Goal: Task Accomplishment & Management: Use online tool/utility

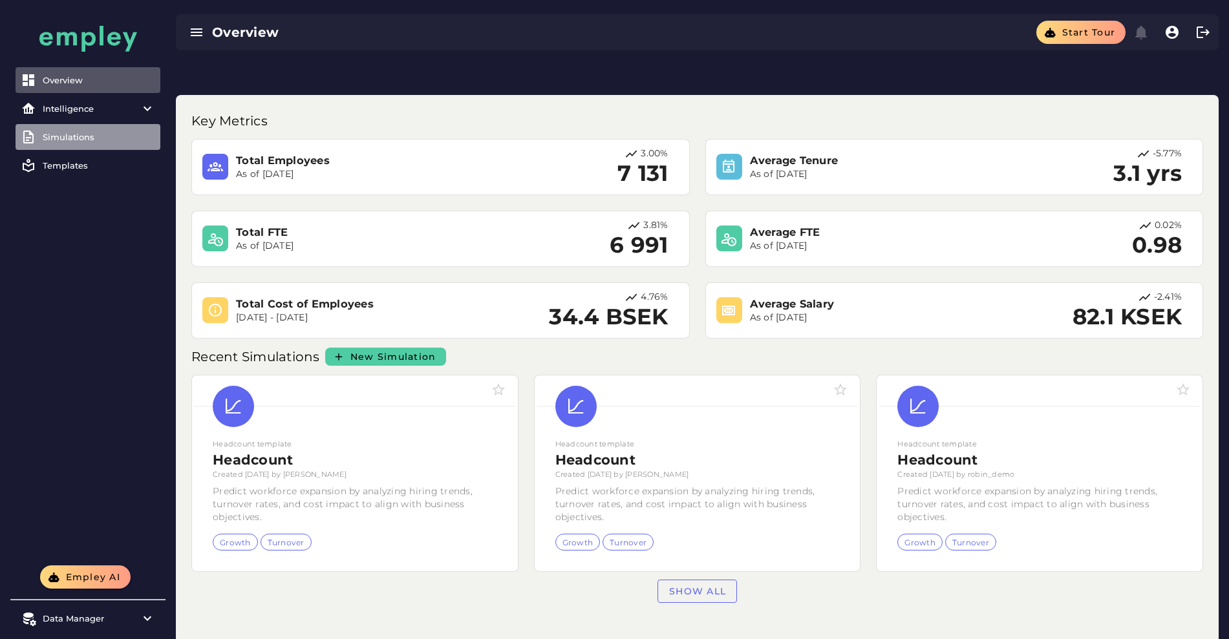
click at [98, 135] on div "Simulations" at bounding box center [99, 137] width 112 height 10
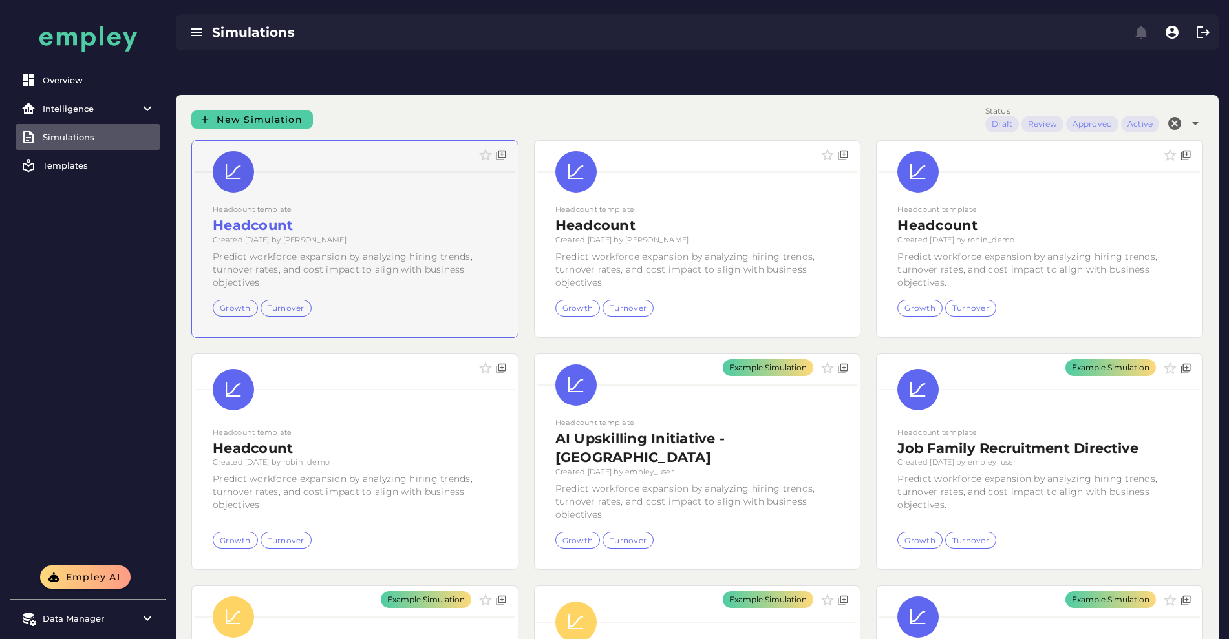
scroll to position [97, 0]
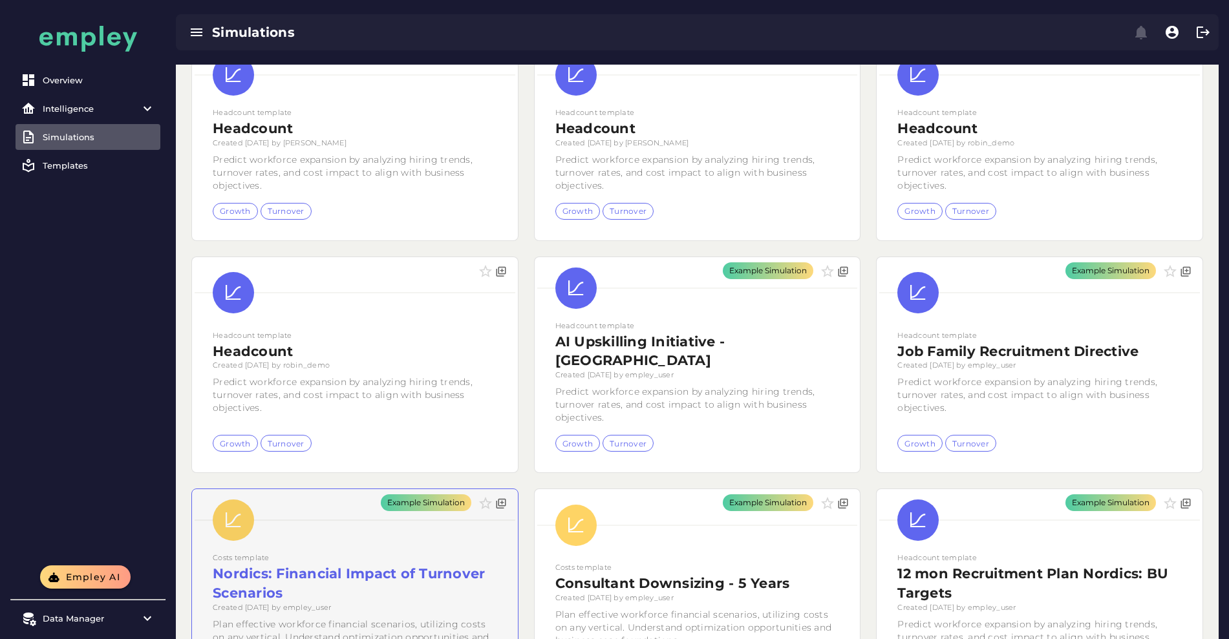
click at [518, 489] on div "Example Simulation" at bounding box center [355, 597] width 326 height 216
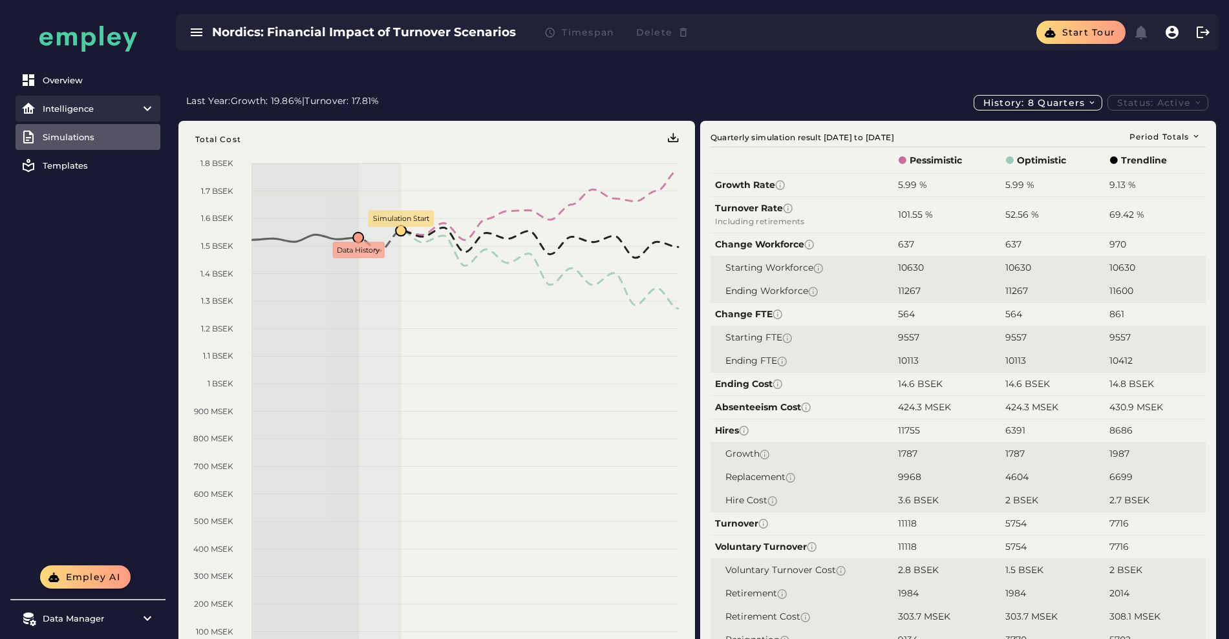
click at [95, 118] on item\) "Intelligence" at bounding box center [88, 109] width 145 height 26
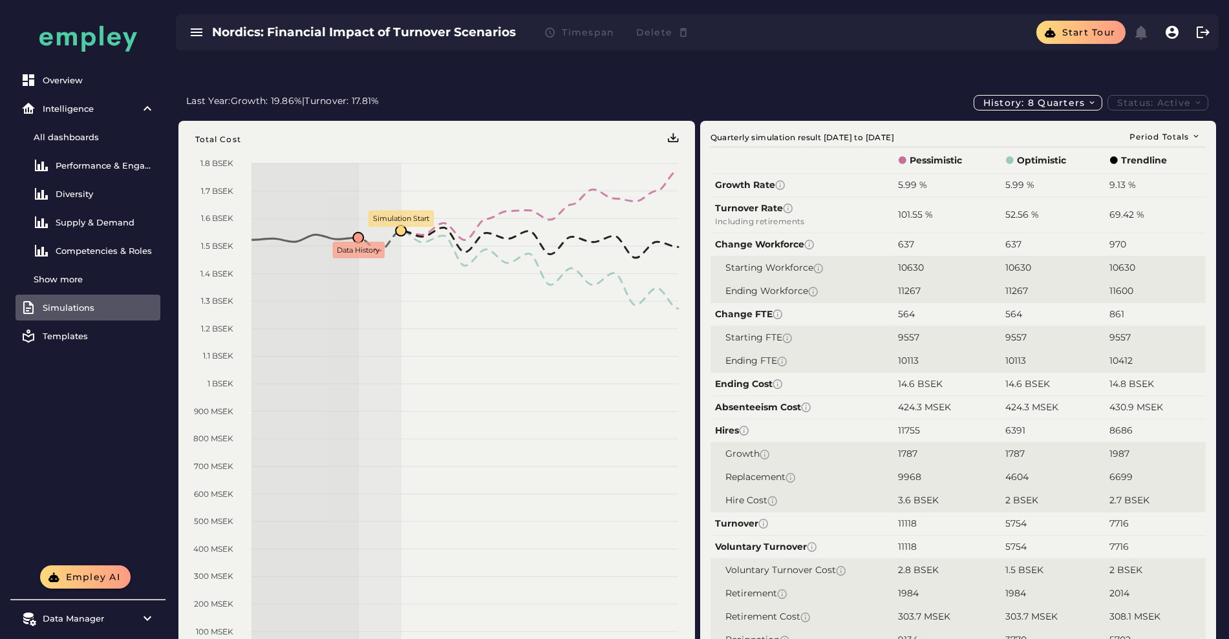
click at [87, 321] on div "Overview Intelligence All dashboards Performance & Engagement Diversity Supply …" at bounding box center [87, 209] width 155 height 295
click at [90, 310] on div "Simulations" at bounding box center [99, 308] width 112 height 10
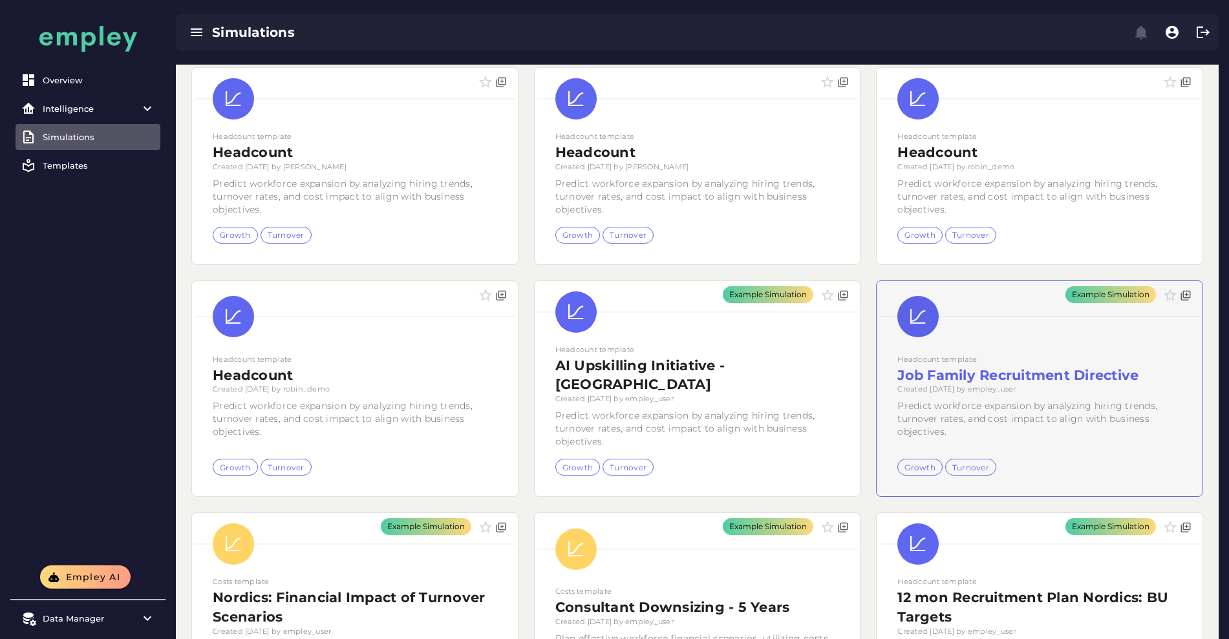
scroll to position [74, 0]
click at [877, 339] on div "Example Simulation" at bounding box center [1040, 389] width 326 height 216
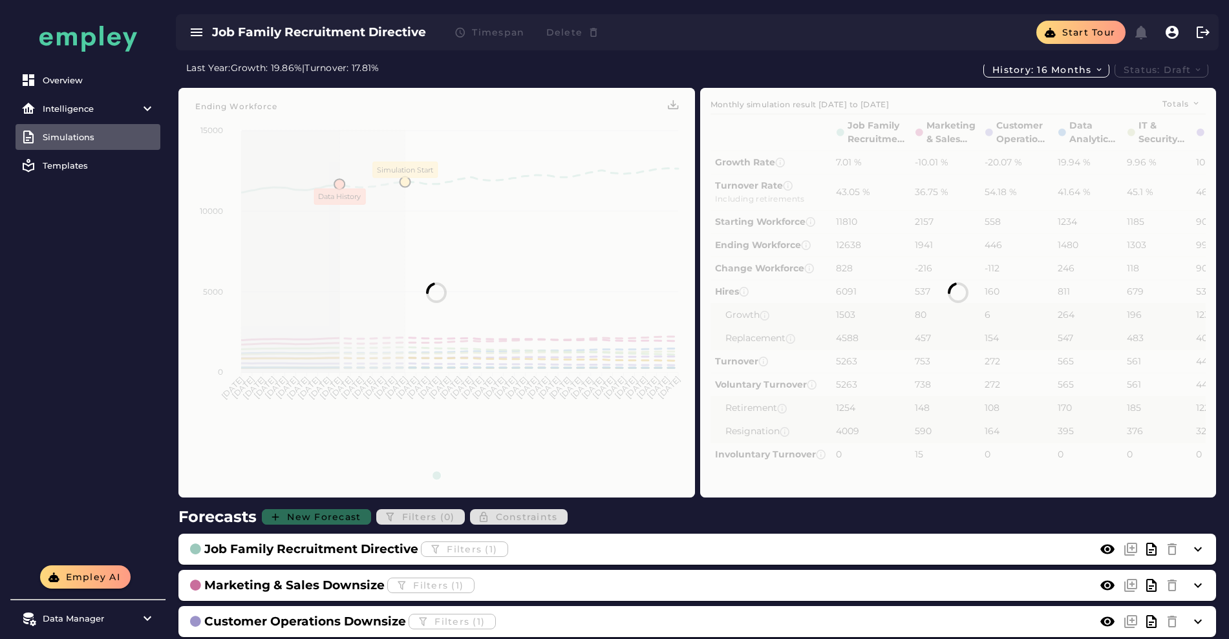
scroll to position [287, 0]
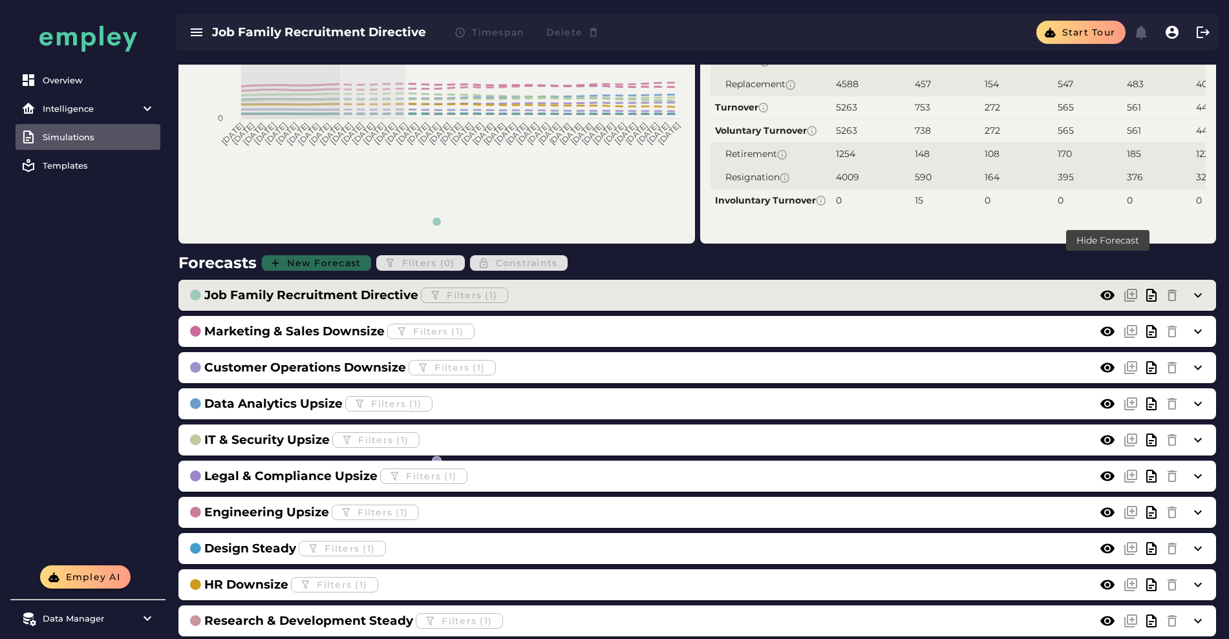
click at [1109, 288] on icon at bounding box center [1108, 296] width 16 height 16
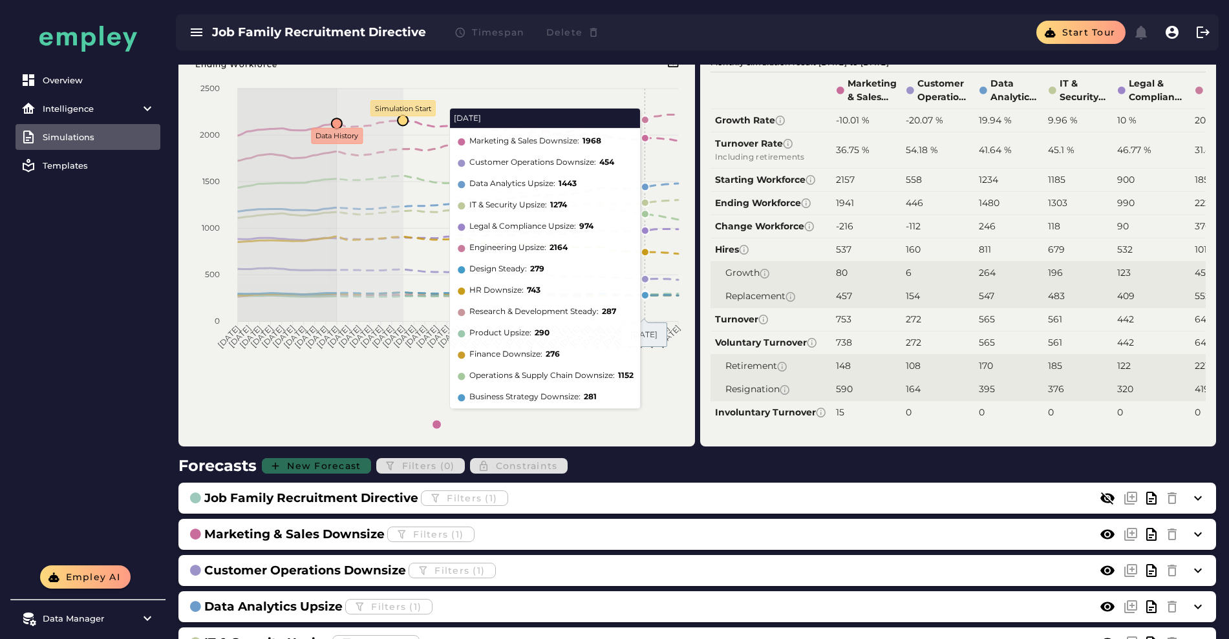
scroll to position [88, 0]
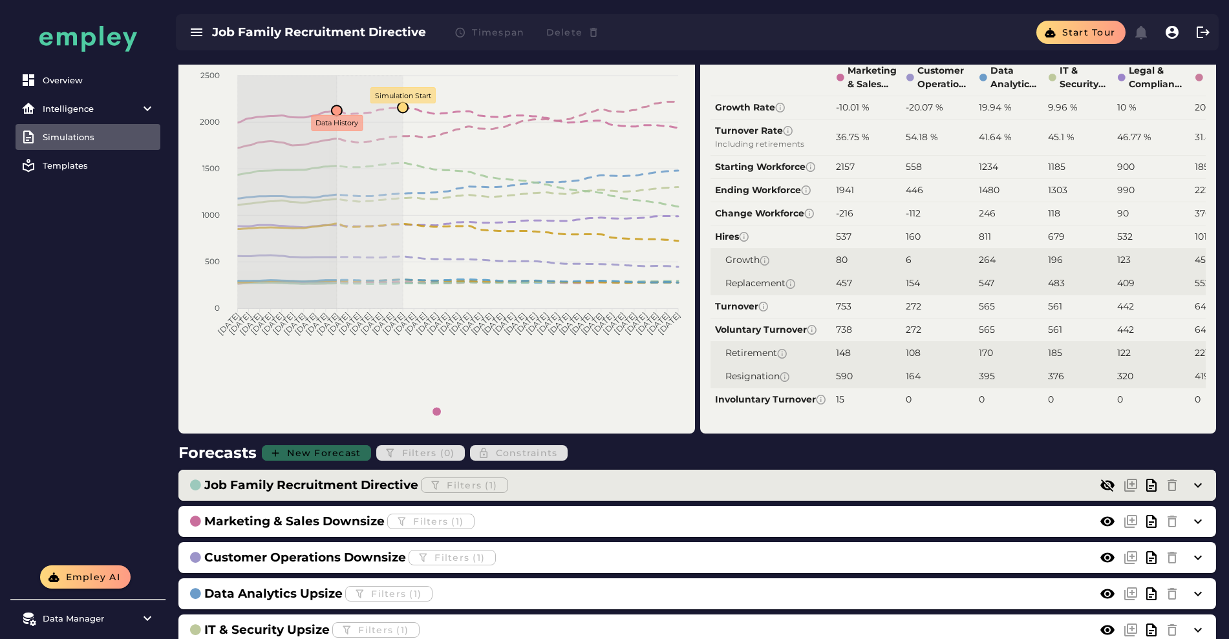
click at [342, 476] on h3 "Job Family Recruitment Directive" at bounding box center [311, 485] width 214 height 18
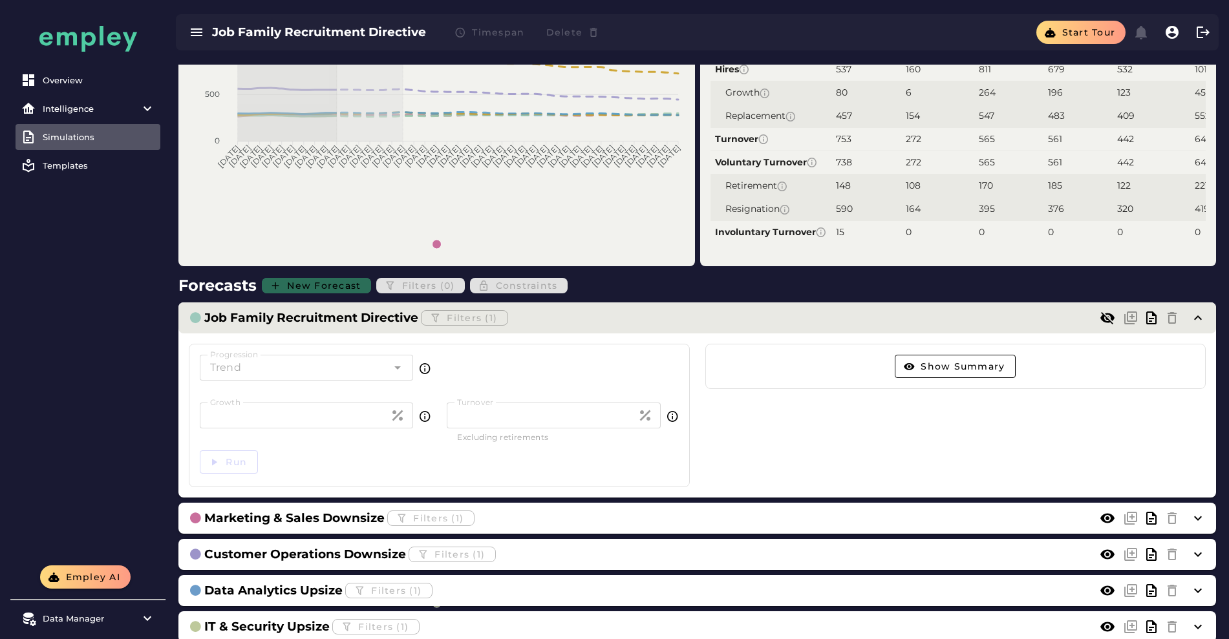
scroll to position [261, 0]
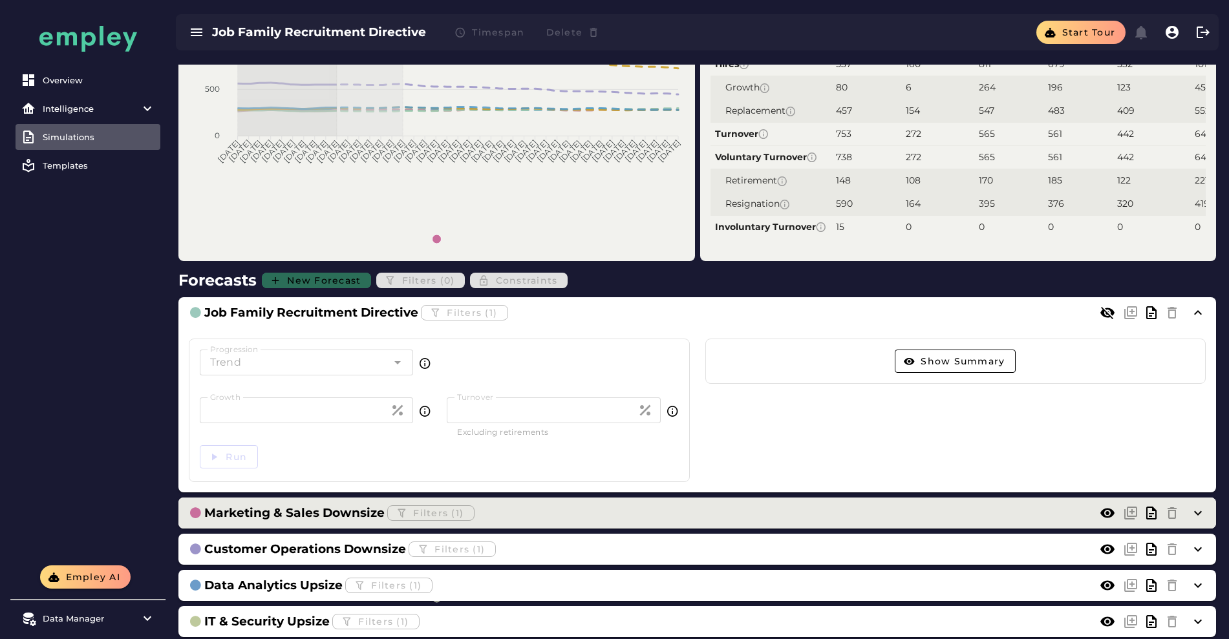
click at [534, 503] on div "Marketing & Sales Downsize Filters (1)" at bounding box center [684, 513] width 991 height 21
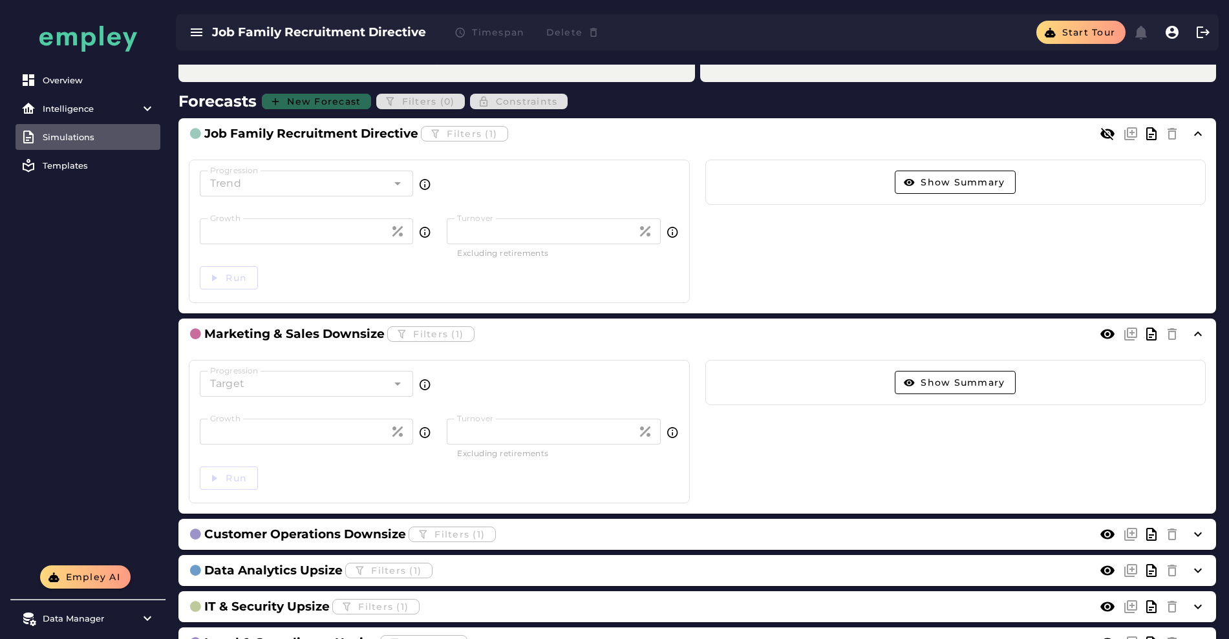
scroll to position [444, 0]
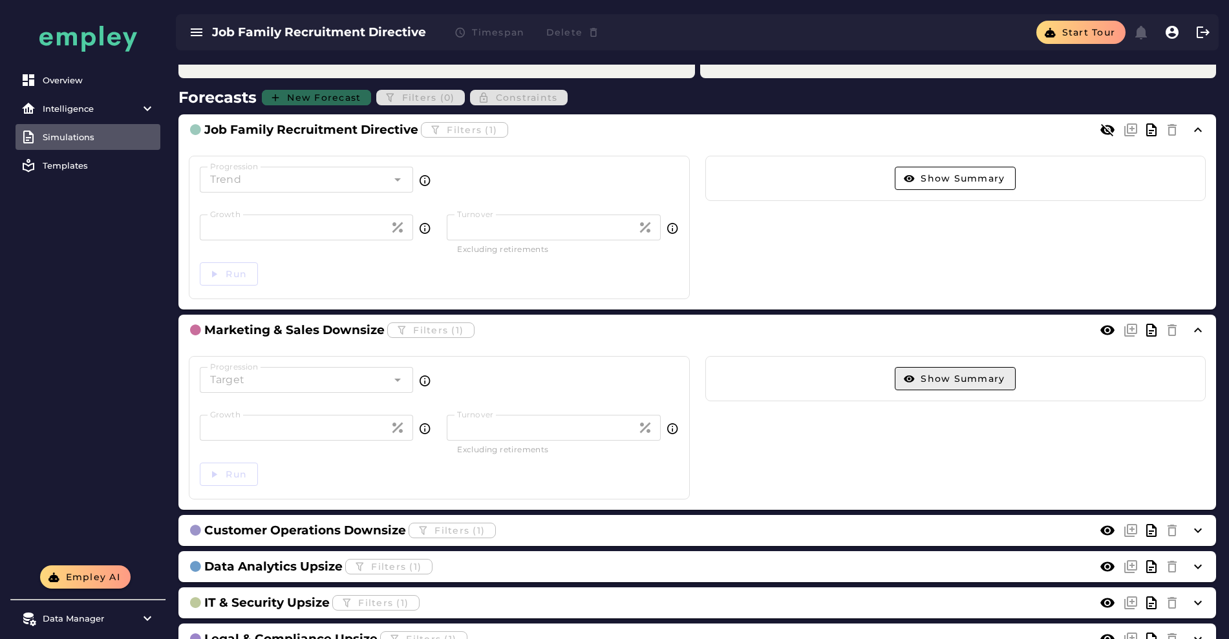
click at [991, 367] on button "Show Summary" at bounding box center [955, 378] width 121 height 23
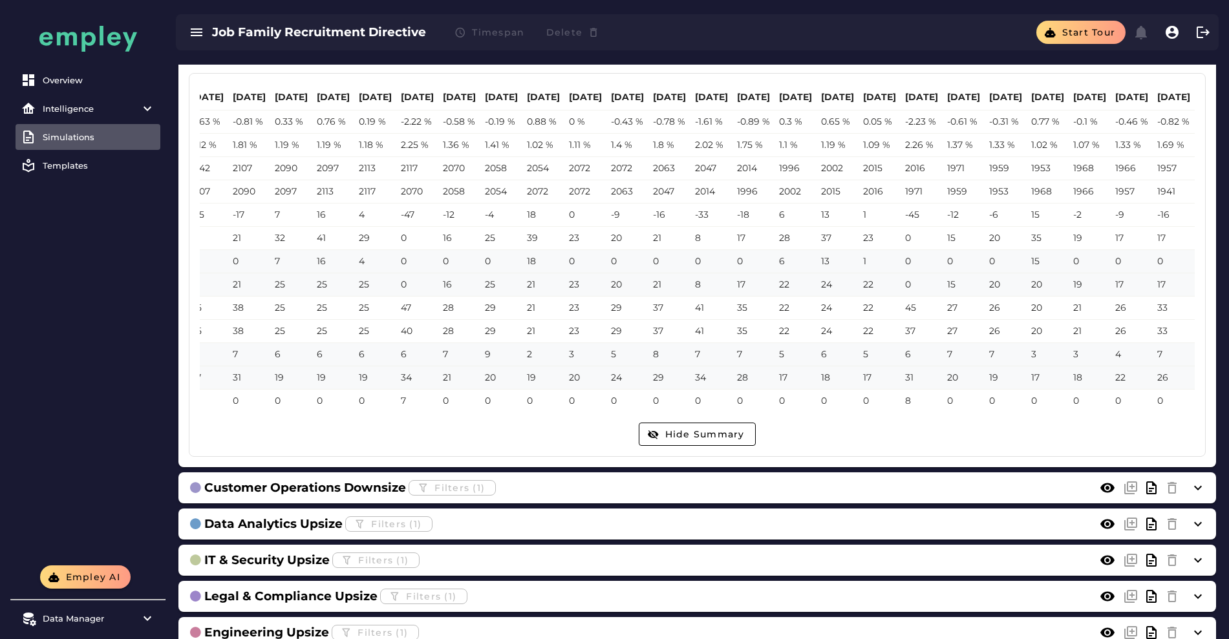
scroll to position [906, 0]
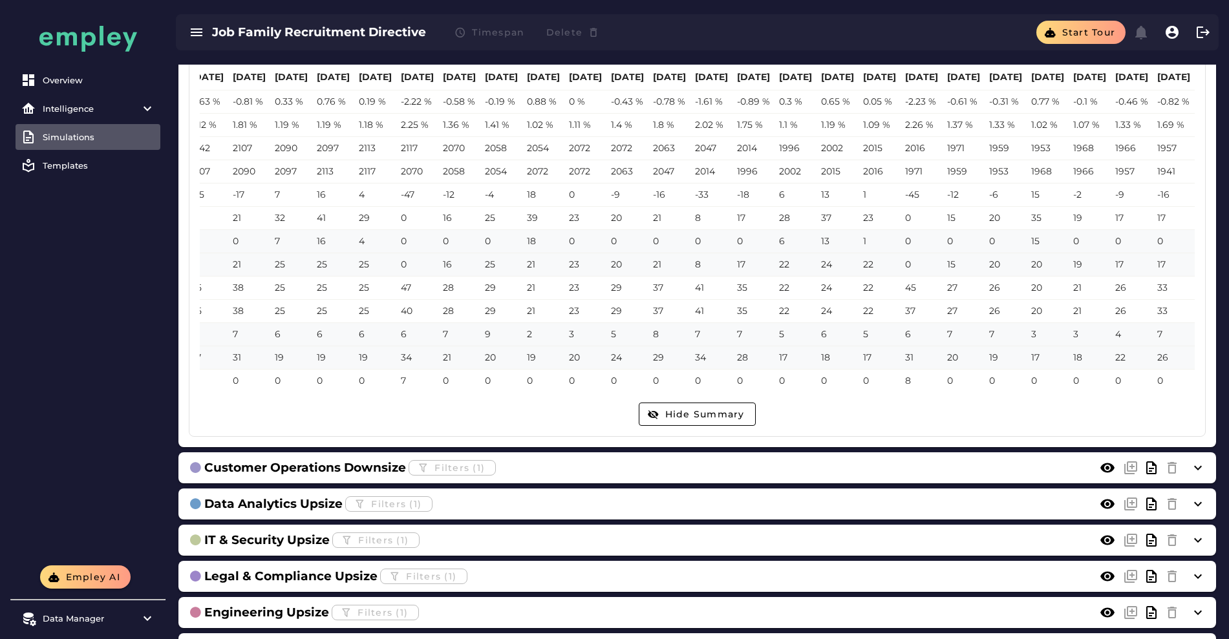
click at [98, 142] on link "Simulations" at bounding box center [88, 137] width 145 height 26
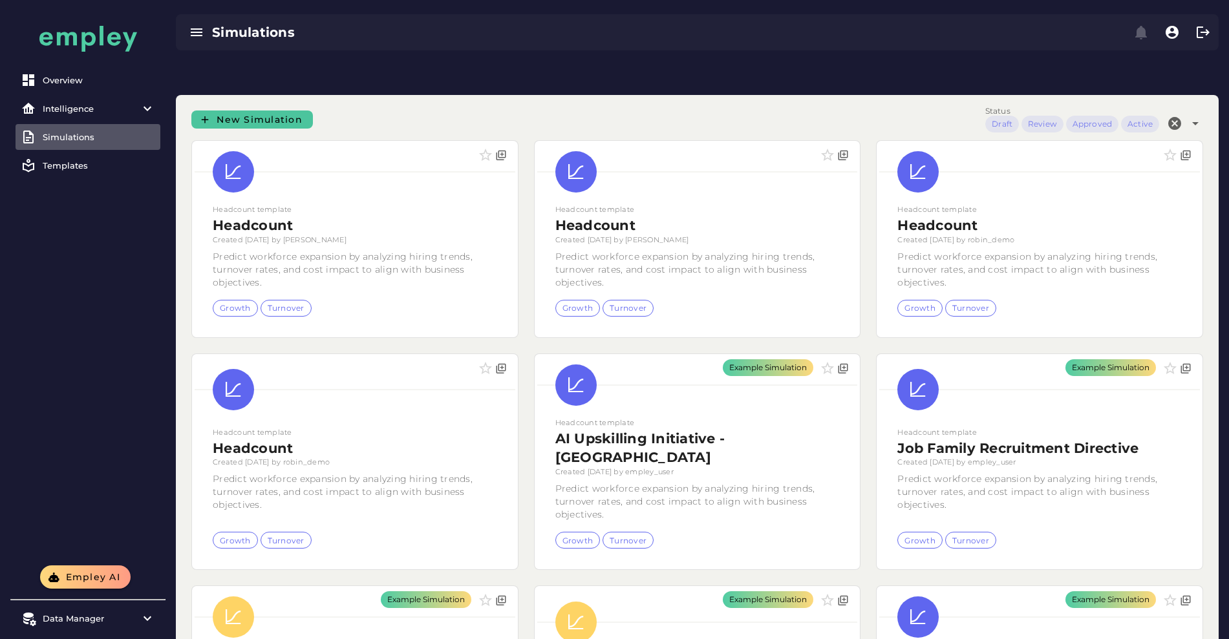
click at [290, 114] on span "New Simulation" at bounding box center [259, 120] width 87 height 12
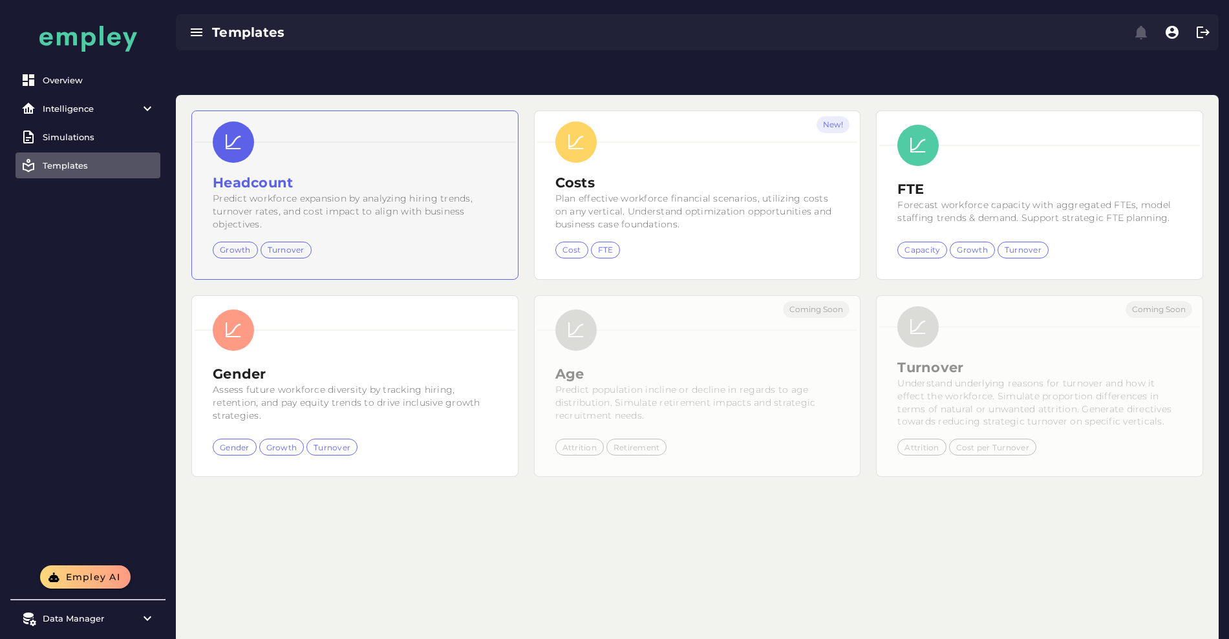
click at [278, 173] on h2 "Headcount" at bounding box center [355, 182] width 284 height 19
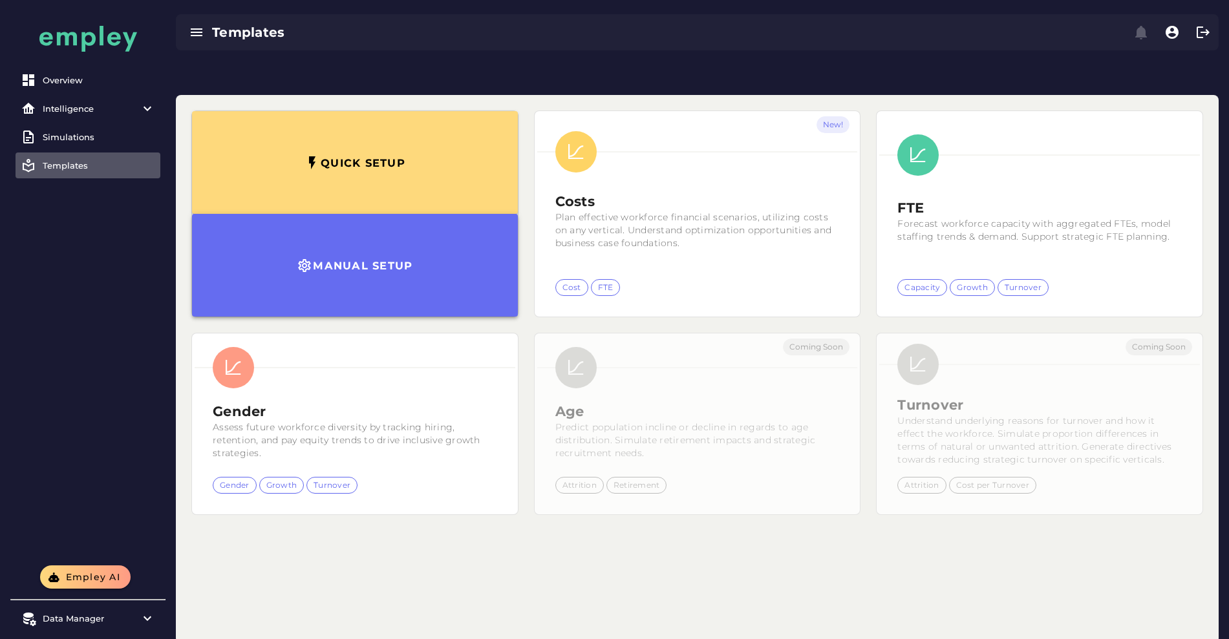
click at [318, 217] on button "Manual setup" at bounding box center [355, 265] width 326 height 103
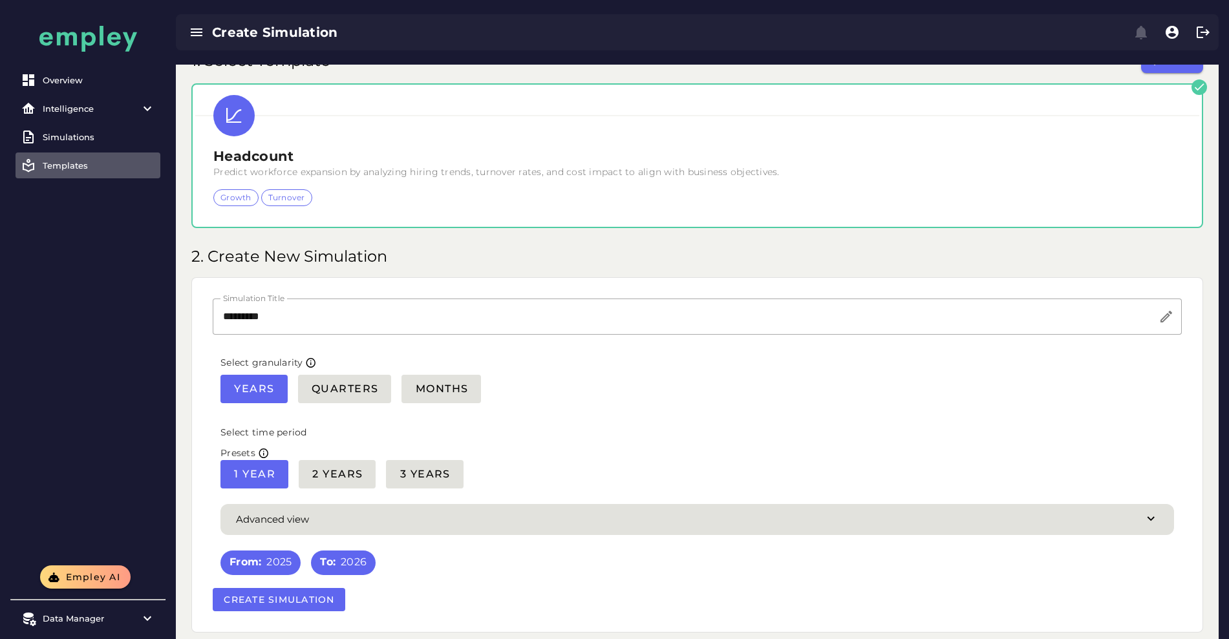
scroll to position [64, 0]
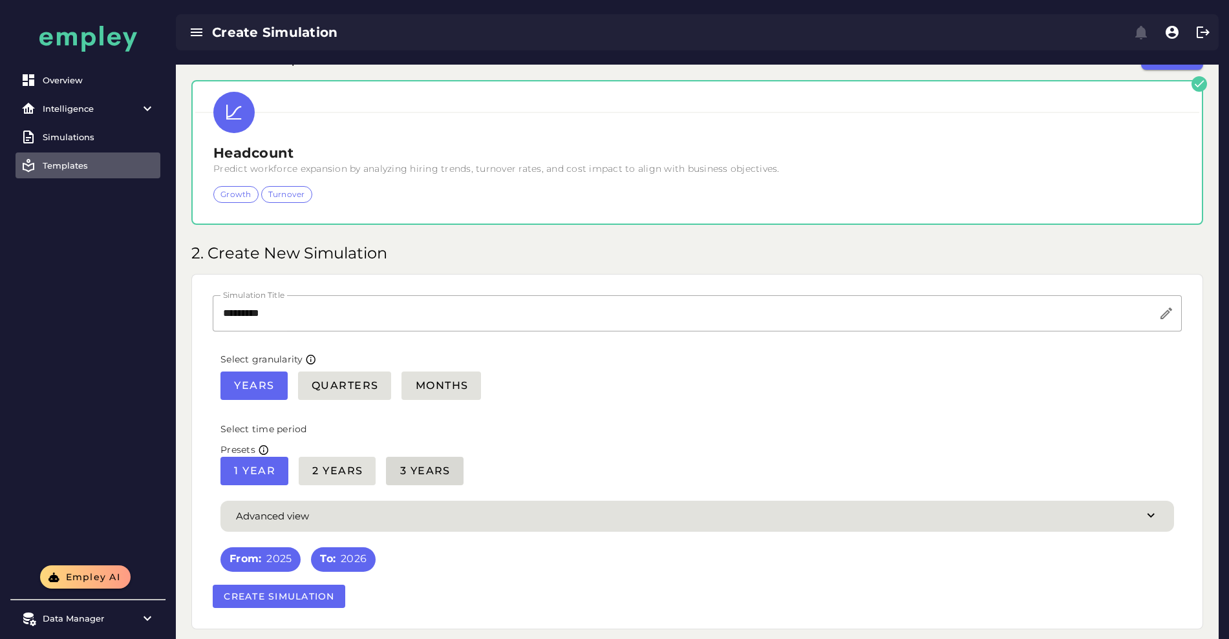
click at [429, 457] on button "3 Years" at bounding box center [424, 471] width 77 height 28
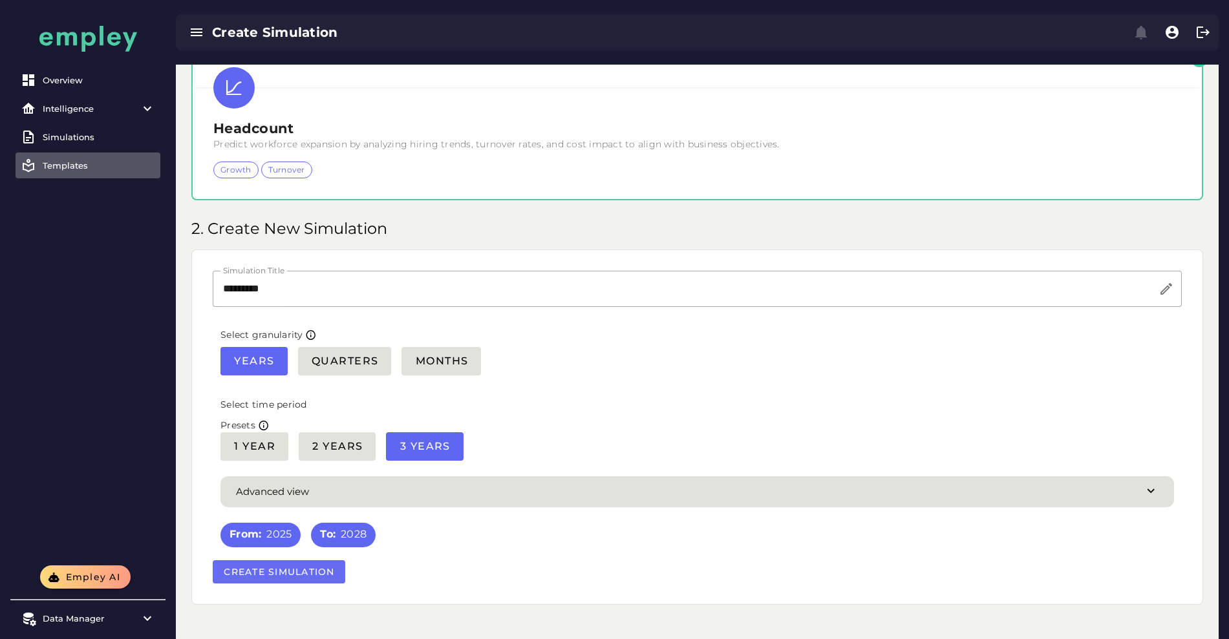
click at [308, 566] on span "Create Simulation" at bounding box center [279, 572] width 112 height 12
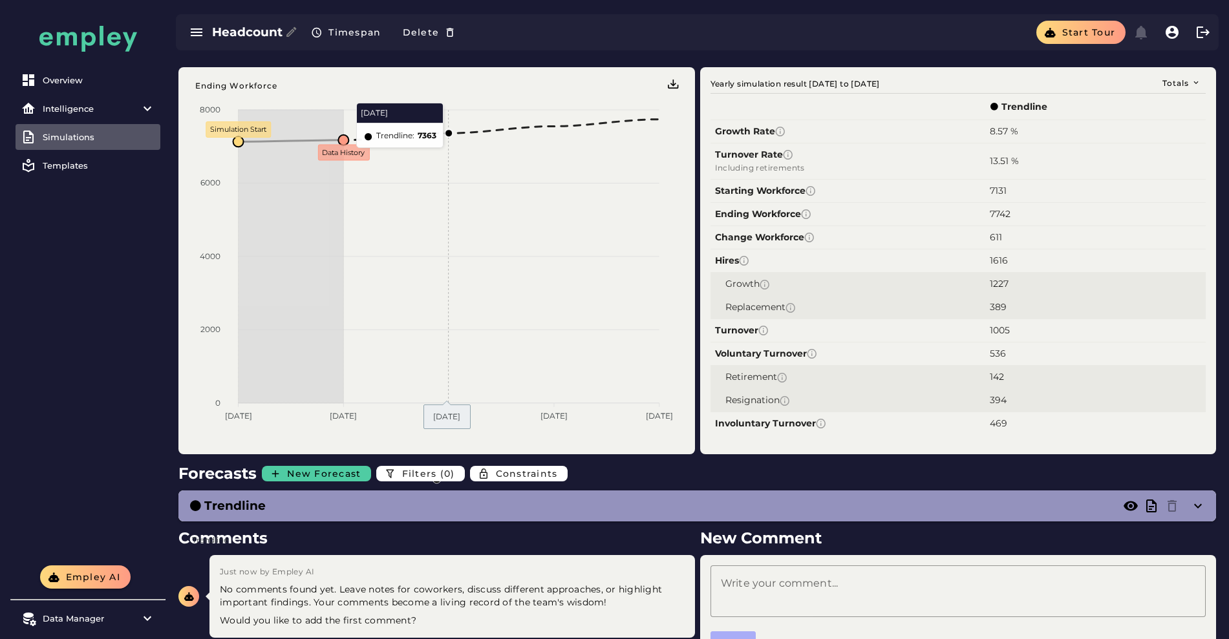
scroll to position [54, 0]
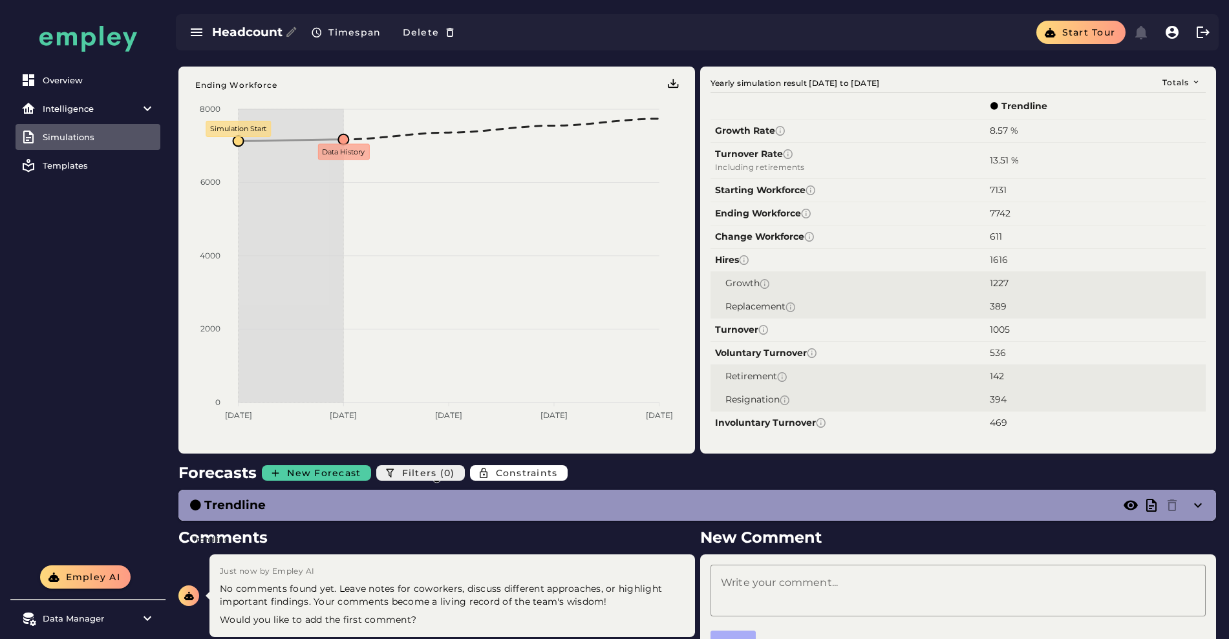
click at [425, 467] on span "Filters (0)" at bounding box center [428, 473] width 54 height 12
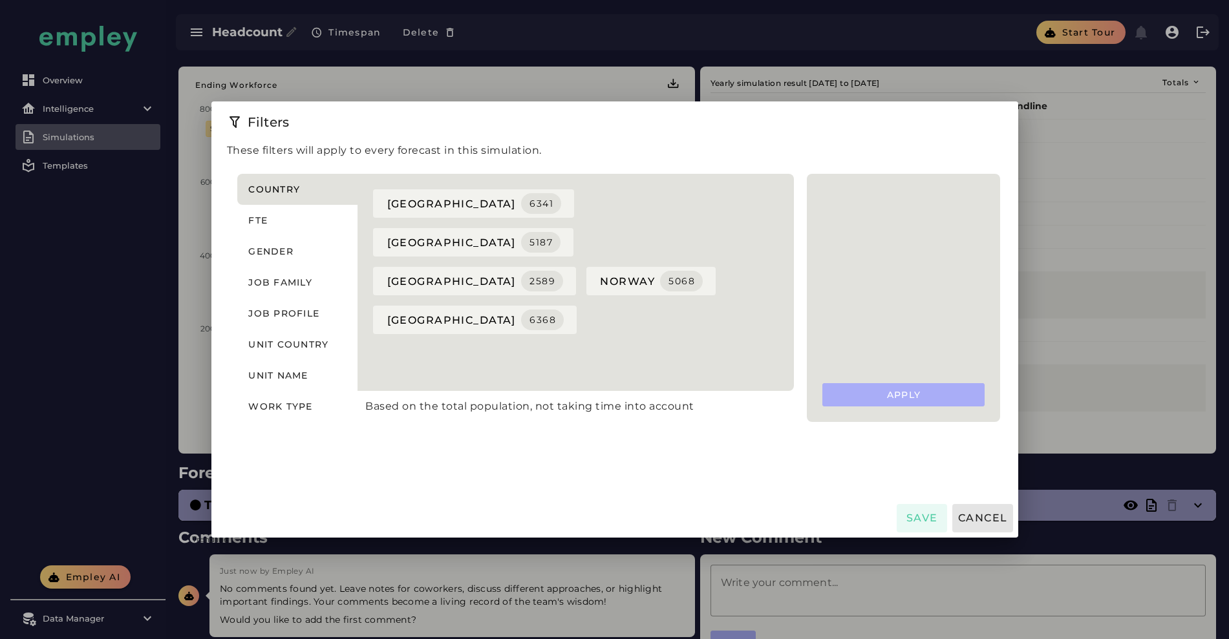
scroll to position [0, 0]
click at [386, 197] on span "denmark 6341" at bounding box center [473, 203] width 175 height 21
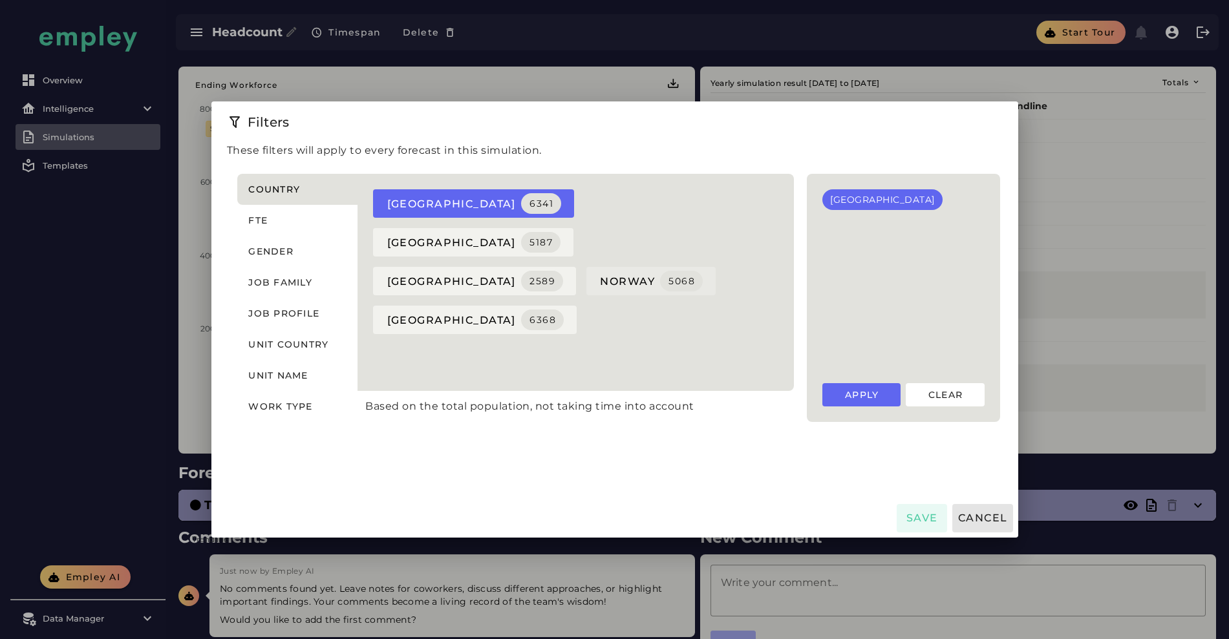
click at [599, 271] on span "norway 5068" at bounding box center [650, 281] width 103 height 21
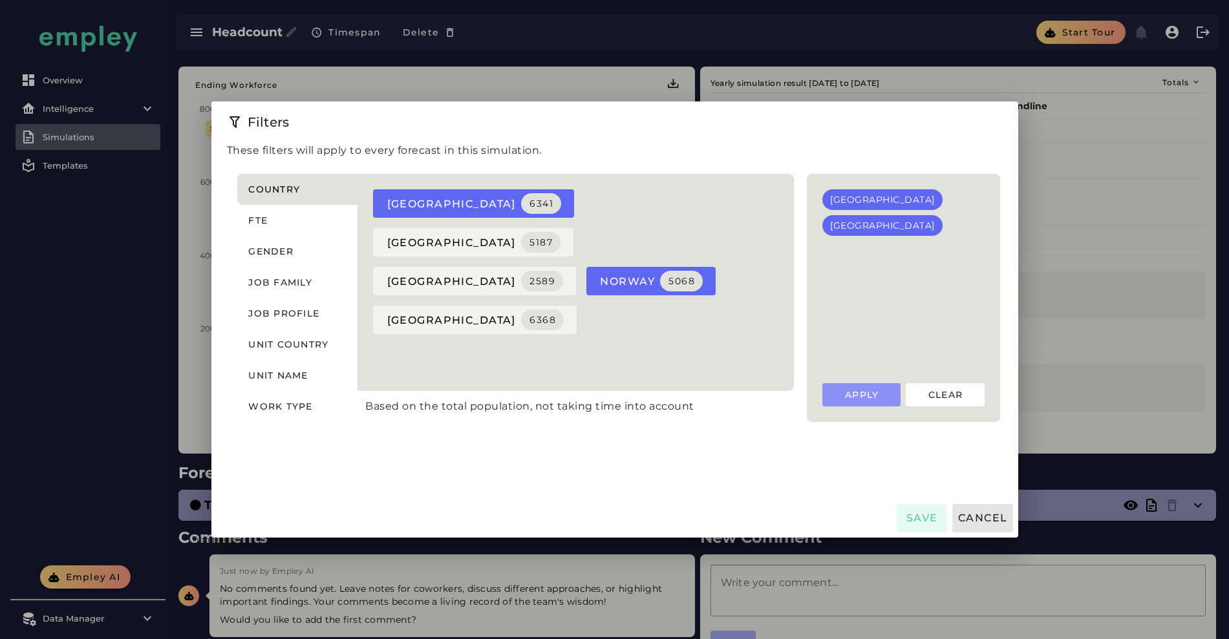
click at [879, 391] on span "Apply" at bounding box center [861, 395] width 35 height 12
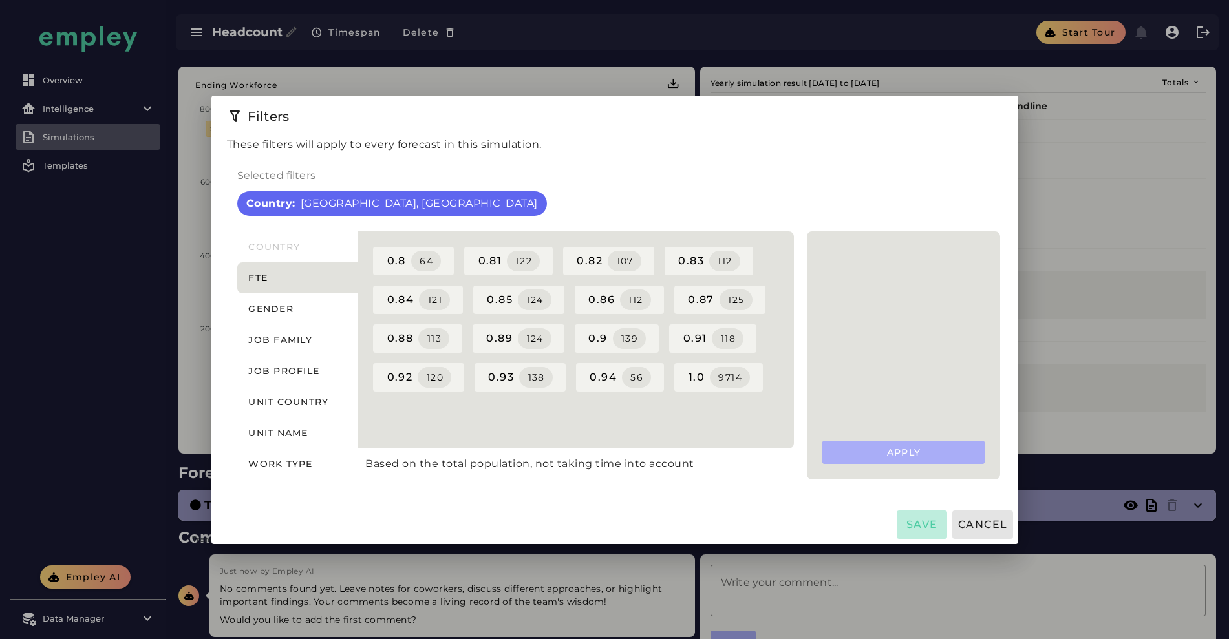
click at [947, 531] on button "Save" at bounding box center [922, 525] width 50 height 28
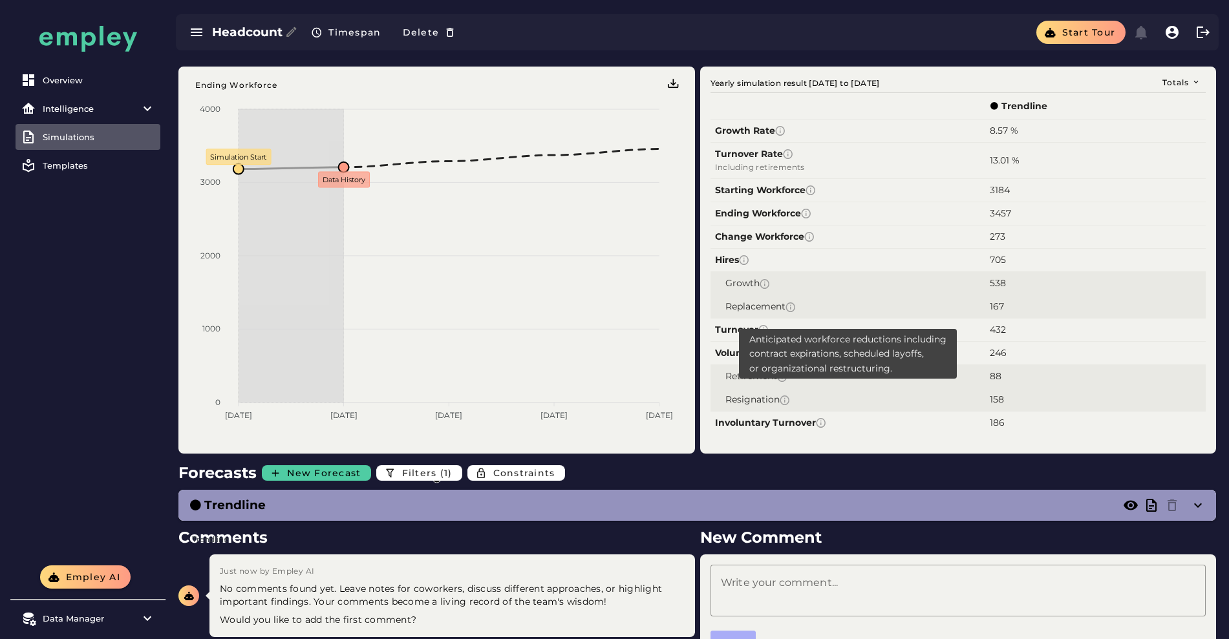
scroll to position [85, 0]
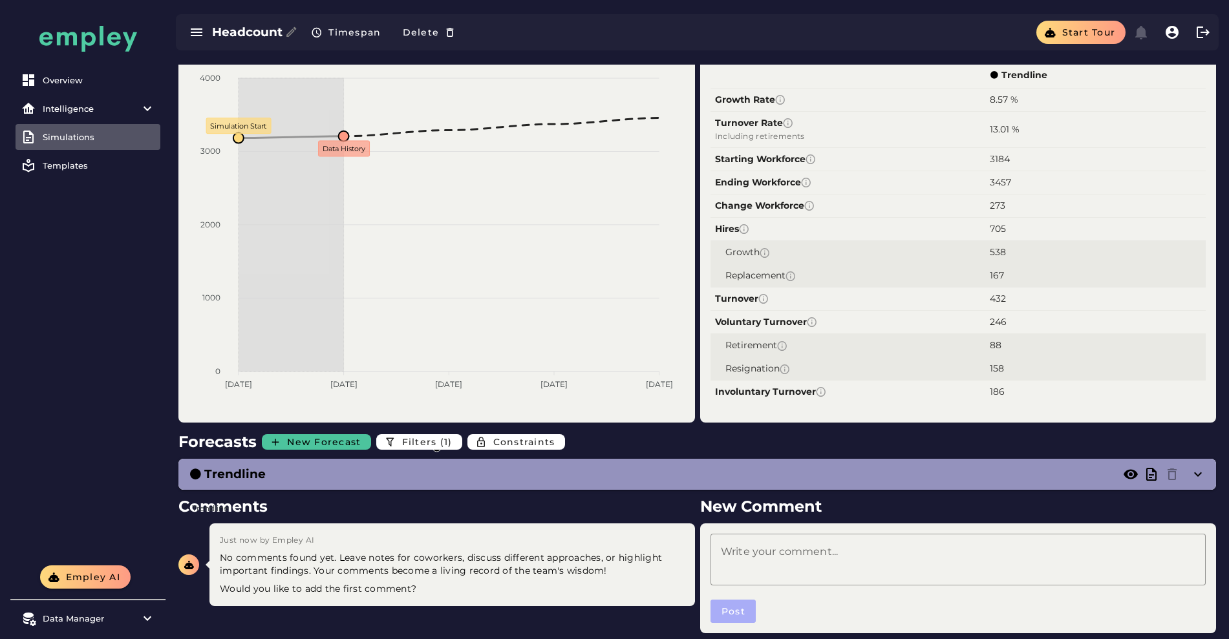
click at [305, 436] on span "New Forecast" at bounding box center [323, 442] width 74 height 12
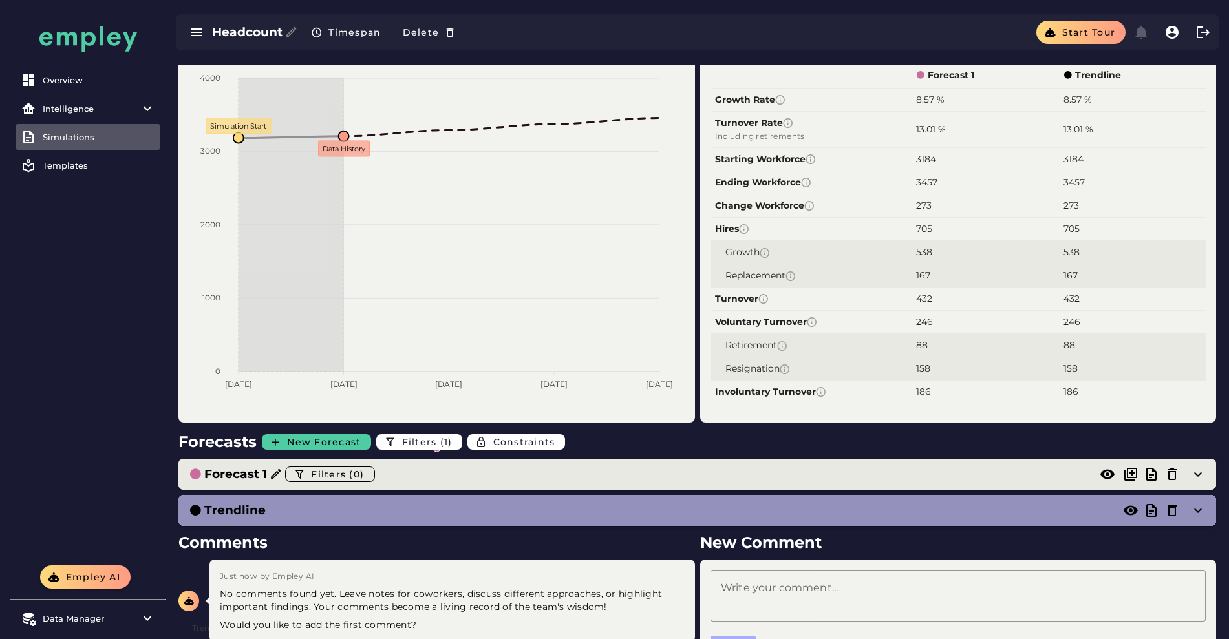
click at [418, 464] on div "Forecast 1 Filters (0)" at bounding box center [684, 474] width 991 height 21
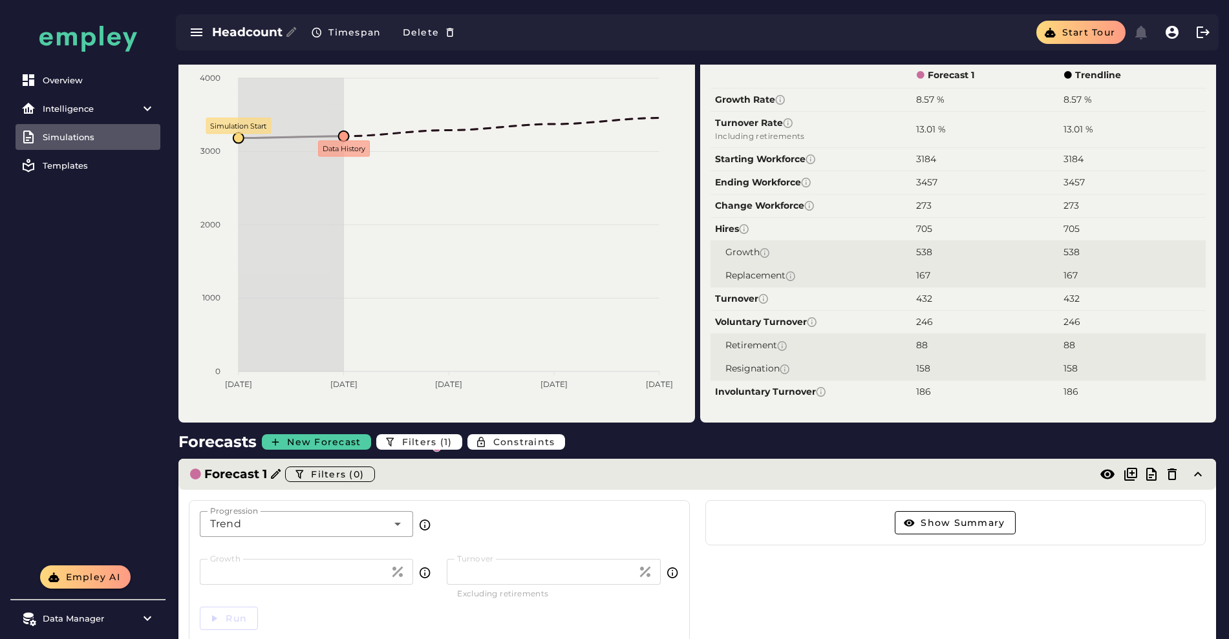
click at [248, 466] on h3 "Forecast 1" at bounding box center [235, 475] width 63 height 18
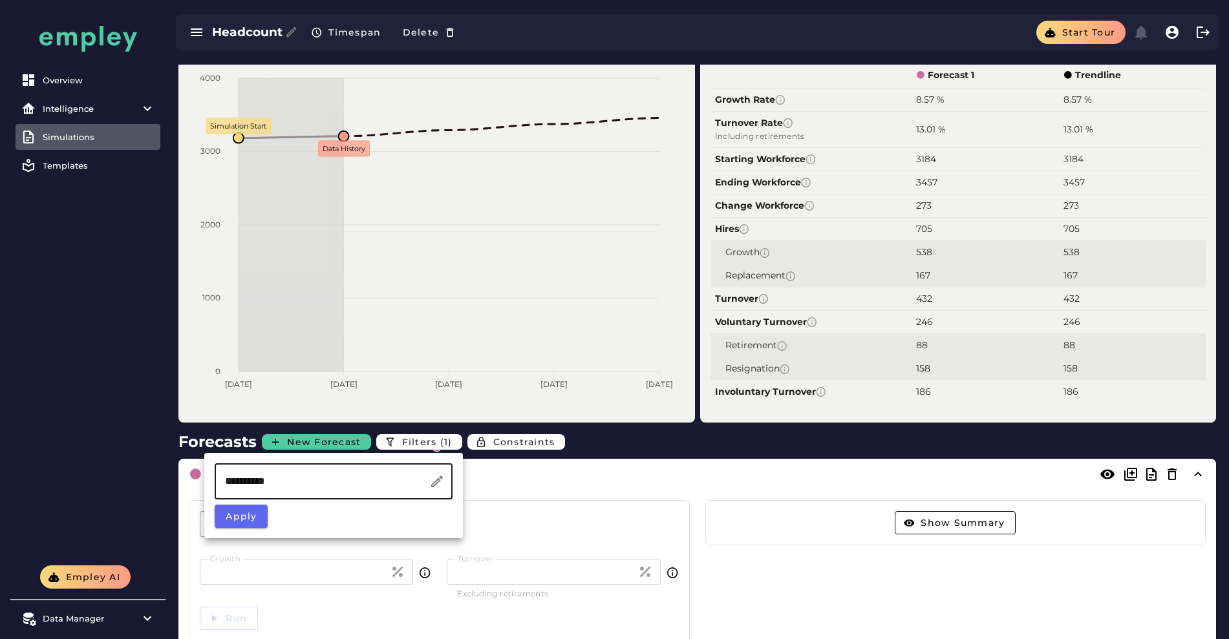
click at [265, 481] on input "**********" at bounding box center [322, 482] width 215 height 36
type input "*******"
click at [242, 511] on span "Apply" at bounding box center [241, 517] width 32 height 12
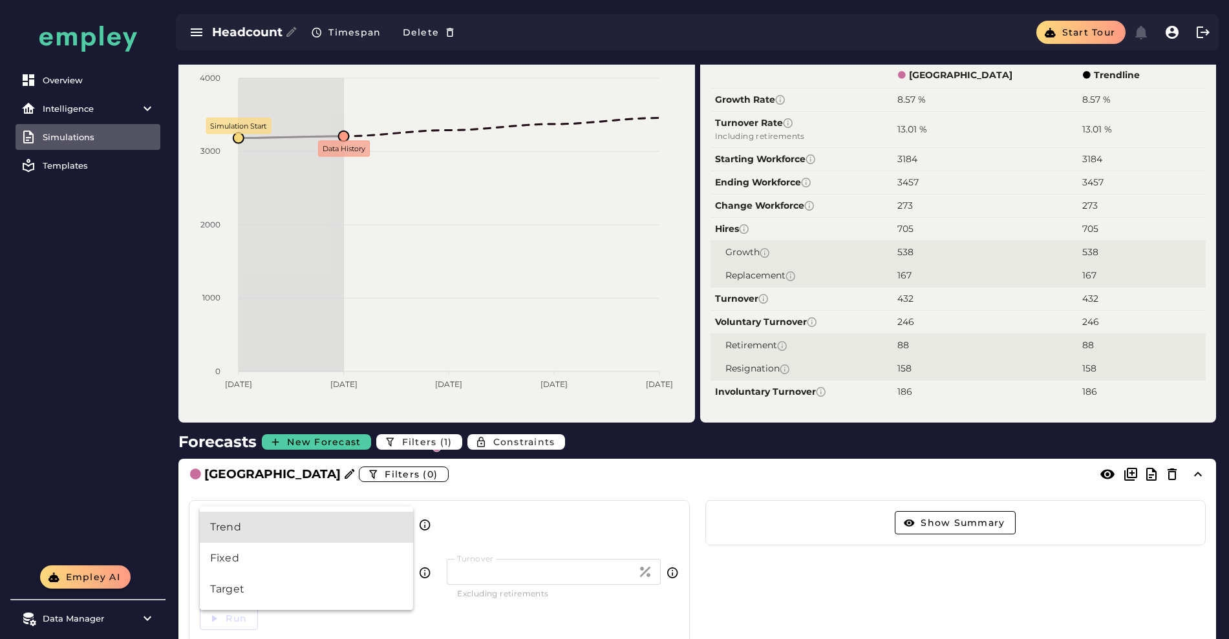
click at [292, 511] on div "Trend *****" at bounding box center [293, 524] width 187 height 26
click at [255, 557] on div "Fixed" at bounding box center [306, 559] width 193 height 16
type input "*****"
click at [261, 559] on input "*" at bounding box center [295, 572] width 190 height 26
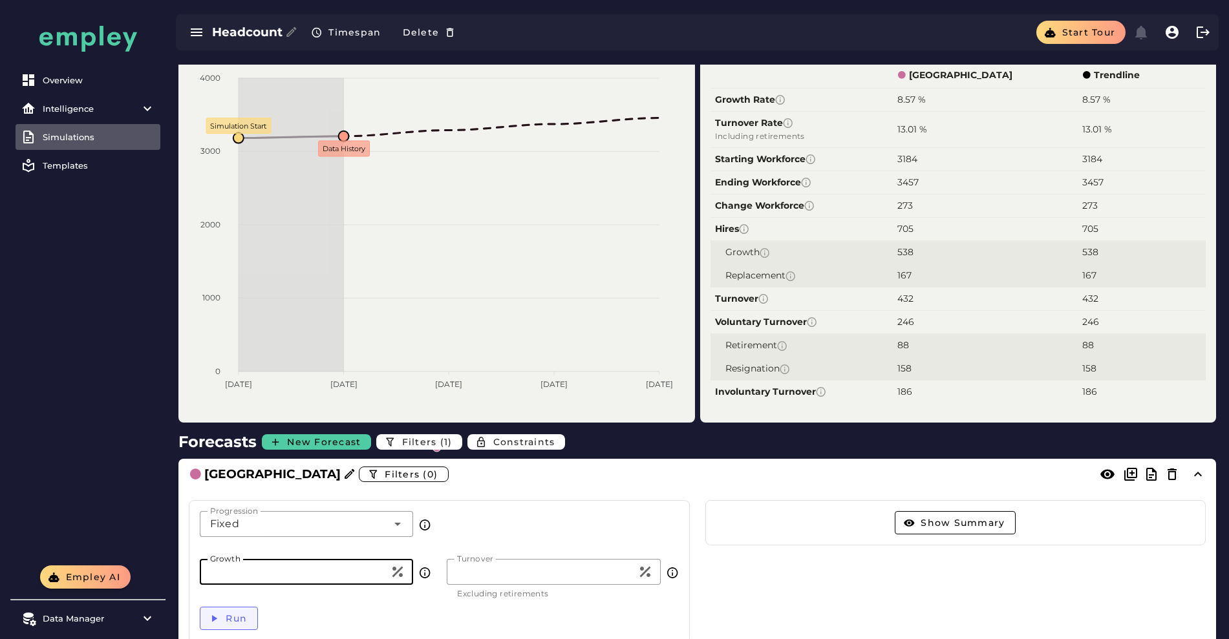
type input "**"
click at [231, 613] on span "Run" at bounding box center [236, 619] width 22 height 12
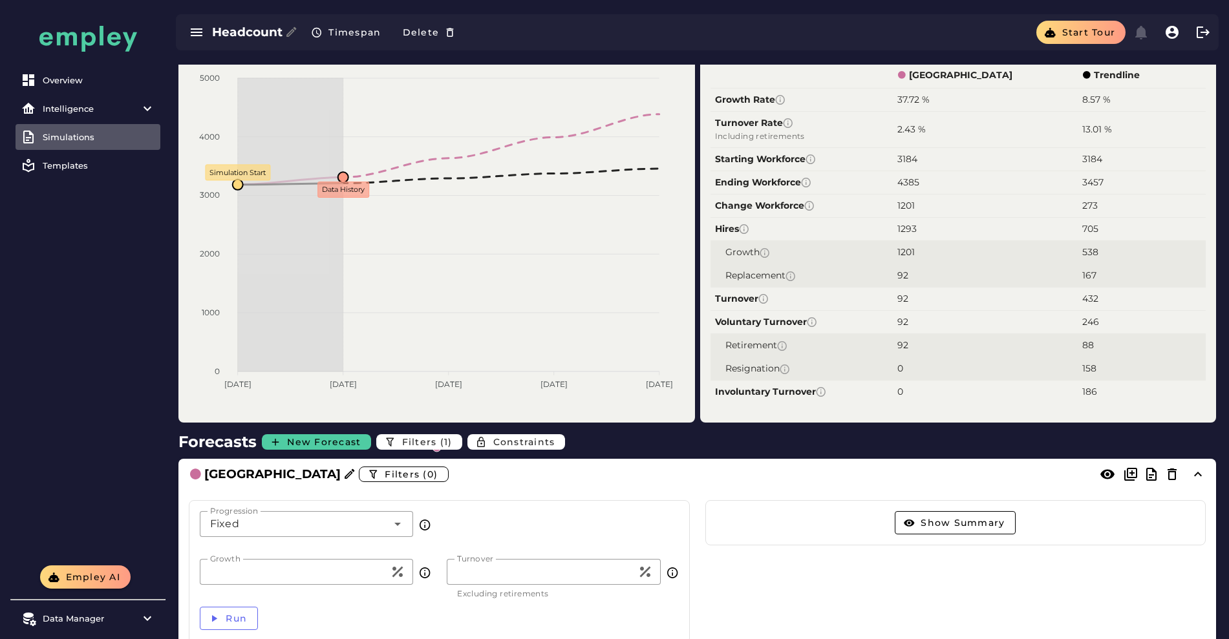
click at [480, 559] on input "*" at bounding box center [542, 572] width 190 height 26
type input "**"
click at [222, 607] on button "Run" at bounding box center [229, 618] width 58 height 23
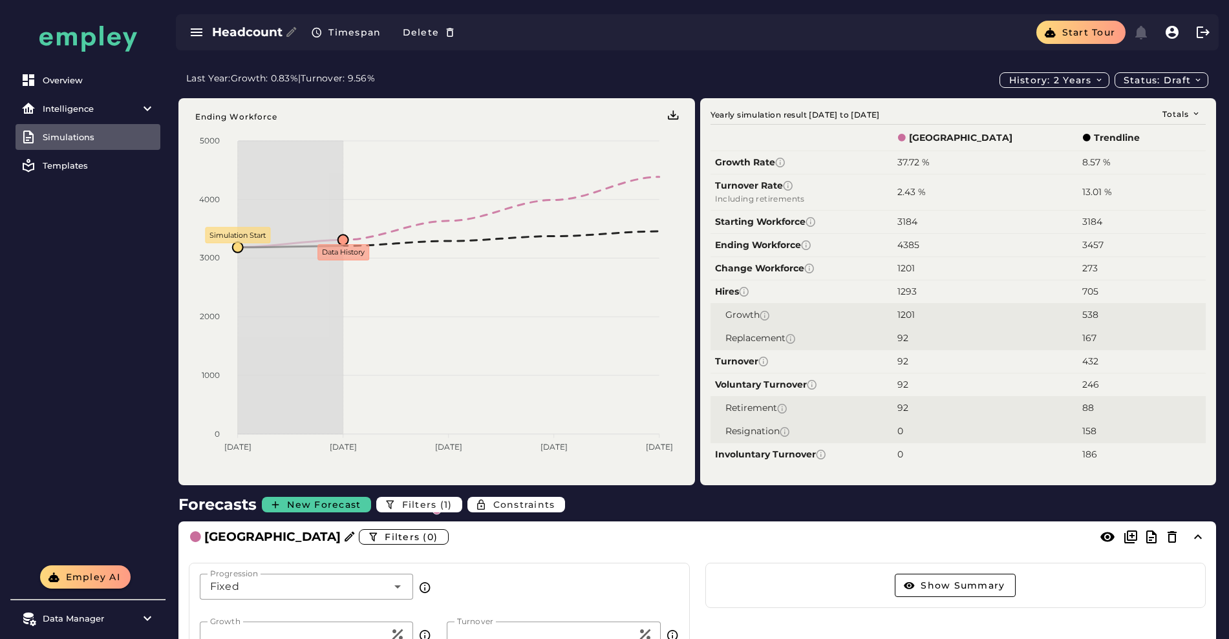
scroll to position [18, 0]
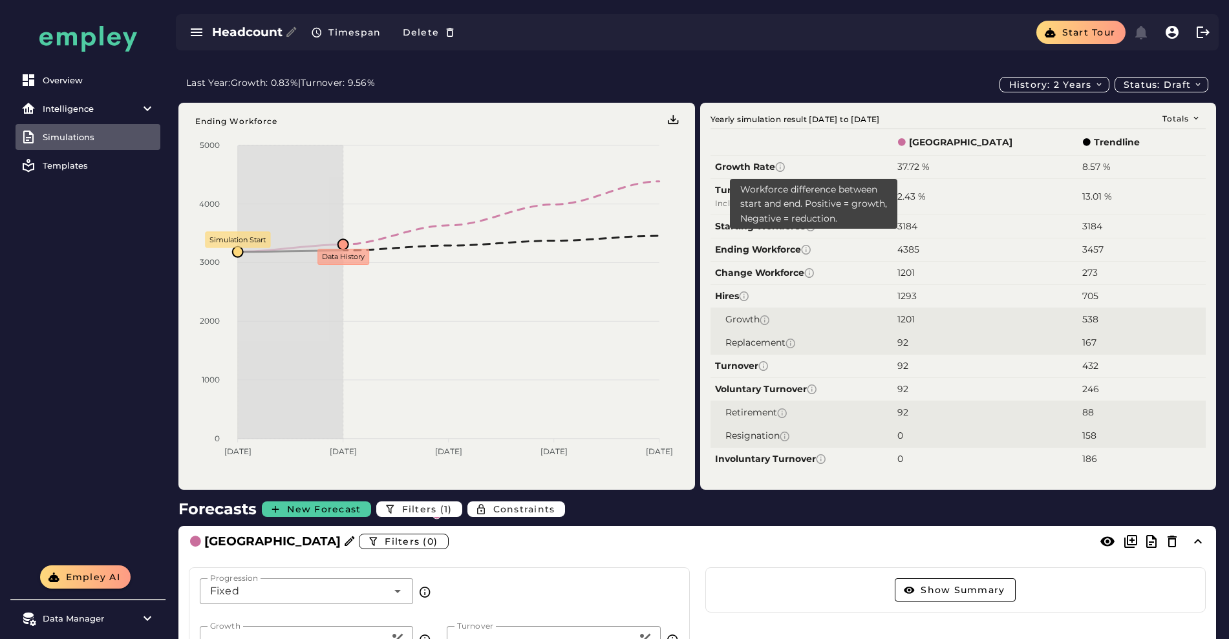
drag, startPoint x: 948, startPoint y: 235, endPoint x: 908, endPoint y: 235, distance: 40.1
click at [908, 261] on tr "Change Workforce 1201 273" at bounding box center [959, 272] width 496 height 23
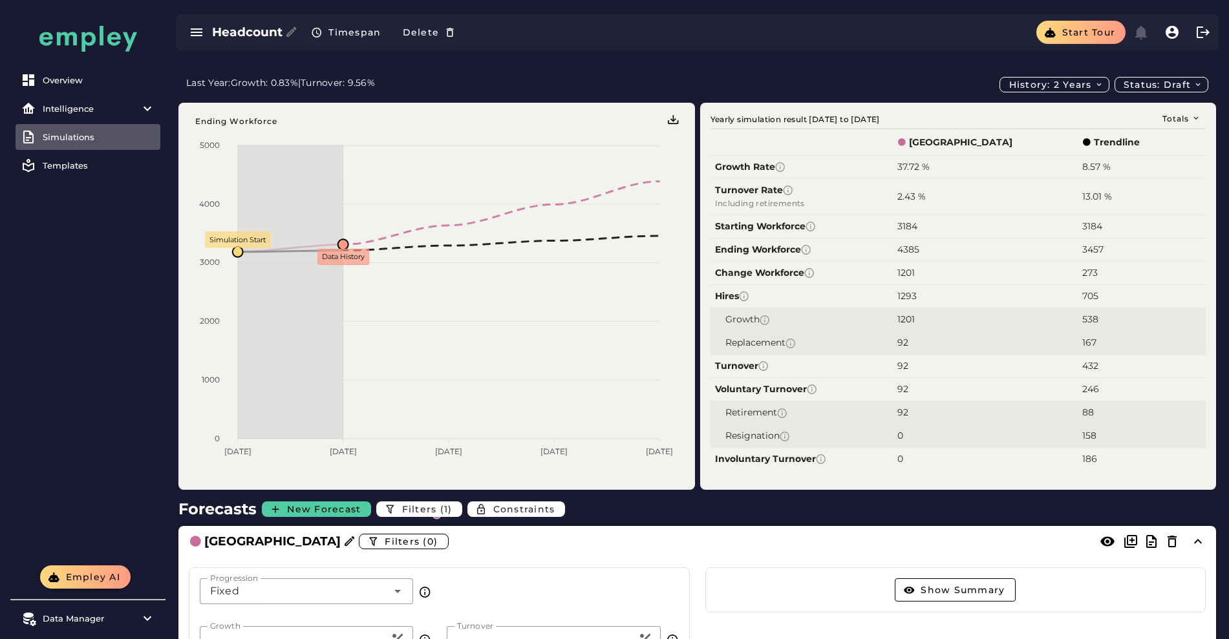
drag, startPoint x: 944, startPoint y: 266, endPoint x: 914, endPoint y: 268, distance: 30.4
click at [914, 284] on tr "Hires 1293 705" at bounding box center [959, 295] width 496 height 23
drag, startPoint x: 952, startPoint y: 386, endPoint x: 890, endPoint y: 376, distance: 62.8
click at [890, 401] on tr "Retirement 92 88" at bounding box center [959, 412] width 496 height 23
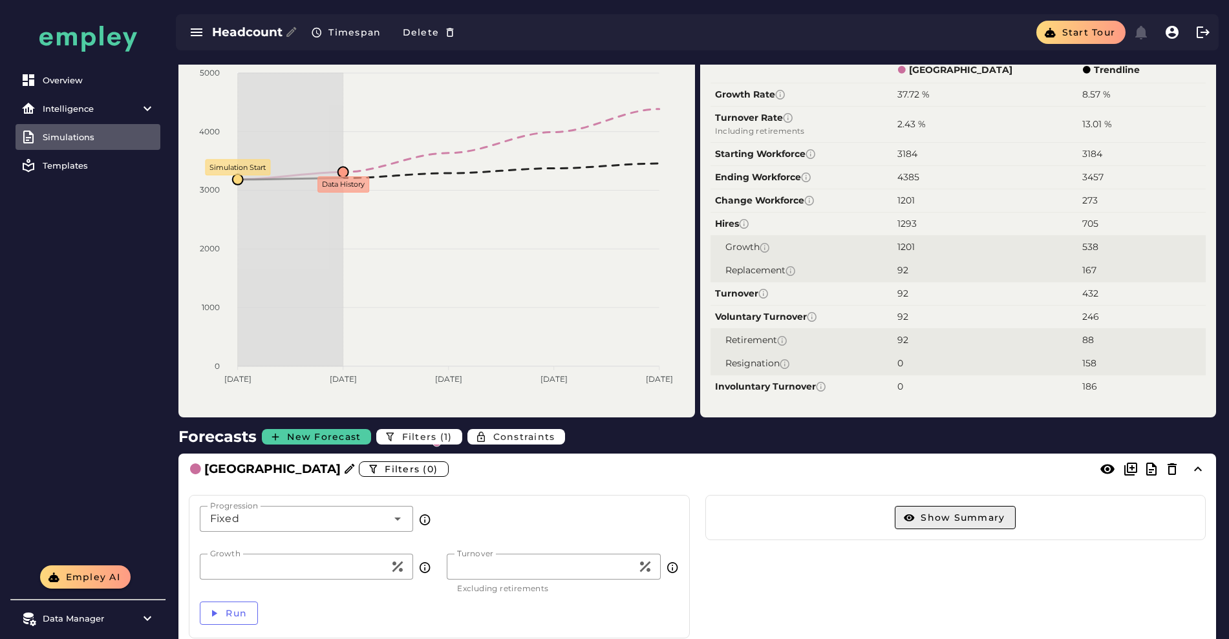
click at [936, 512] on span "Show Summary" at bounding box center [962, 518] width 85 height 12
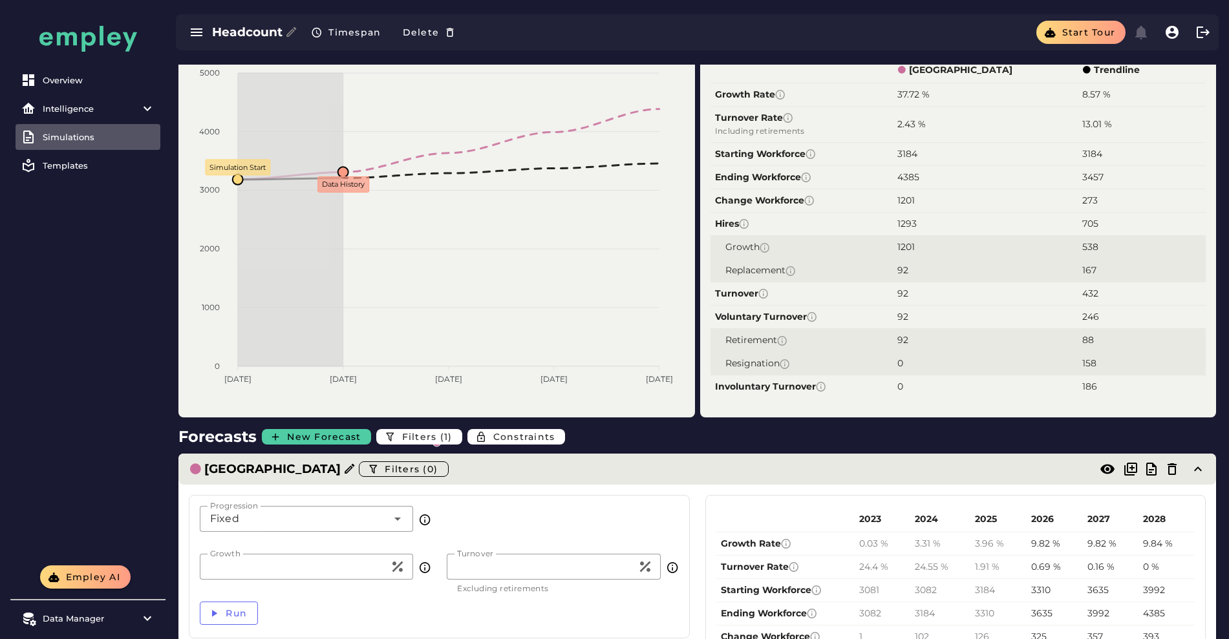
scroll to position [204, 0]
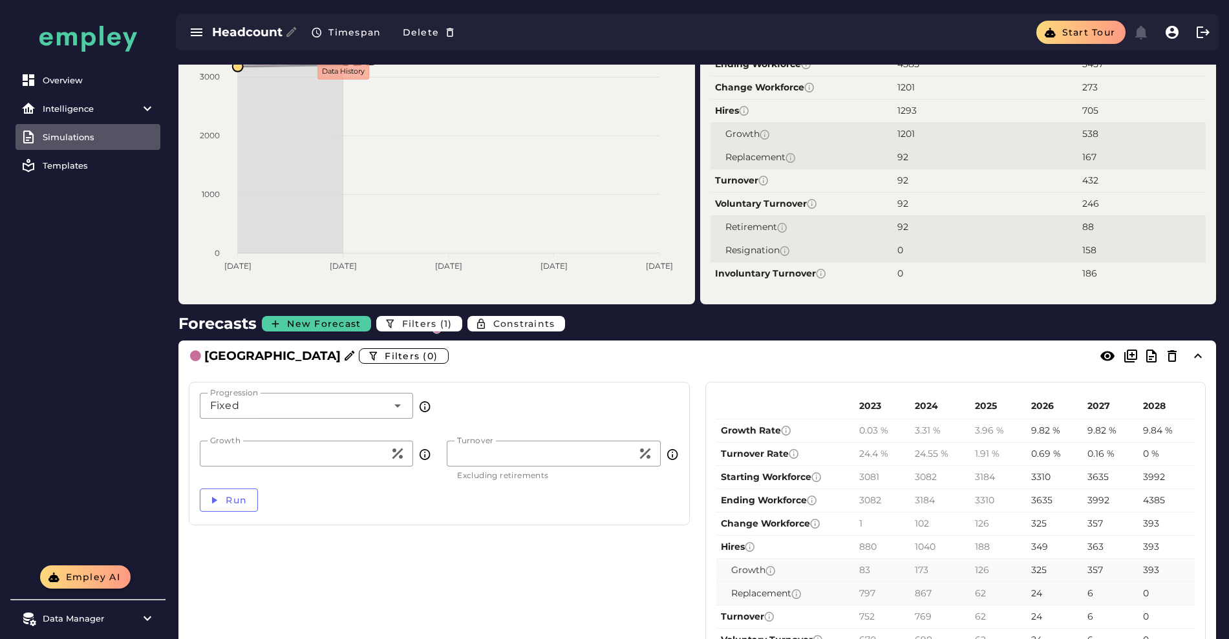
click at [312, 441] on input "**" at bounding box center [295, 454] width 190 height 26
type input "*"
type input "***"
click at [236, 495] on span "Run" at bounding box center [236, 501] width 22 height 12
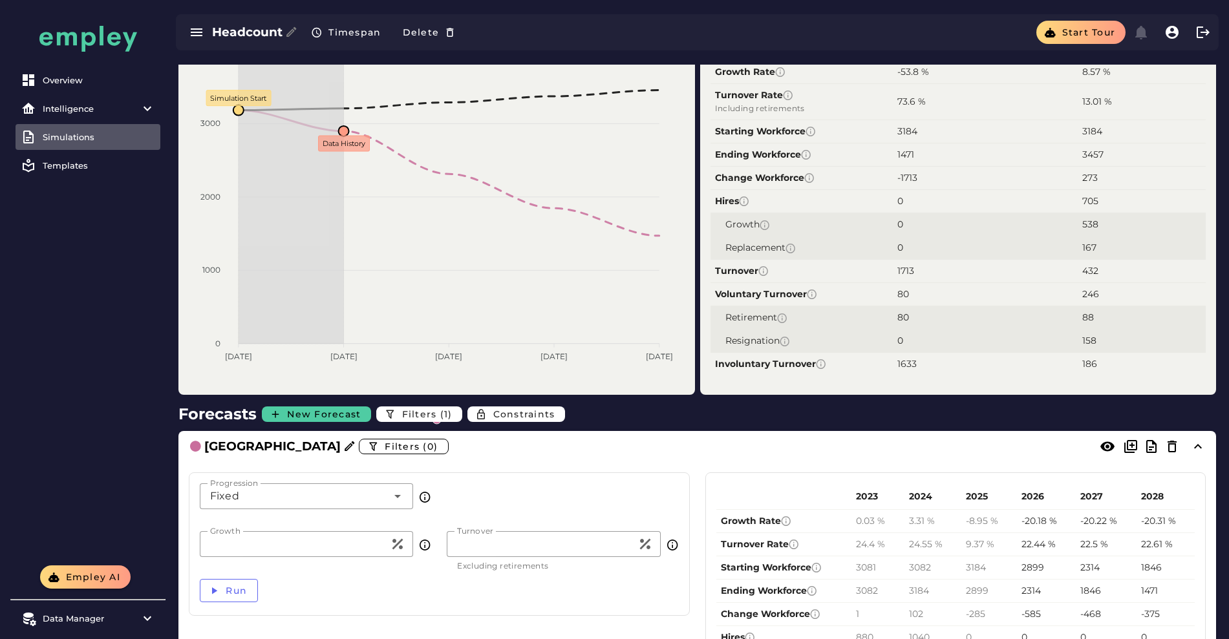
scroll to position [111, 0]
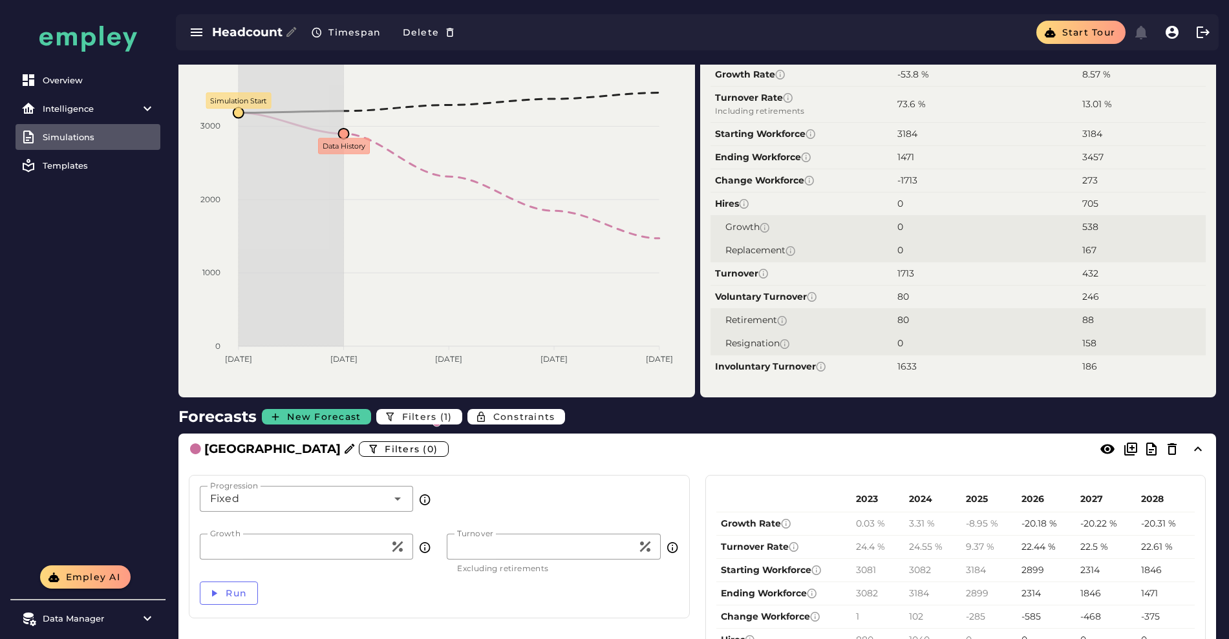
click at [332, 486] on div "Fixed *****" at bounding box center [293, 499] width 187 height 26
click at [328, 486] on div "Fixed *****" at bounding box center [293, 499] width 187 height 26
click at [287, 486] on div "Fixed *****" at bounding box center [293, 499] width 187 height 26
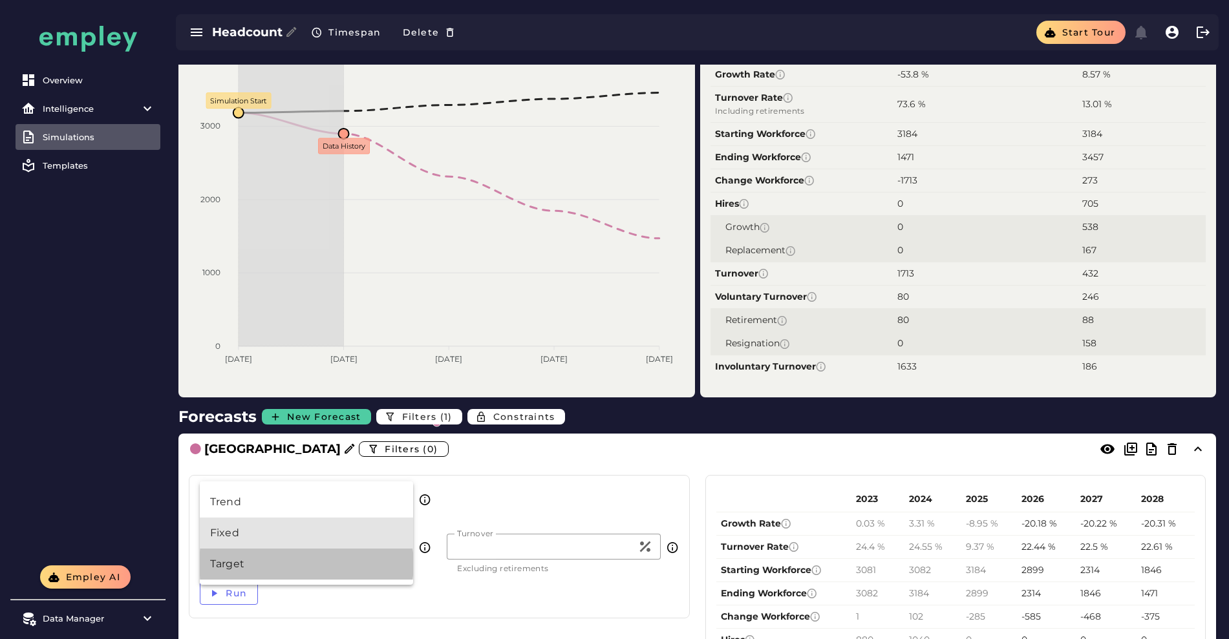
click at [242, 557] on div "Target" at bounding box center [306, 565] width 193 height 16
type input "******"
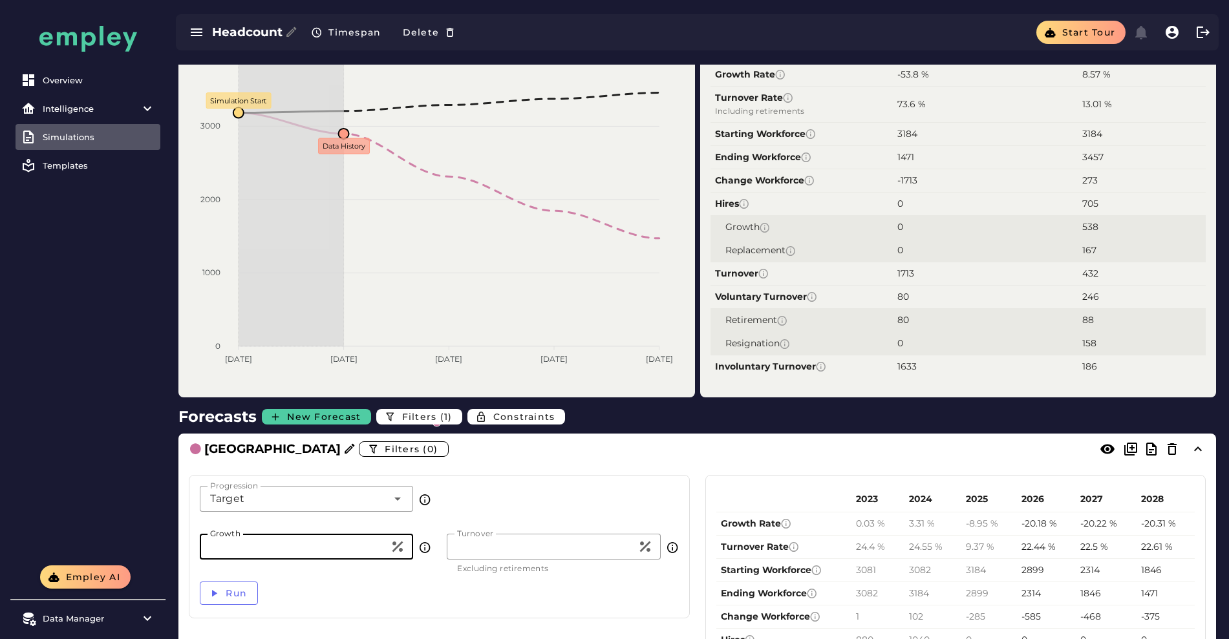
drag, startPoint x: 285, startPoint y: 519, endPoint x: 123, endPoint y: 523, distance: 162.3
click at [123, 523] on div "Overview Intelligence All dashboards Performance & Engagement Diversity Supply …" at bounding box center [614, 503] width 1229 height 1166
type input "***"
click at [229, 588] on span "Run" at bounding box center [236, 594] width 22 height 12
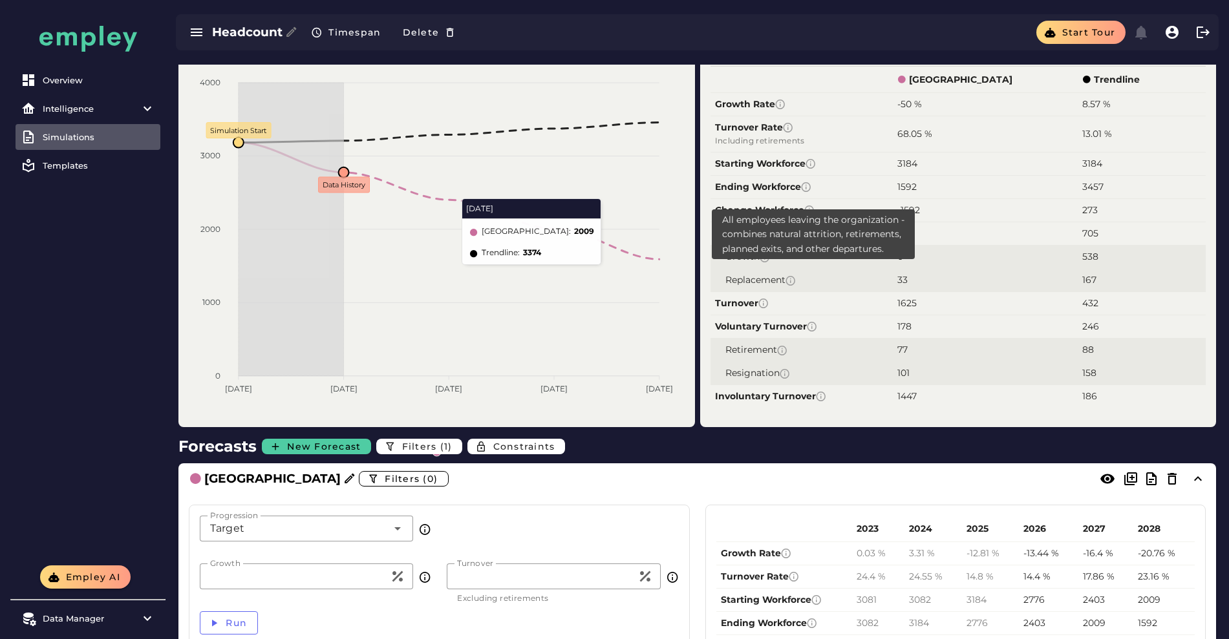
scroll to position [0, 0]
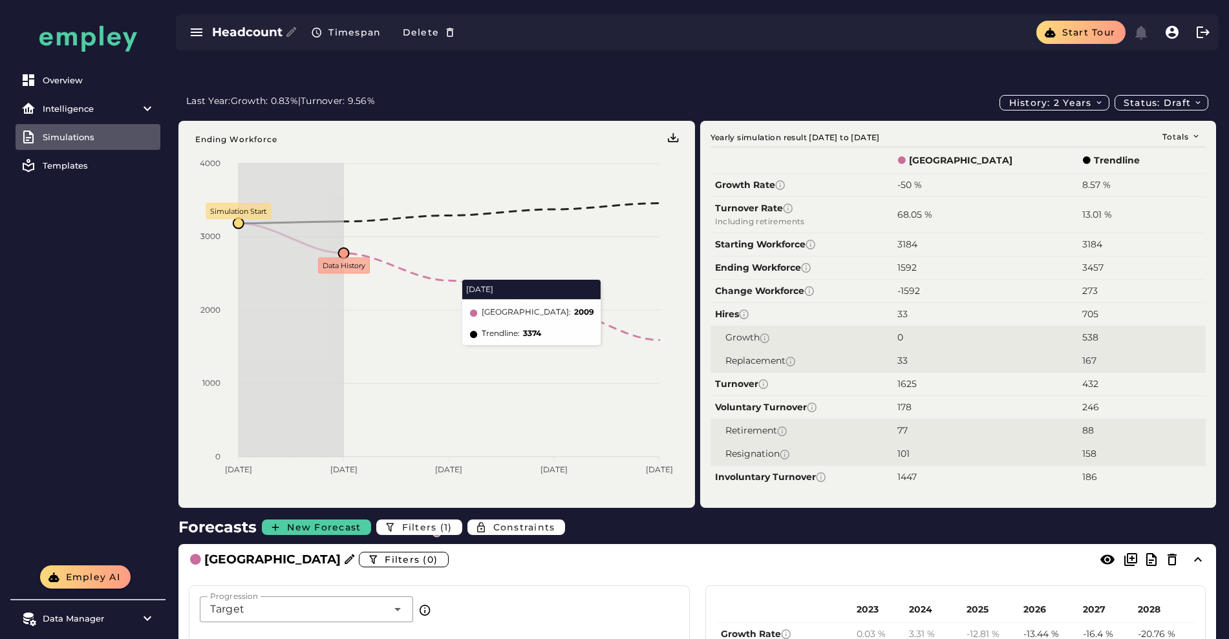
drag, startPoint x: 958, startPoint y: 156, endPoint x: 914, endPoint y: 155, distance: 43.3
click at [914, 173] on tr "Growth Rate -50 % 8.57 %" at bounding box center [959, 184] width 496 height 23
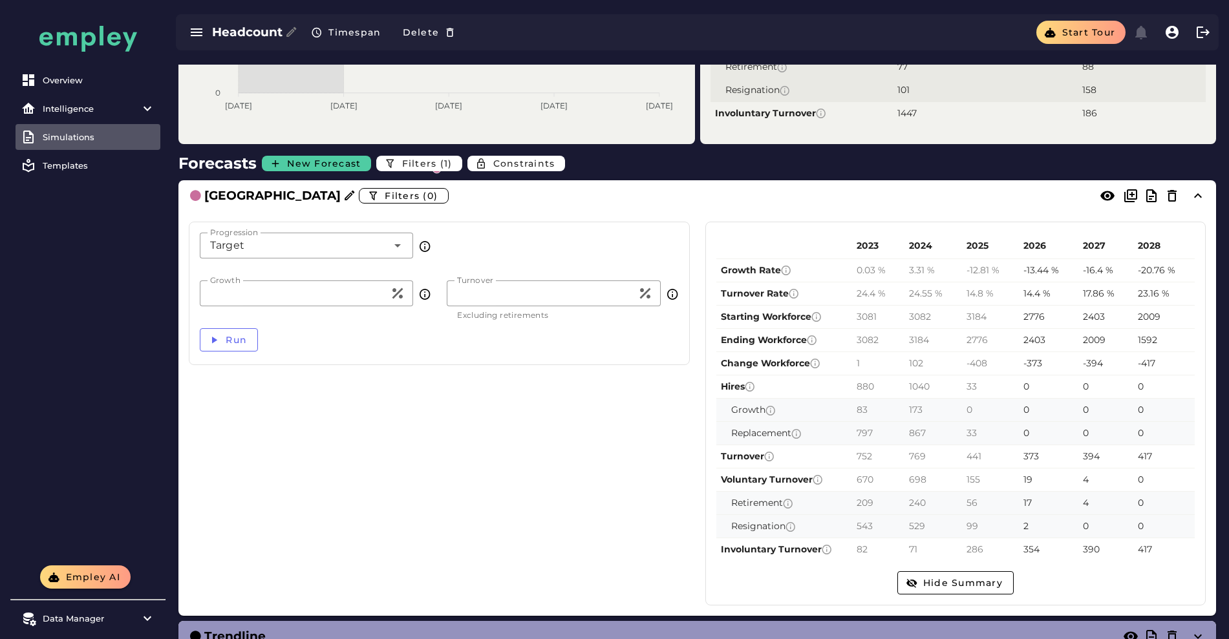
scroll to position [461, 0]
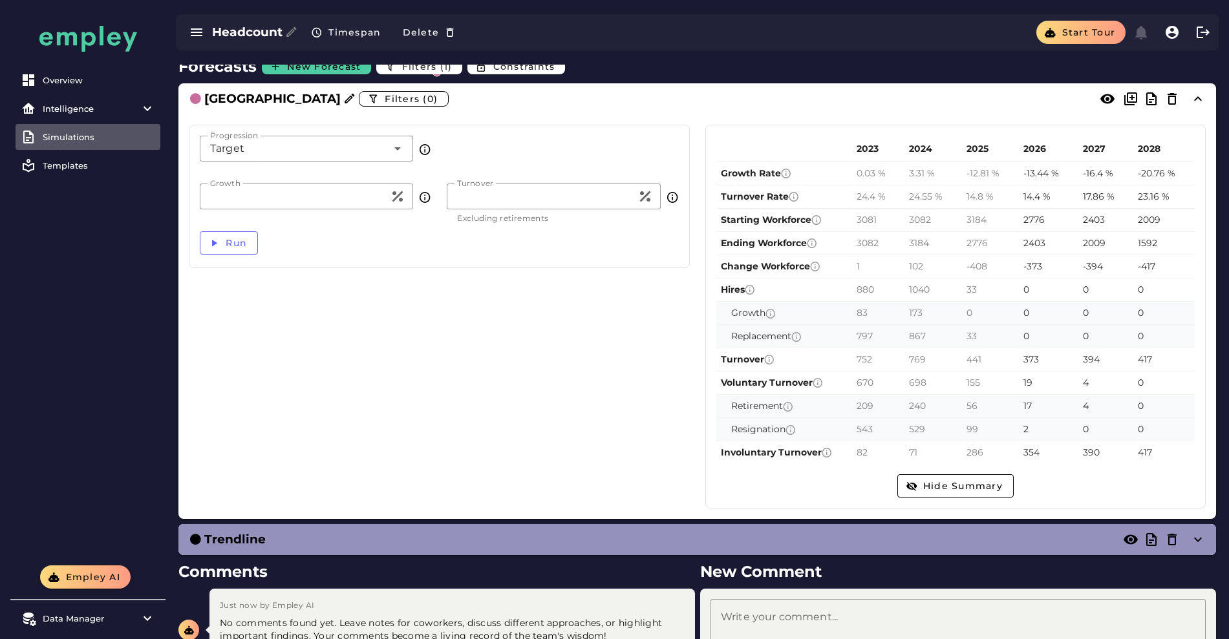
drag, startPoint x: 878, startPoint y: 275, endPoint x: 1005, endPoint y: 309, distance: 131.9
click at [1005, 309] on tbody "Growth Rate 0.03 % 3.31 % -12.81 % -13.44 % -16.4 % -20.76 % Turnover Rate 24.4…" at bounding box center [955, 313] width 479 height 303
click at [875, 353] on div "752" at bounding box center [879, 360] width 44 height 14
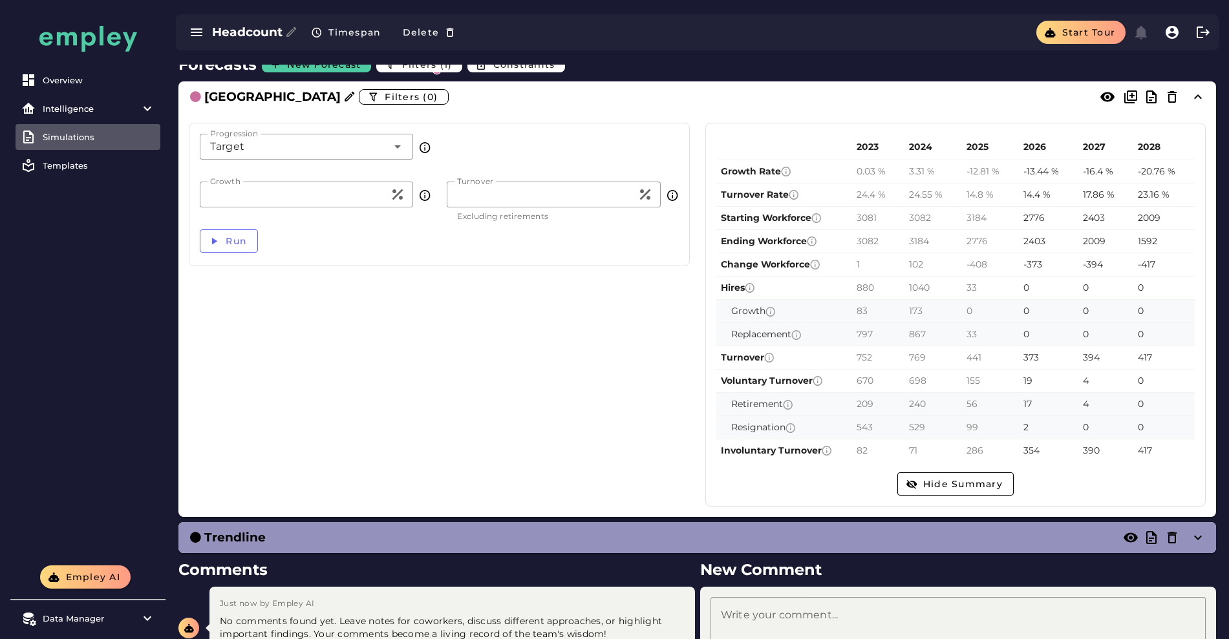
scroll to position [275, 0]
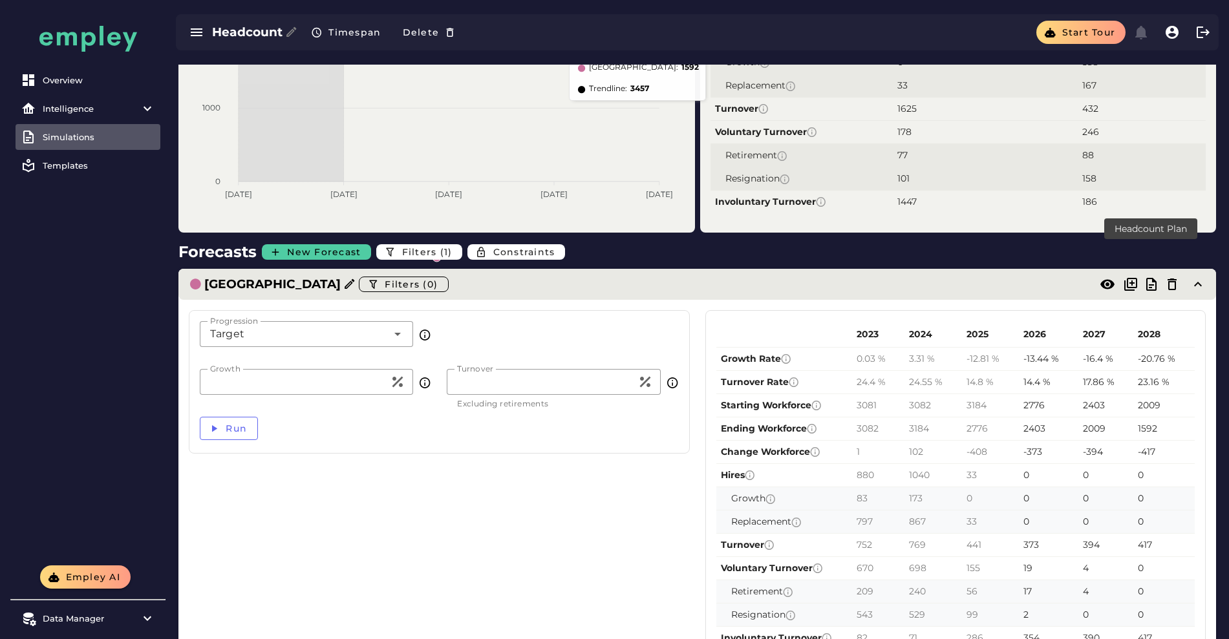
click at [1157, 277] on icon at bounding box center [1152, 285] width 16 height 16
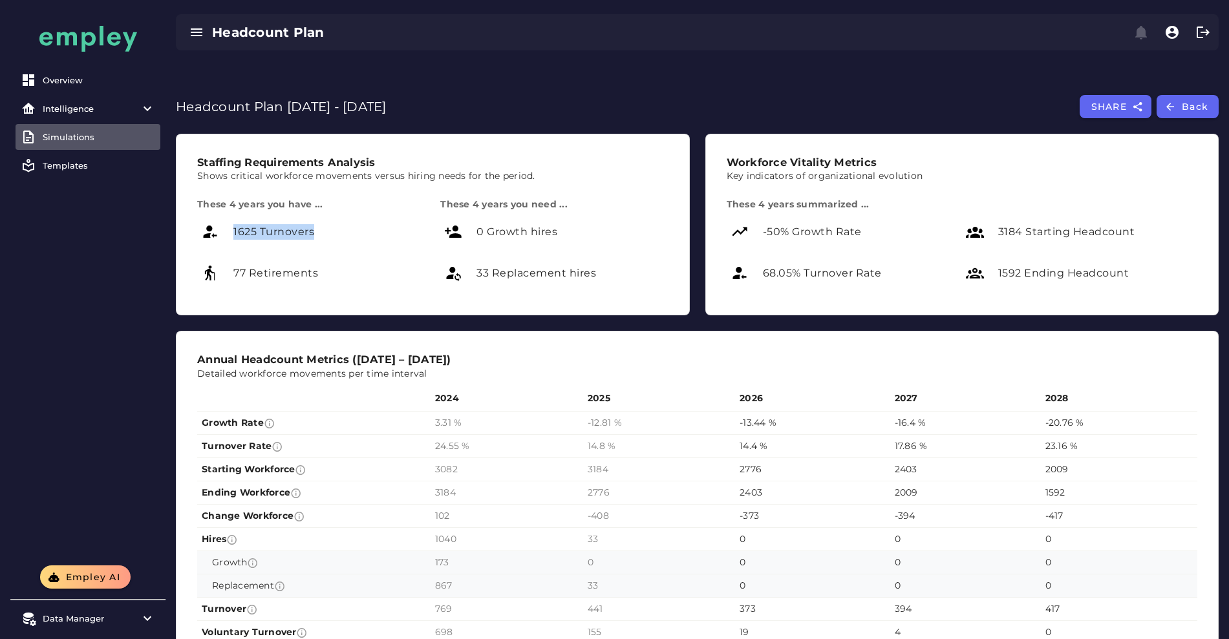
drag, startPoint x: 223, startPoint y: 188, endPoint x: 332, endPoint y: 215, distance: 112.6
click at [332, 217] on div "1625 Turnovers" at bounding box center [311, 232] width 228 height 31
drag, startPoint x: 254, startPoint y: 239, endPoint x: 440, endPoint y: 246, distance: 185.7
click at [440, 246] on div "These 4 years you have ... 1625 Turnovers 77 Retirements These 4 years you need…" at bounding box center [432, 246] width 487 height 111
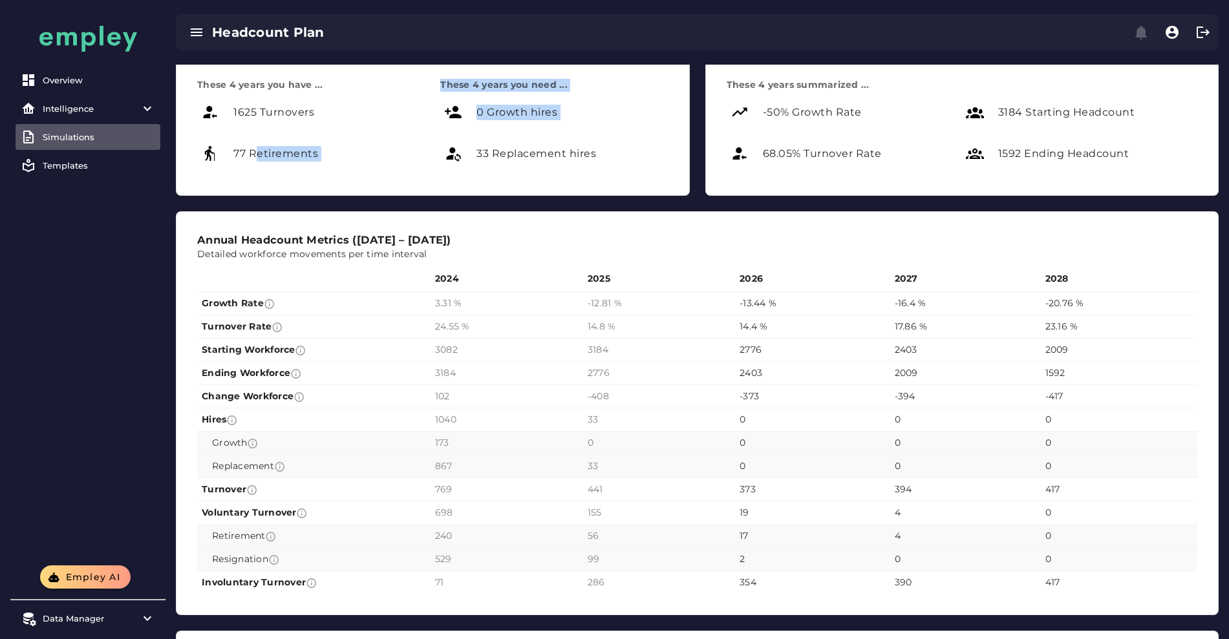
scroll to position [119, 0]
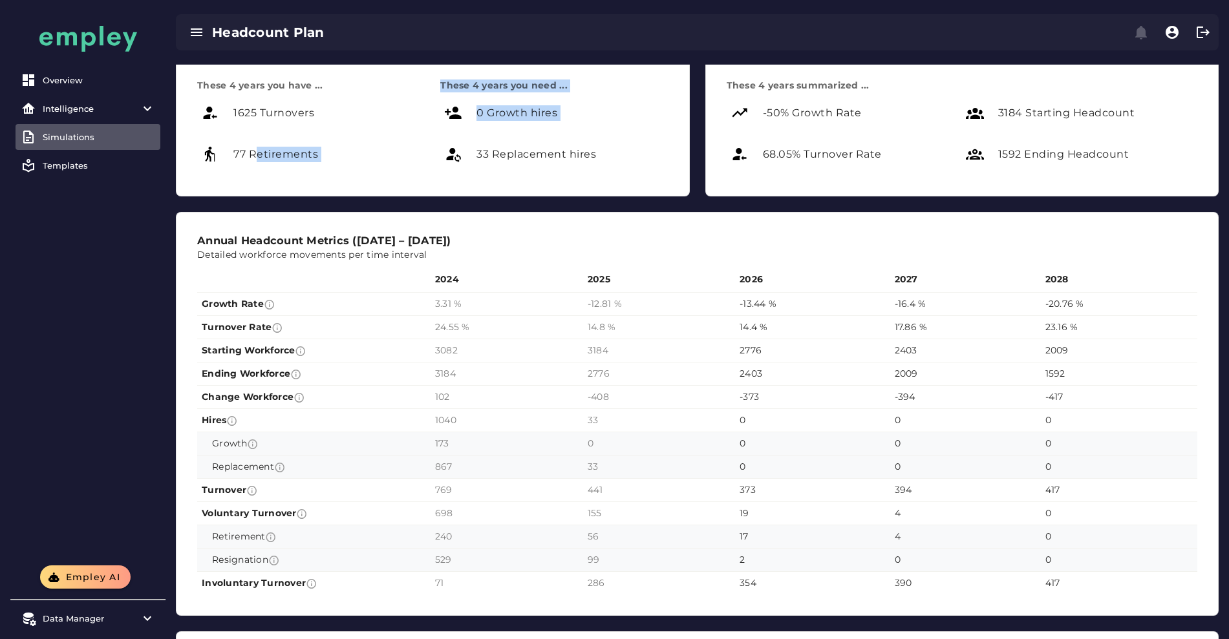
click at [90, 137] on div "Simulations" at bounding box center [99, 137] width 112 height 10
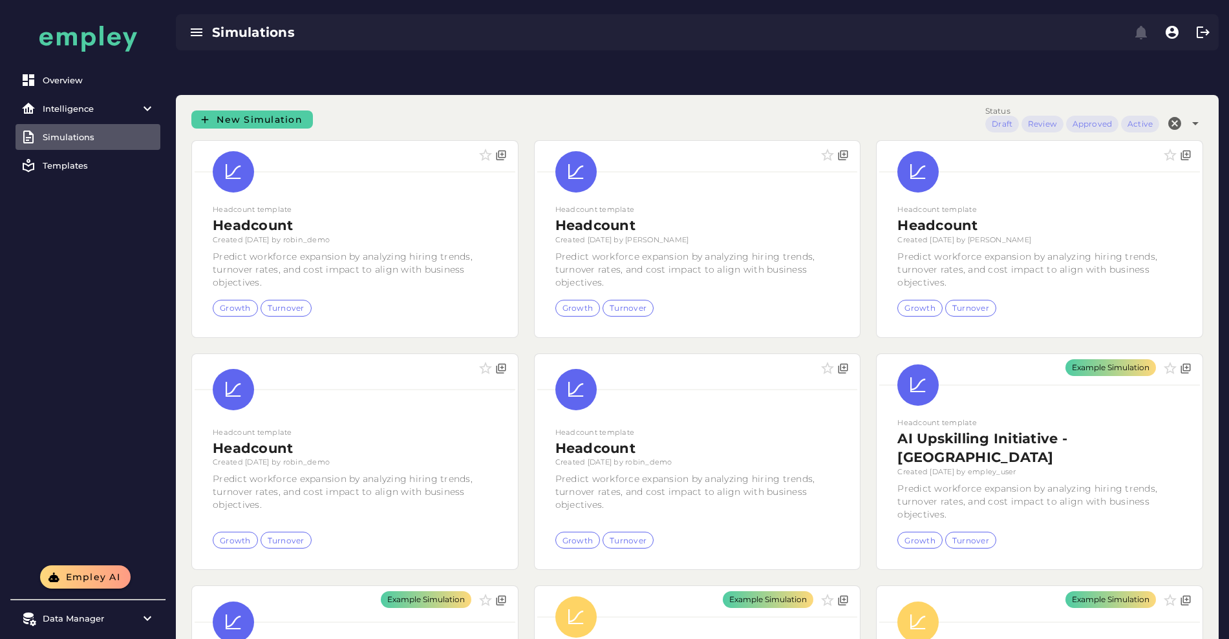
scroll to position [2, 0]
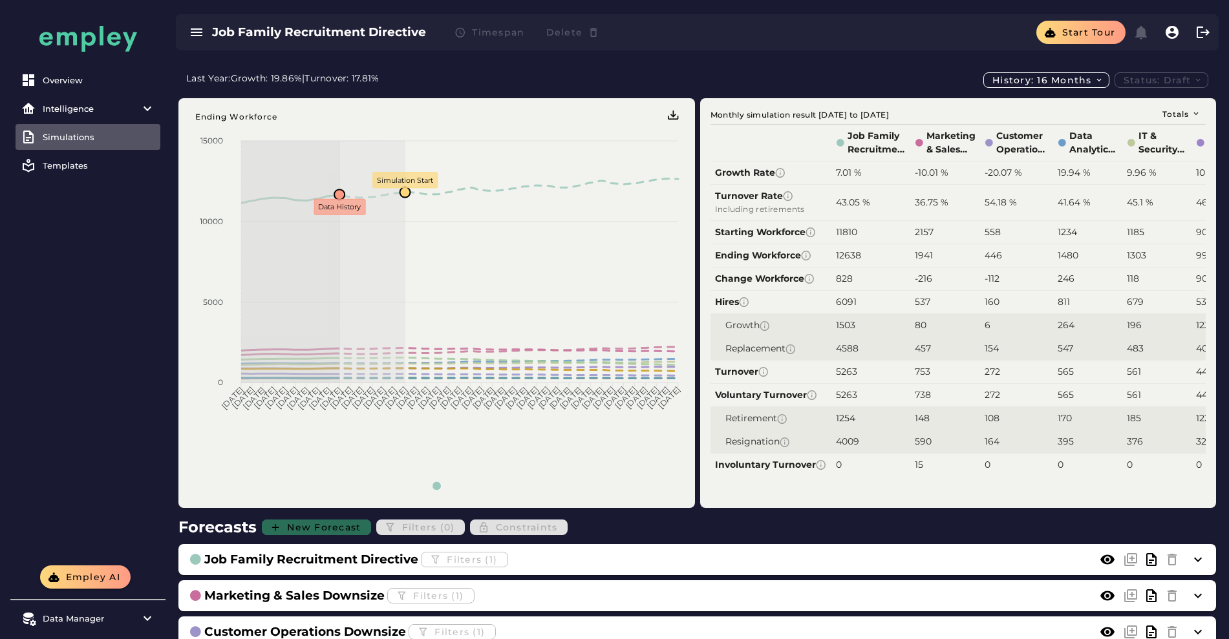
scroll to position [23, 0]
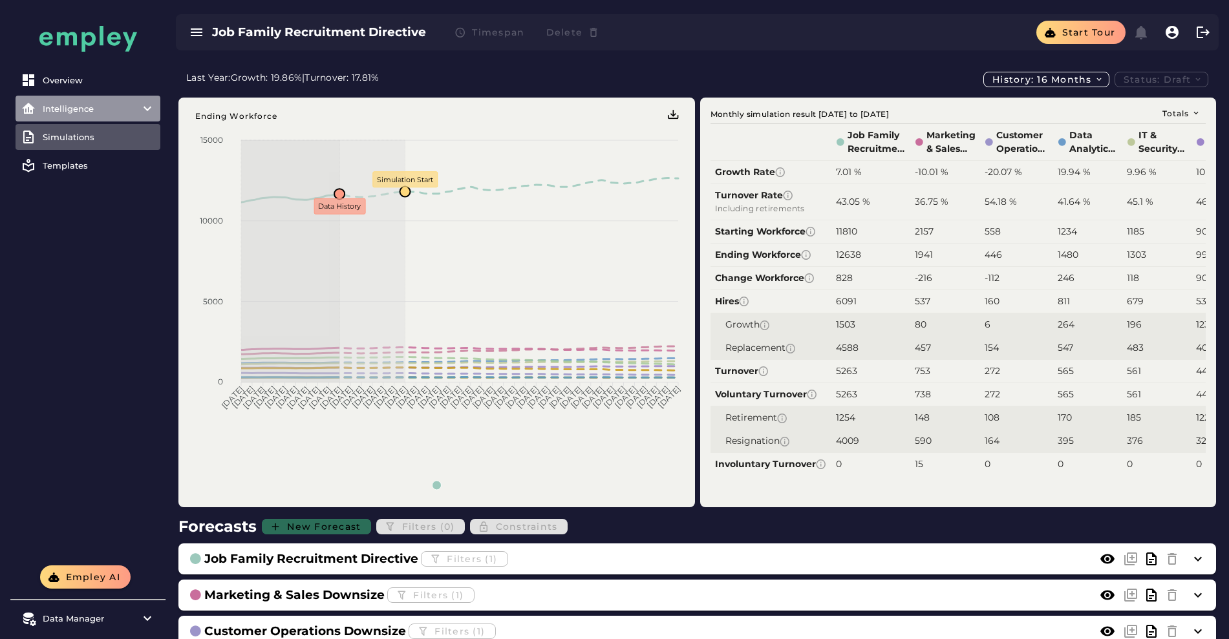
click at [72, 105] on div "Intelligence" at bounding box center [88, 108] width 91 height 10
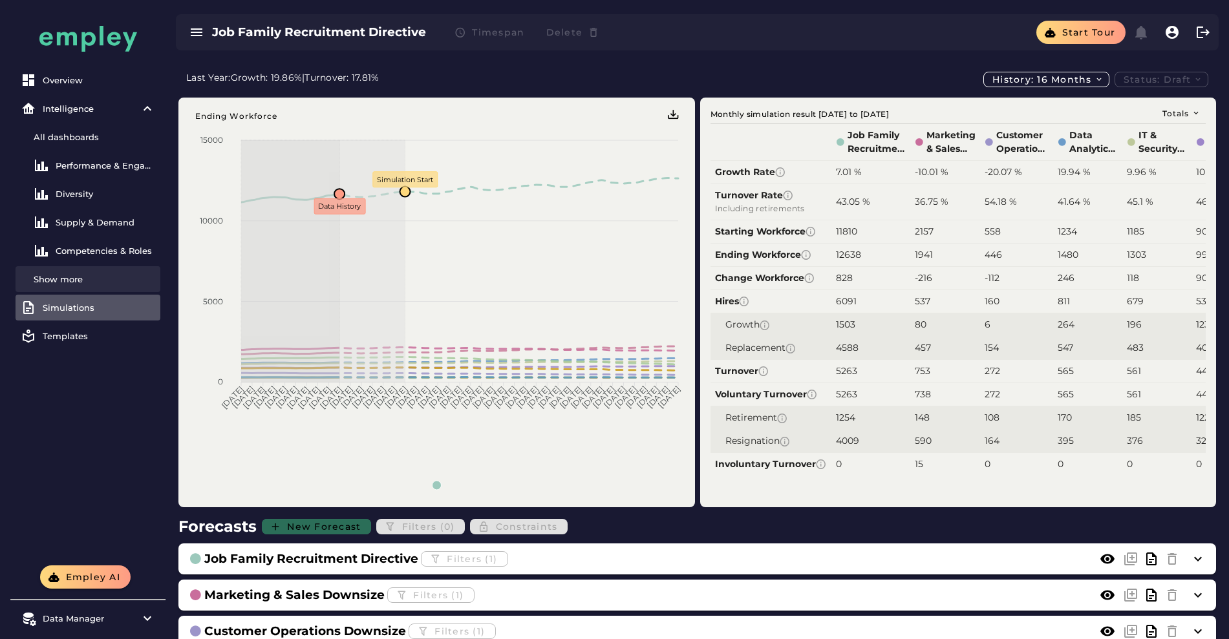
click at [80, 275] on div "Show more" at bounding box center [95, 279] width 122 height 10
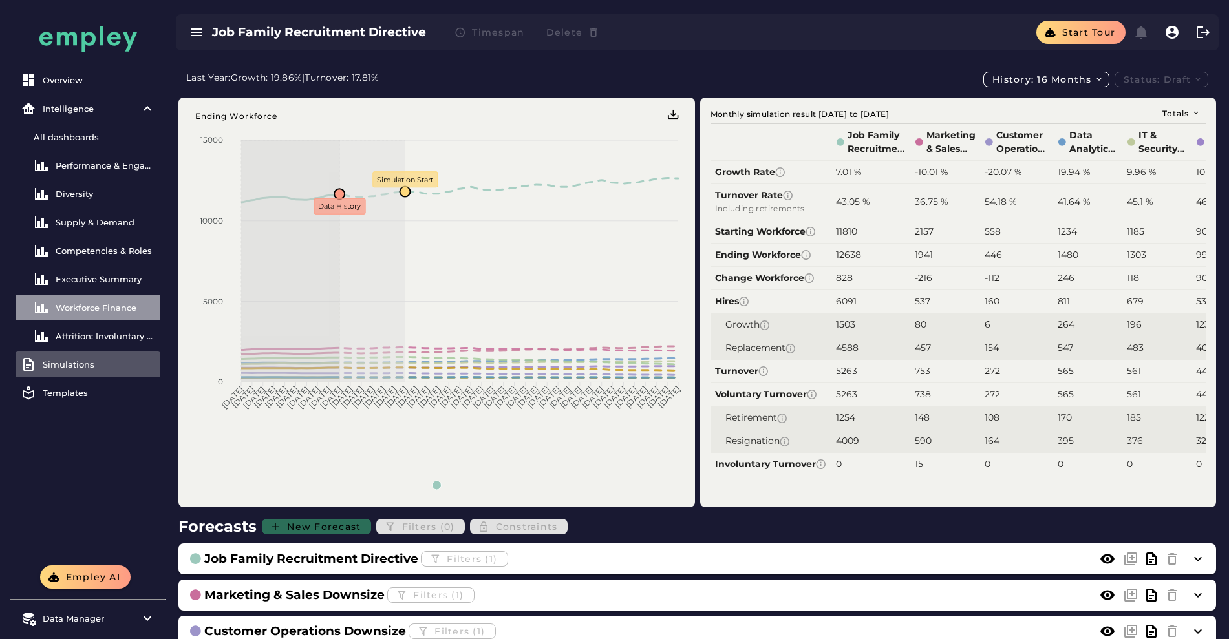
click at [109, 297] on link "Workforce Finance" at bounding box center [88, 308] width 145 height 26
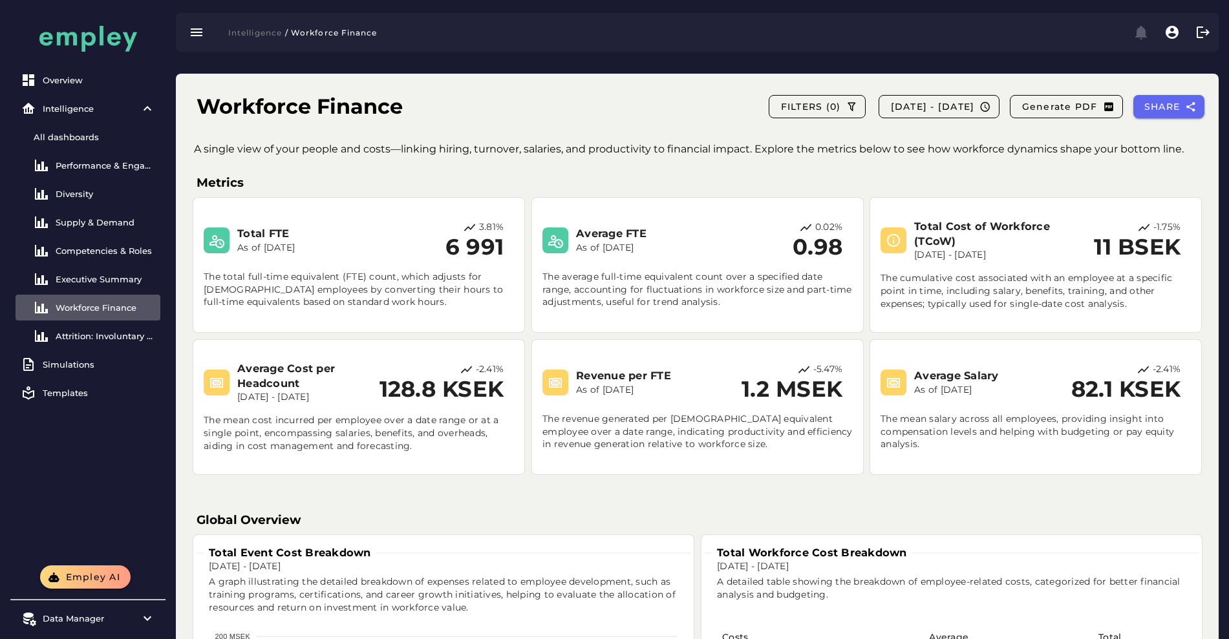
scroll to position [23, 0]
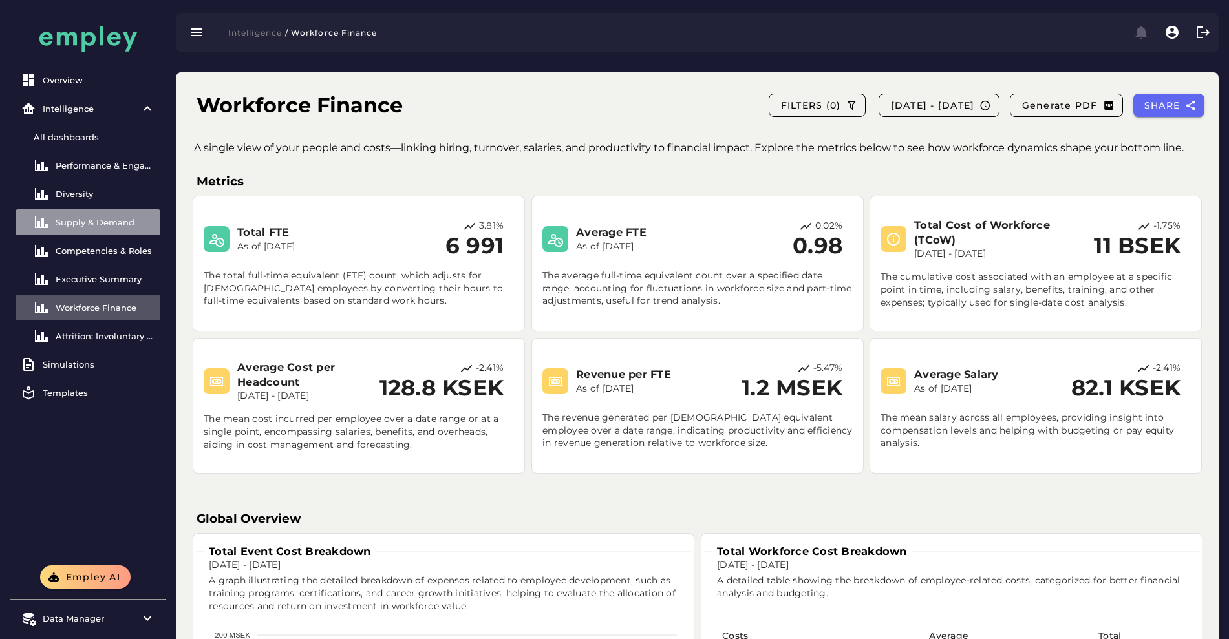
click at [111, 212] on link "Supply & Demand" at bounding box center [88, 222] width 145 height 26
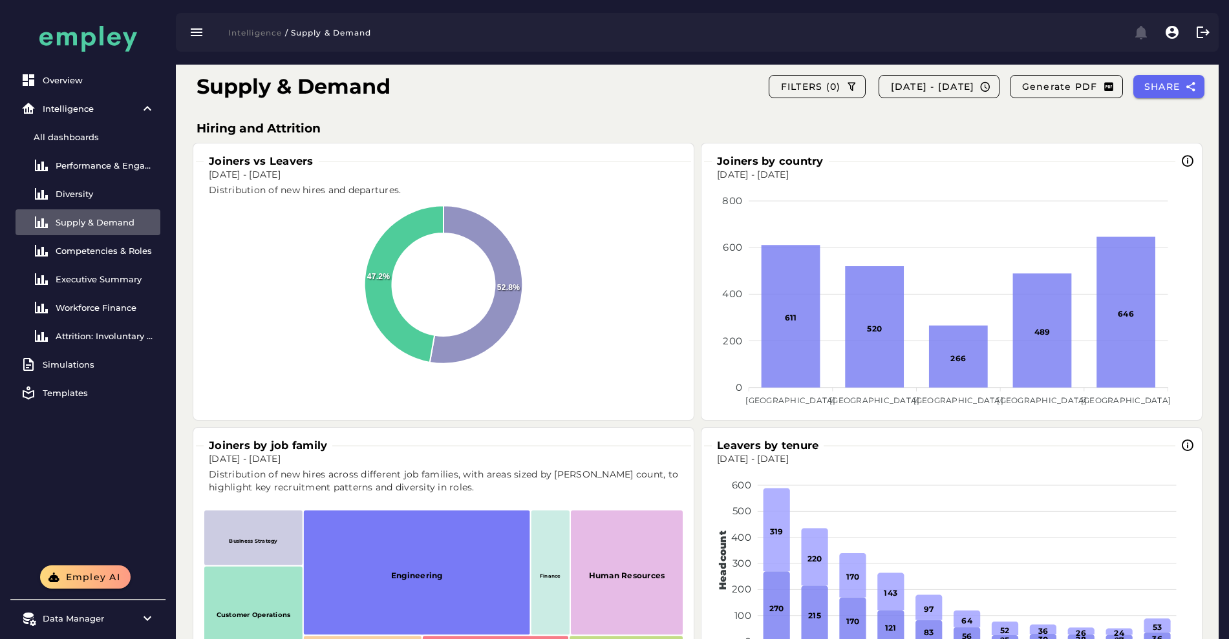
scroll to position [895, 0]
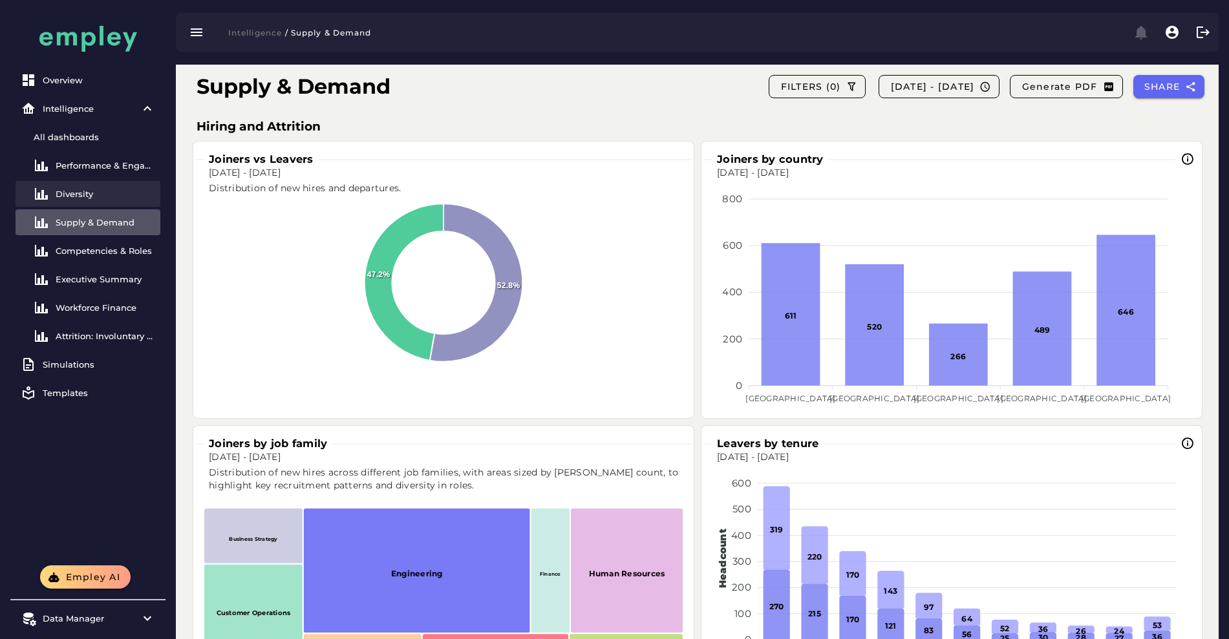
click at [116, 189] on div "Diversity" at bounding box center [106, 194] width 100 height 10
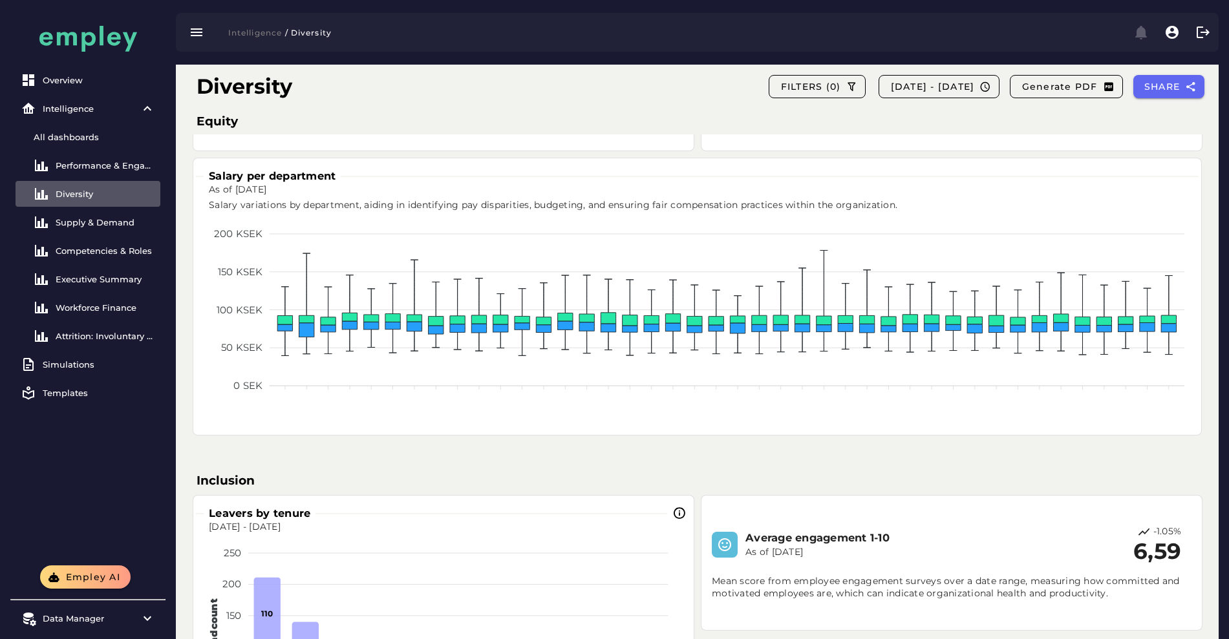
scroll to position [2078, 0]
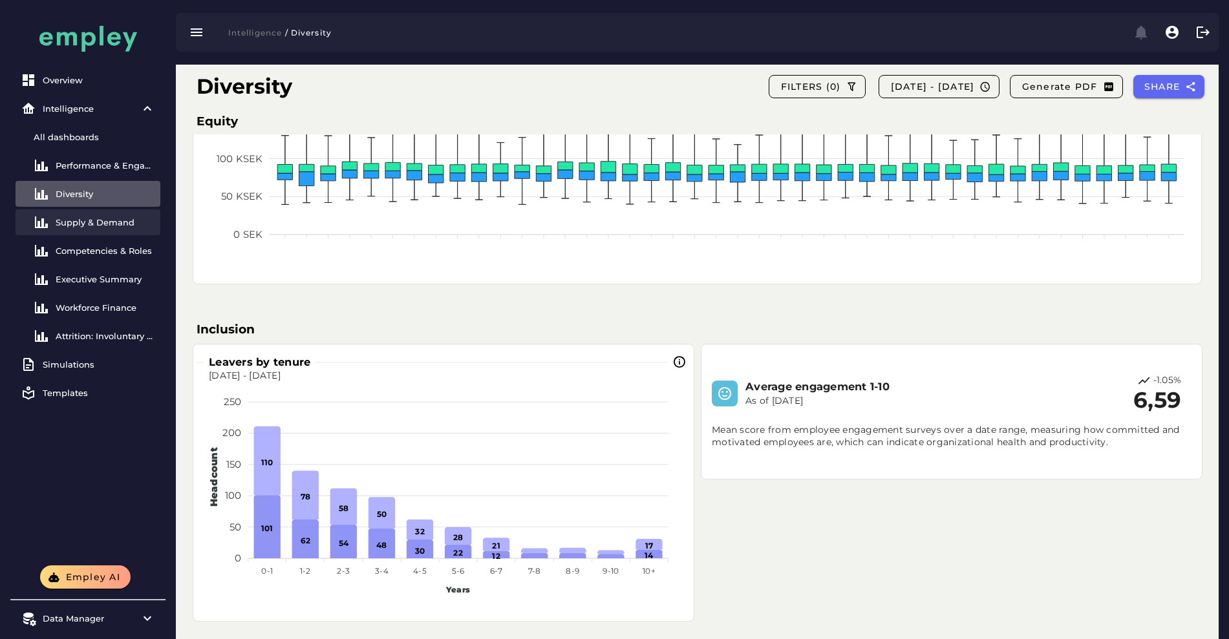
click at [92, 220] on div "Supply & Demand" at bounding box center [106, 222] width 100 height 10
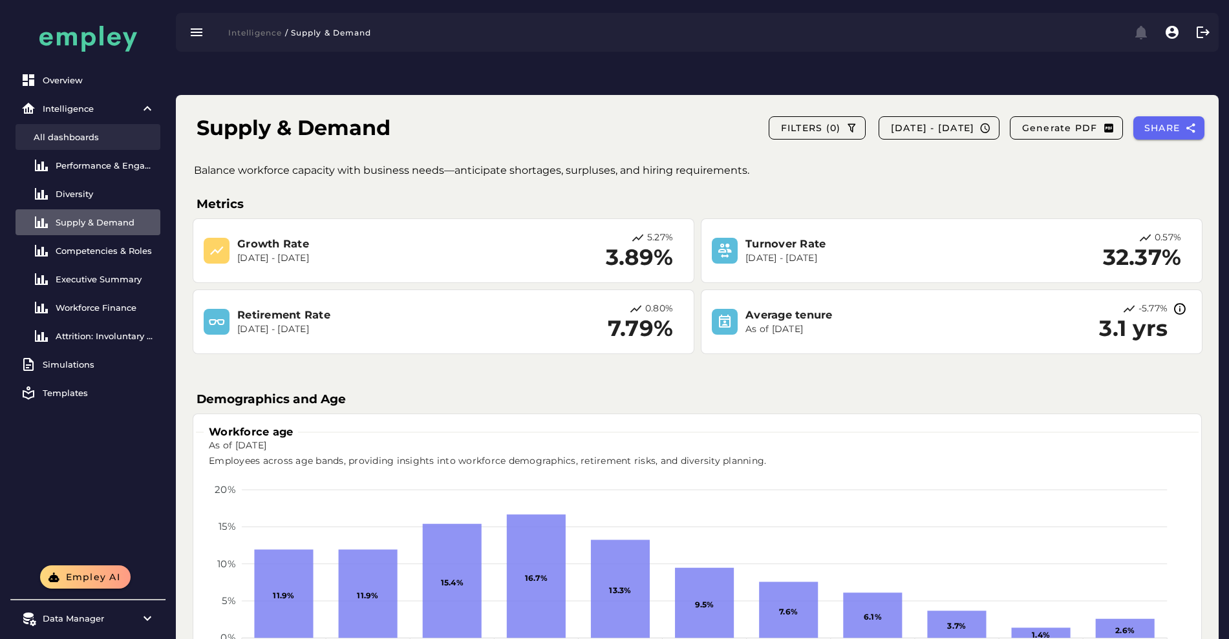
click at [87, 134] on div "All dashboards" at bounding box center [95, 137] width 122 height 10
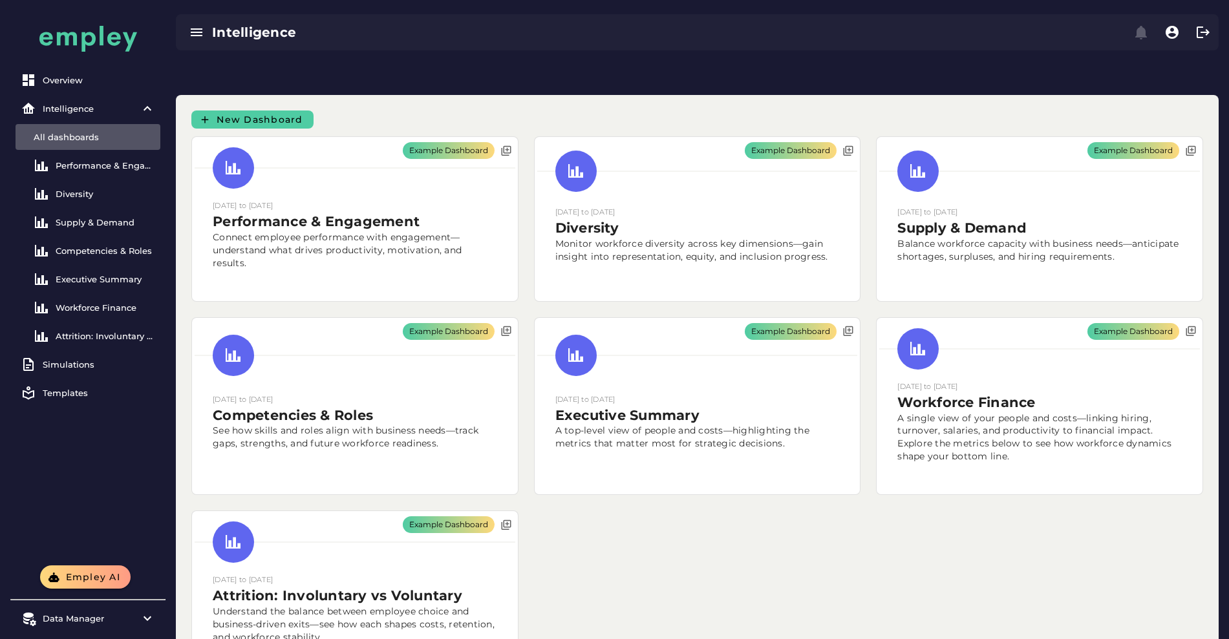
click at [287, 129] on div "Example Dashboard [DATE] to [DATE] Performance & Engagement Connect employee pe…" at bounding box center [355, 219] width 343 height 181
click at [287, 114] on span "New Dashboard" at bounding box center [259, 120] width 87 height 12
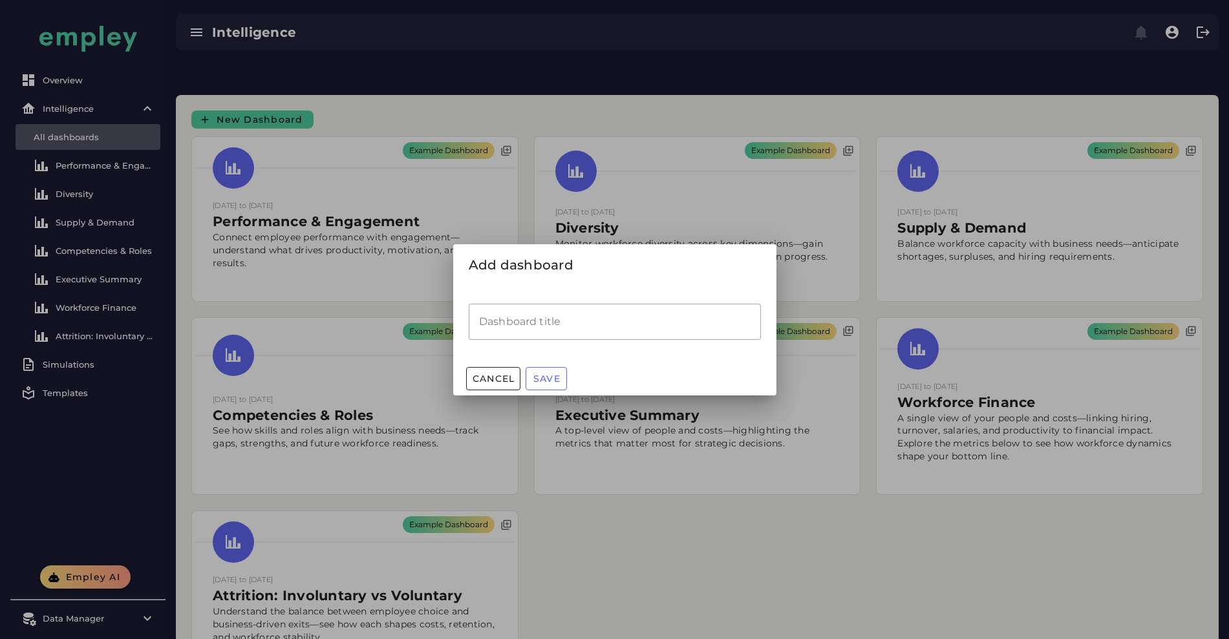
click at [551, 324] on input "Dashboard title" at bounding box center [615, 322] width 292 height 36
type input "****"
click at [544, 373] on span "Save" at bounding box center [547, 379] width 28 height 12
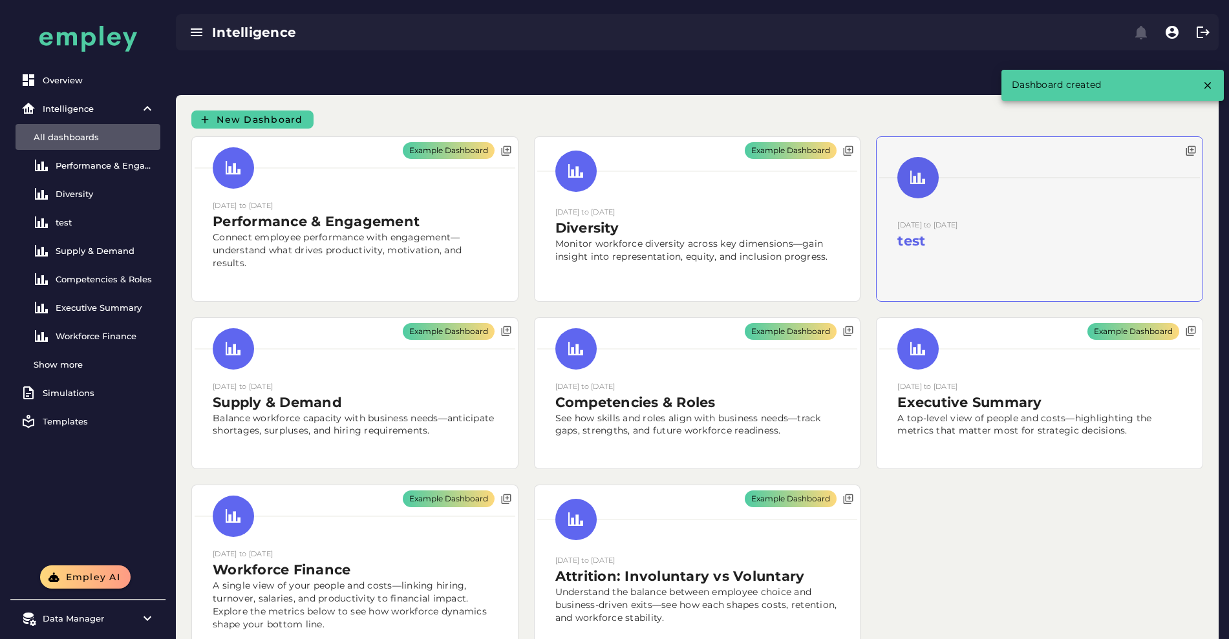
click at [877, 211] on div at bounding box center [1040, 219] width 326 height 164
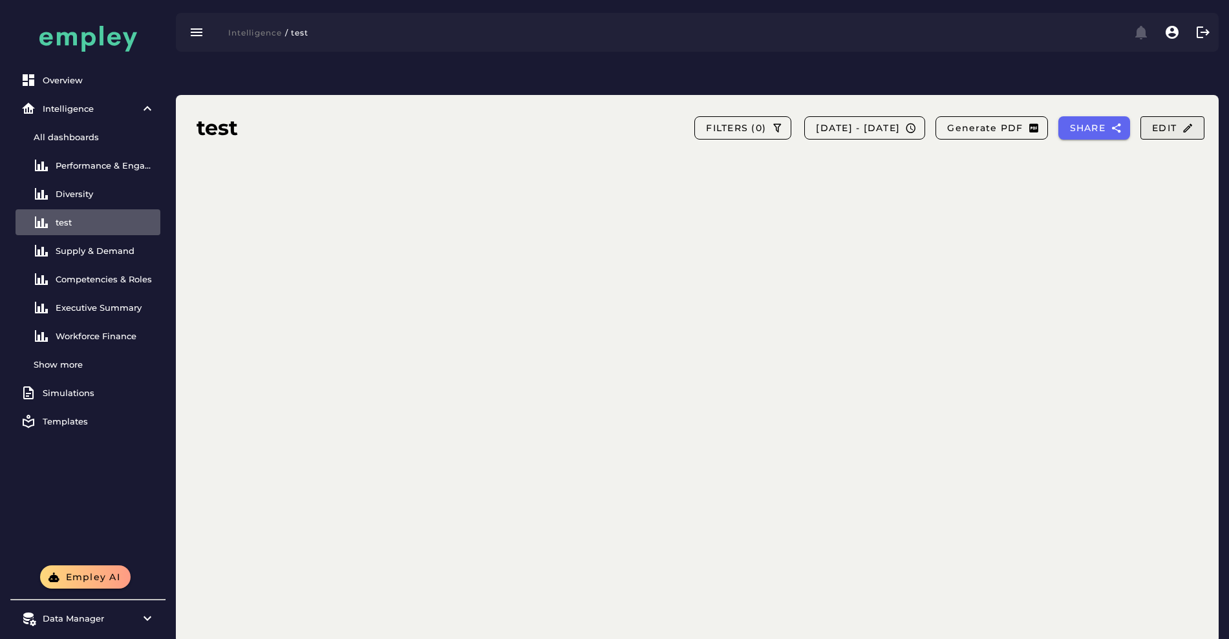
click at [1163, 122] on span "Edit" at bounding box center [1172, 128] width 42 height 12
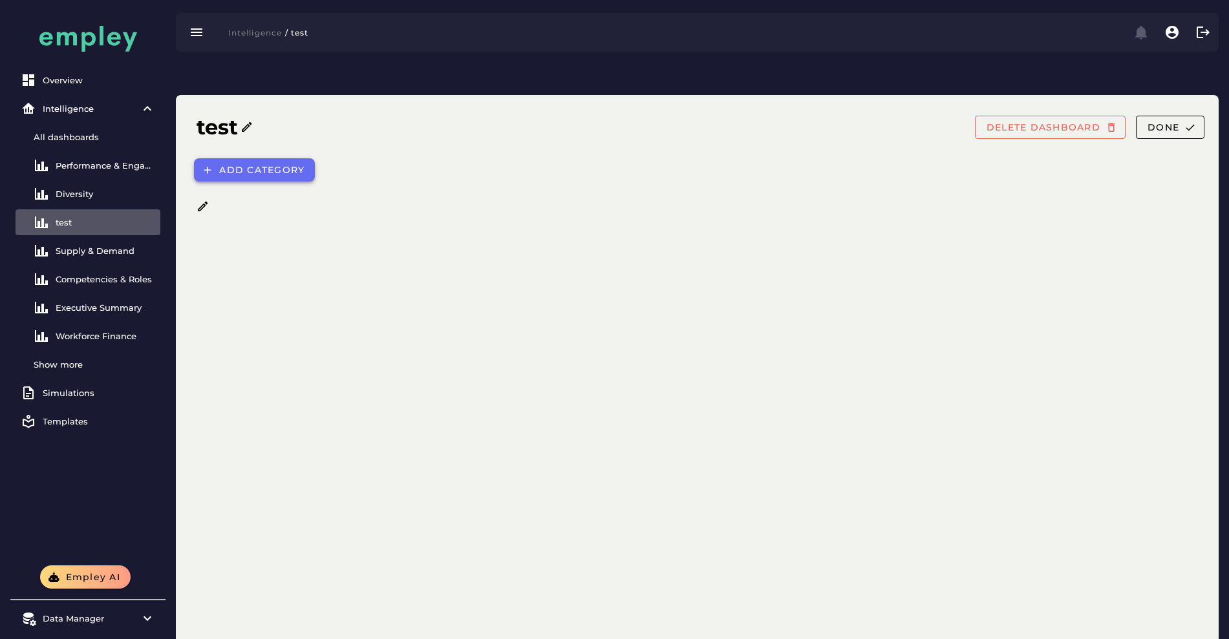
click at [255, 158] on button "Add category" at bounding box center [254, 169] width 121 height 23
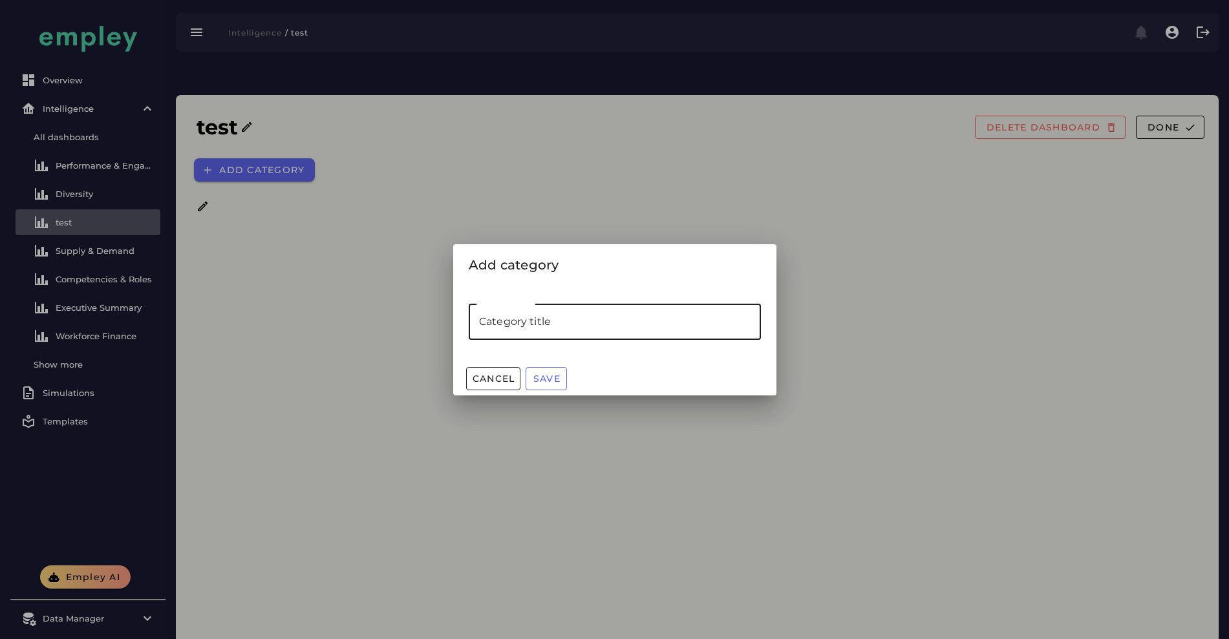
click at [493, 312] on input "Category title" at bounding box center [615, 322] width 292 height 36
type input "****"
click at [549, 379] on span "Save" at bounding box center [547, 379] width 28 height 12
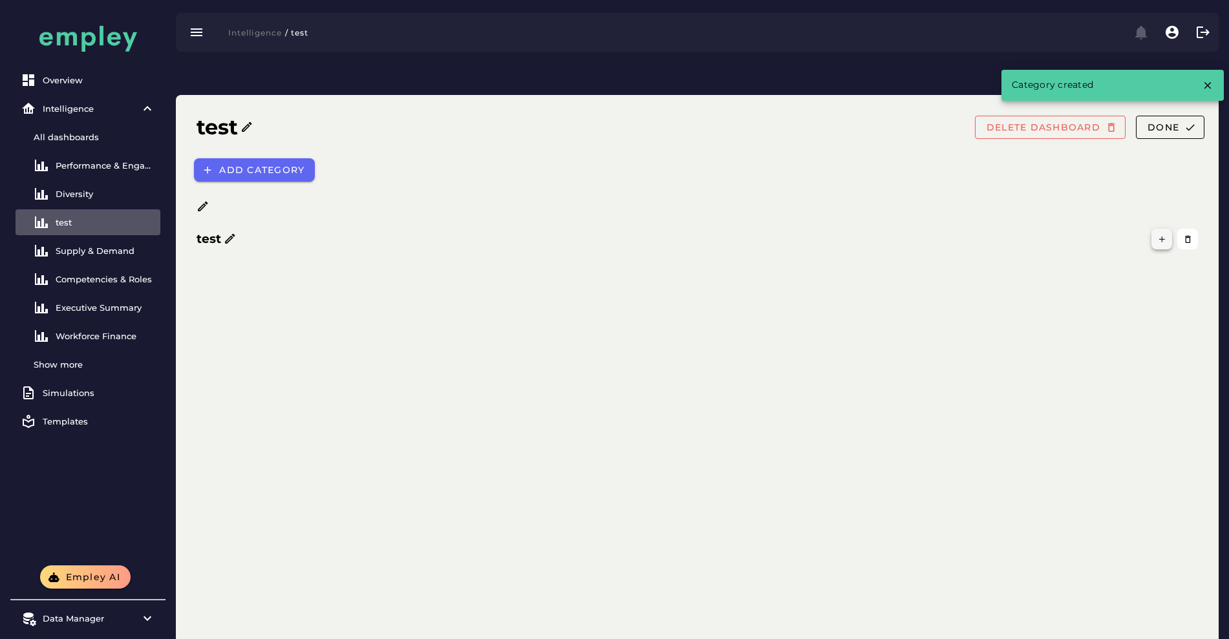
click at [1161, 235] on icon "button" at bounding box center [1162, 240] width 10 height 10
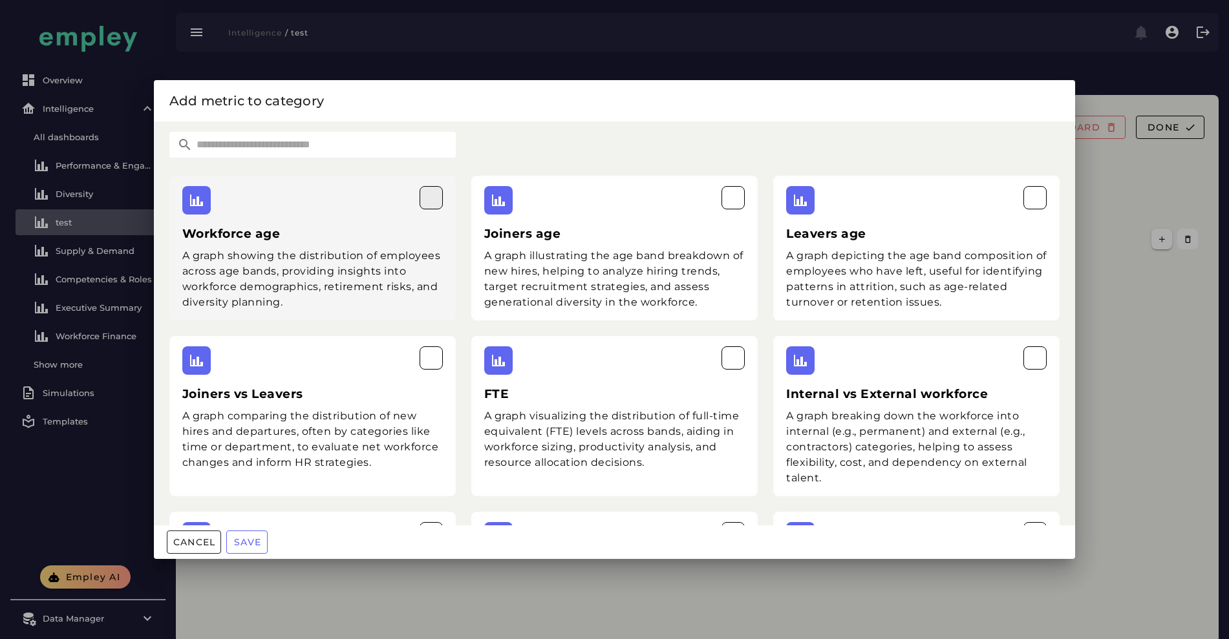
click at [434, 203] on icon "button" at bounding box center [431, 198] width 16 height 16
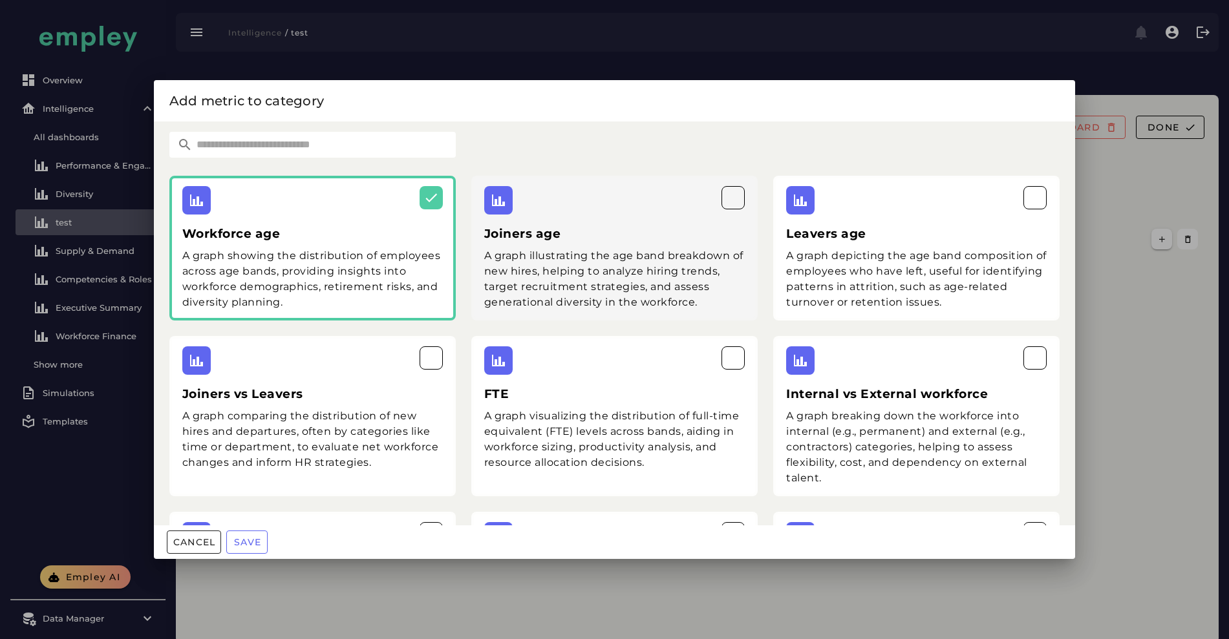
click at [705, 192] on div at bounding box center [614, 200] width 261 height 28
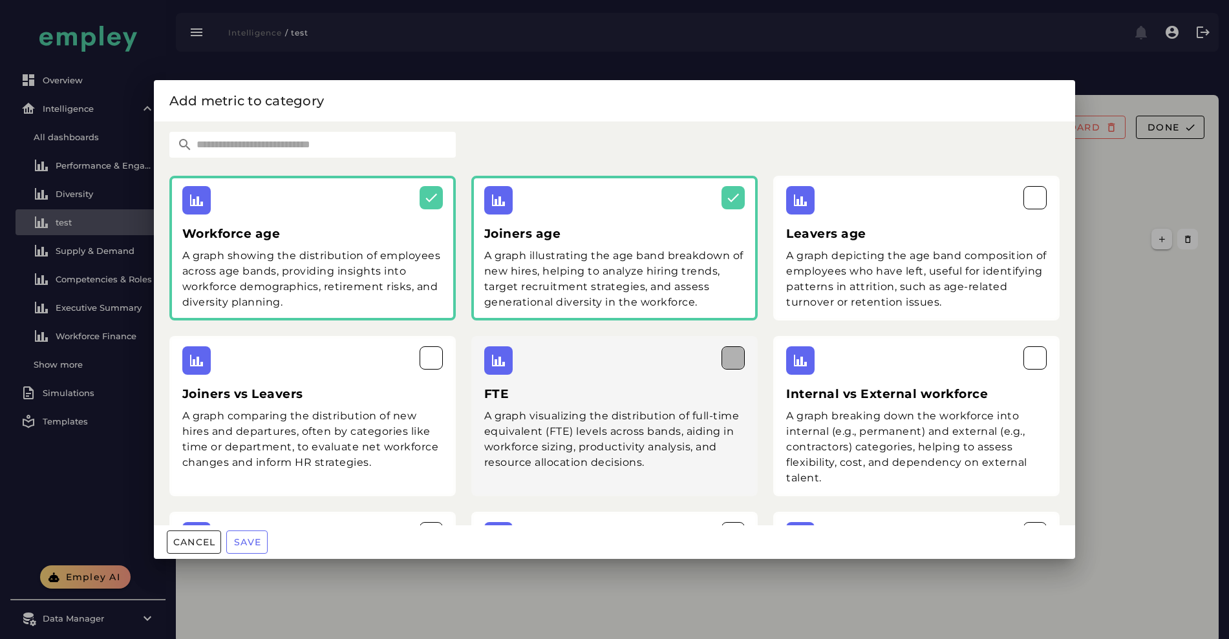
click at [731, 368] on button "button" at bounding box center [733, 358] width 23 height 23
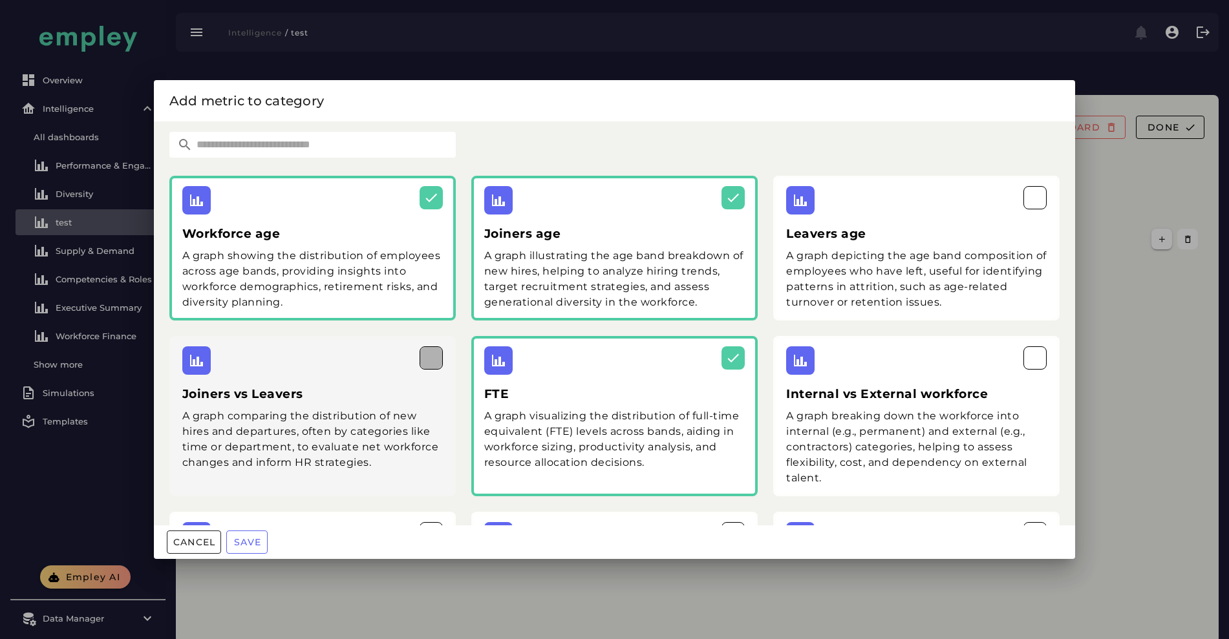
click at [423, 363] on icon "button" at bounding box center [431, 358] width 16 height 16
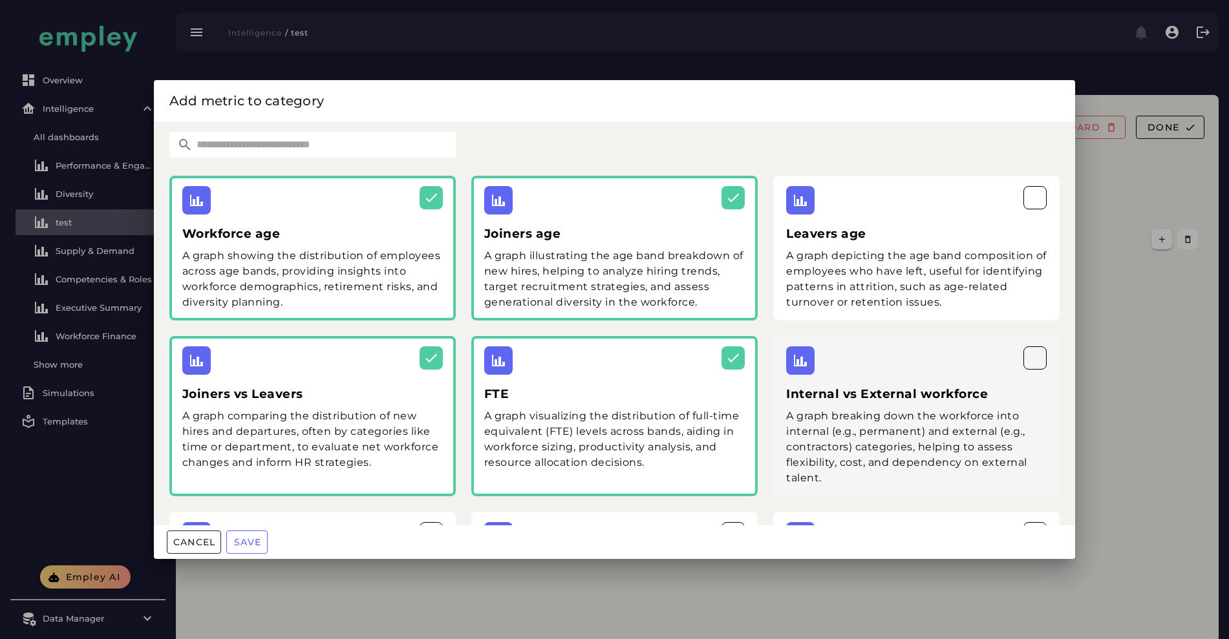
click at [1003, 370] on div at bounding box center [916, 361] width 261 height 28
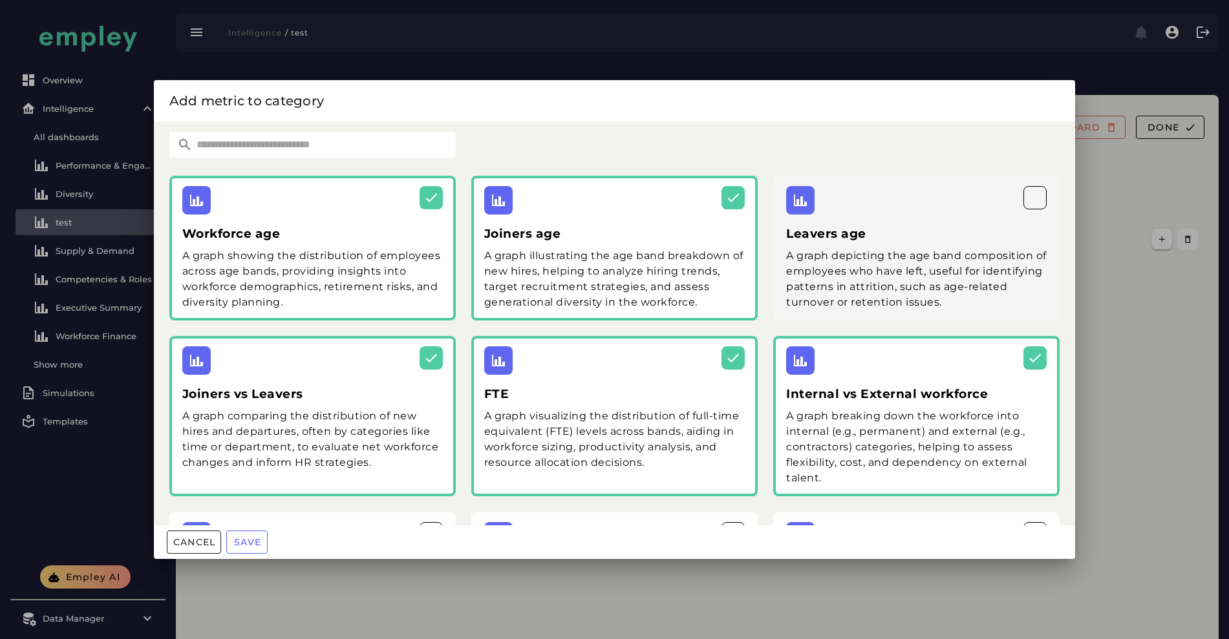
click at [1019, 213] on div at bounding box center [916, 200] width 261 height 28
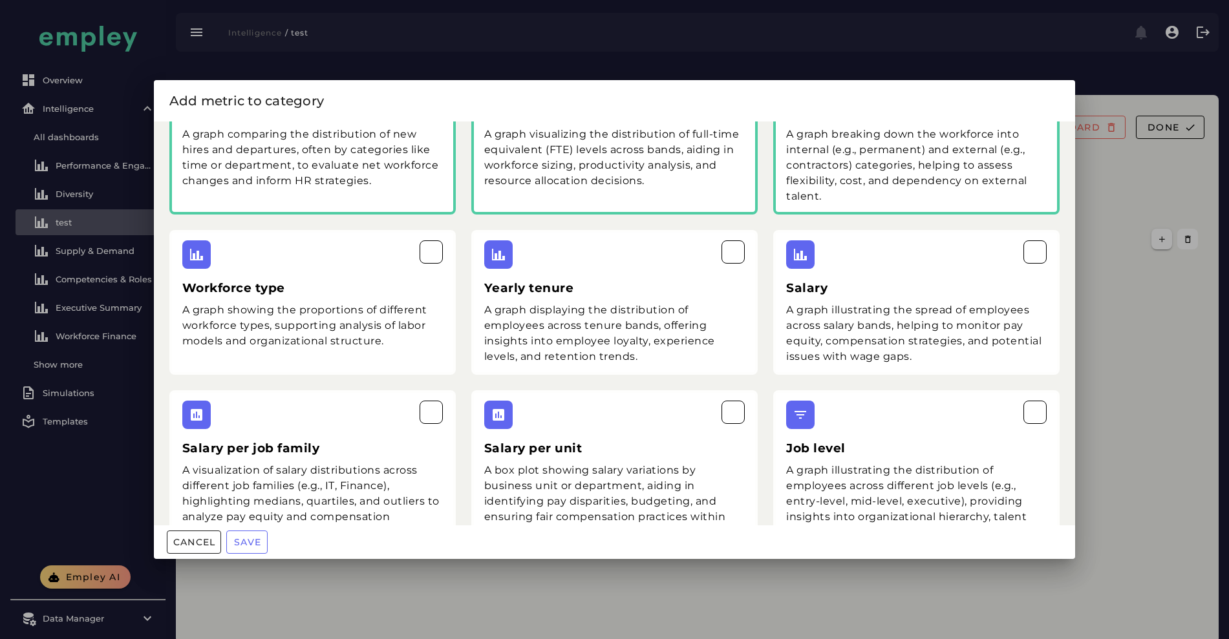
scroll to position [288, 0]
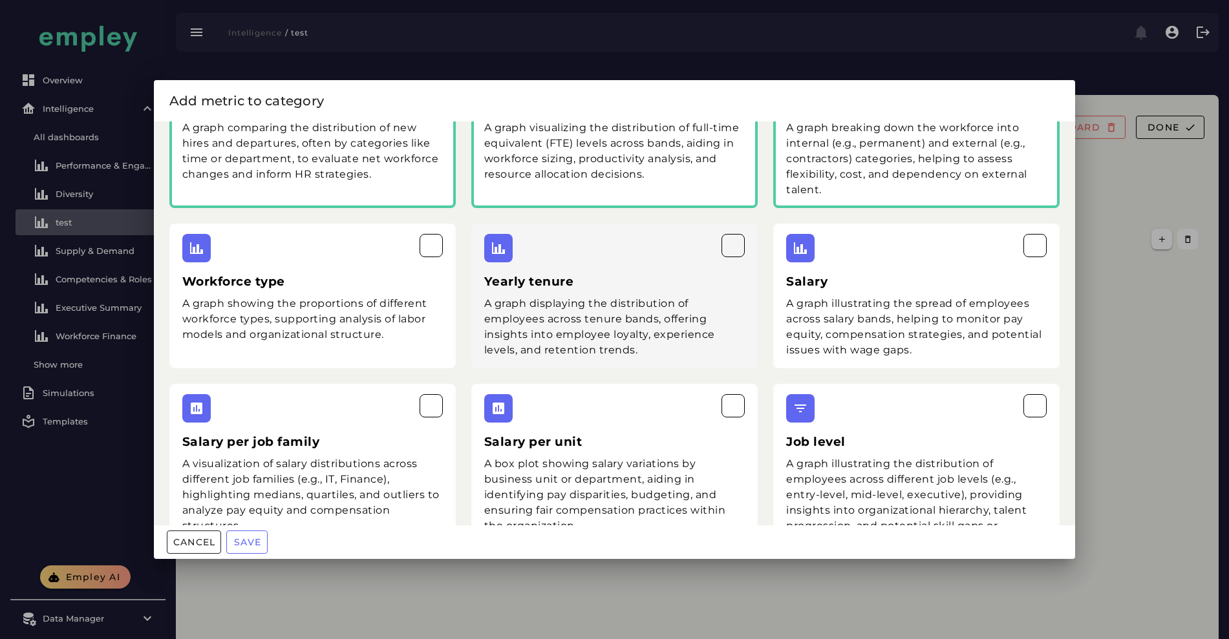
click at [700, 261] on div at bounding box center [614, 248] width 261 height 28
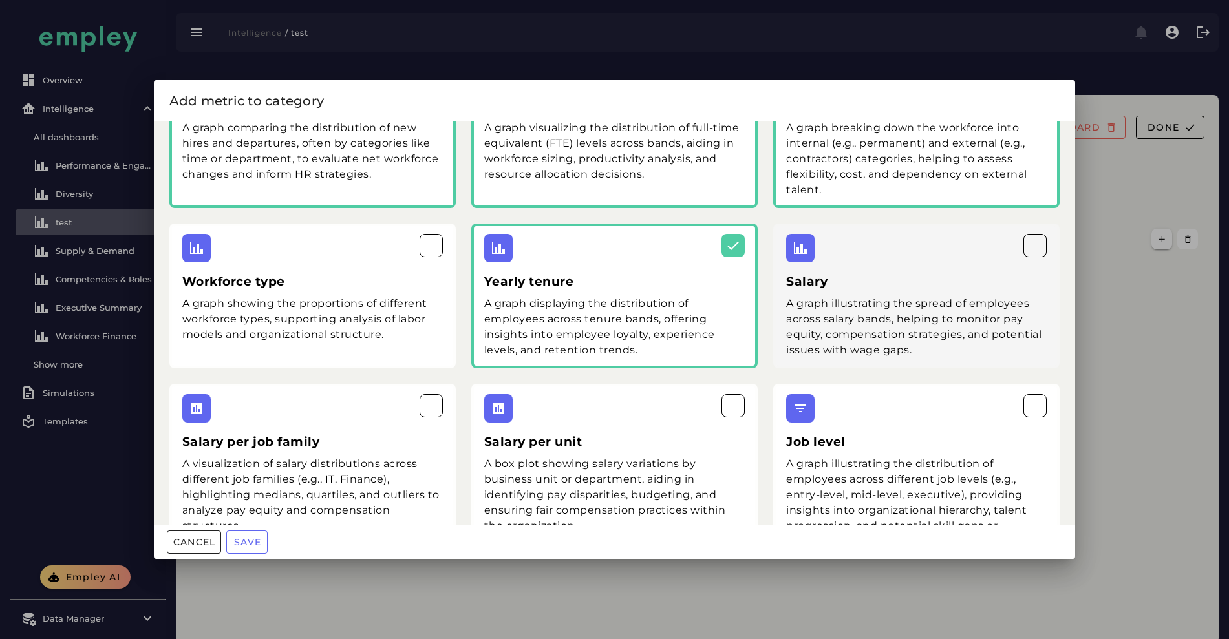
click at [930, 277] on h3 "Salary" at bounding box center [916, 282] width 261 height 18
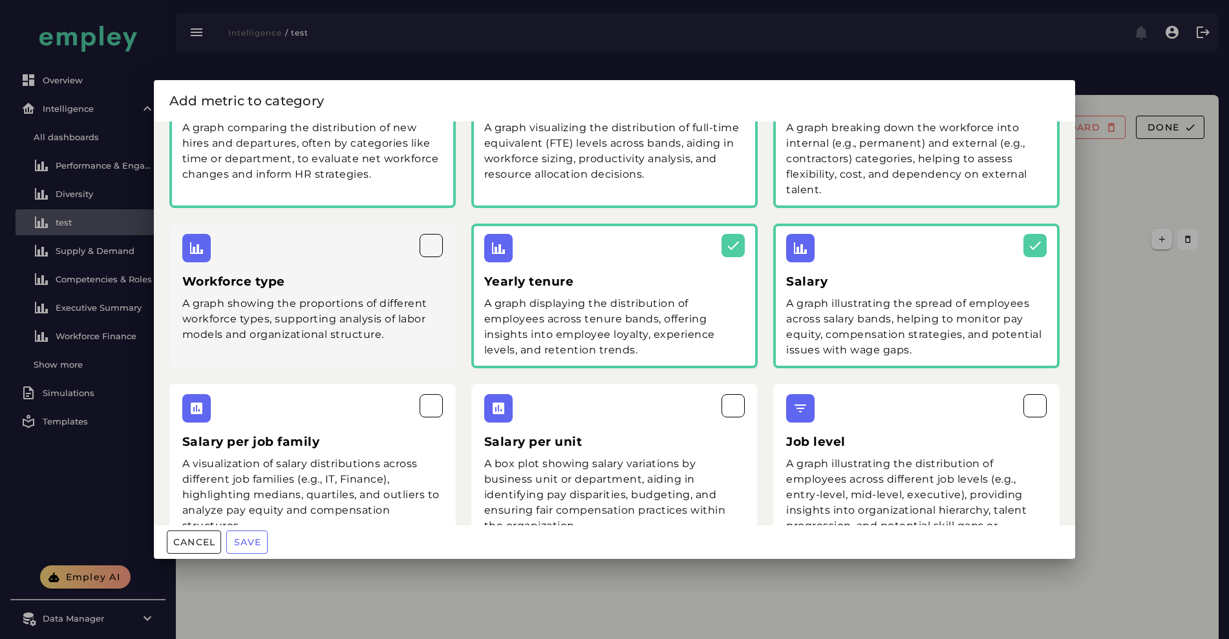
click at [354, 262] on div at bounding box center [312, 248] width 261 height 28
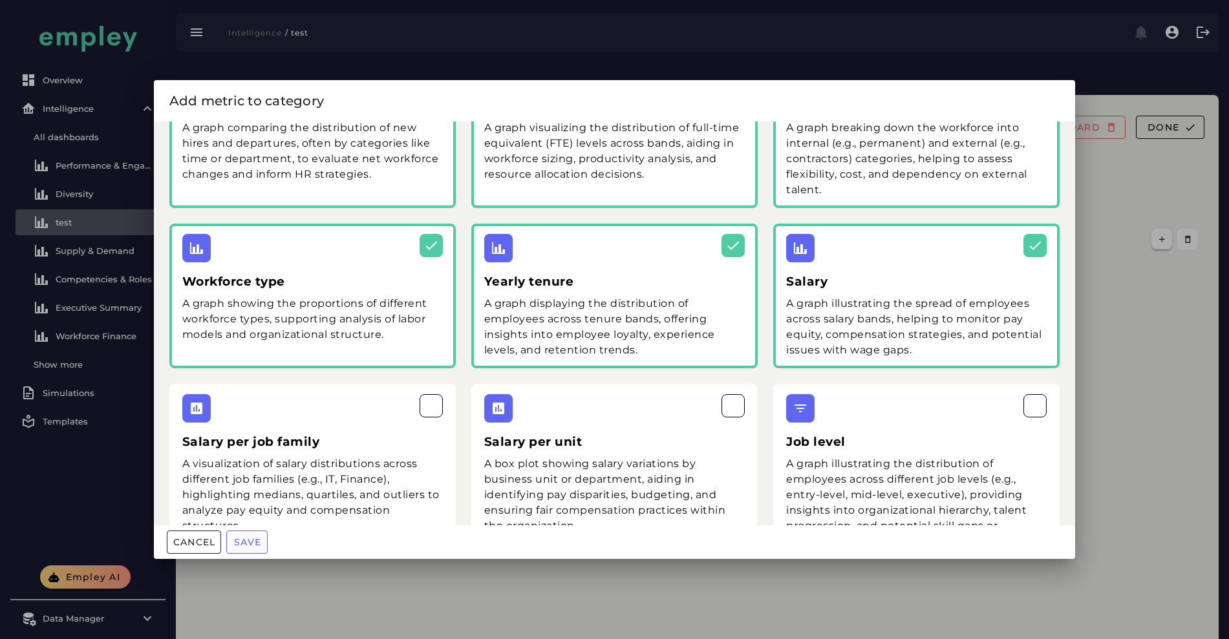
click at [252, 539] on span "Save" at bounding box center [247, 543] width 28 height 12
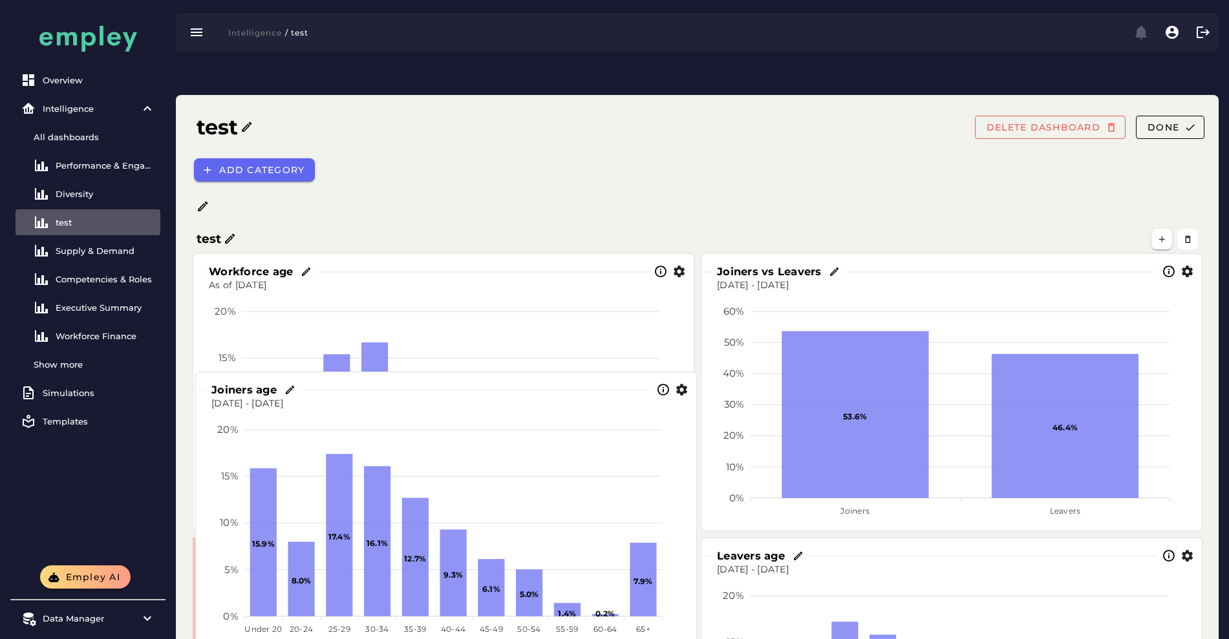
drag, startPoint x: 965, startPoint y: 280, endPoint x: 458, endPoint y: 399, distance: 520.7
click at [458, 411] on foreignobject at bounding box center [446, 526] width 480 height 230
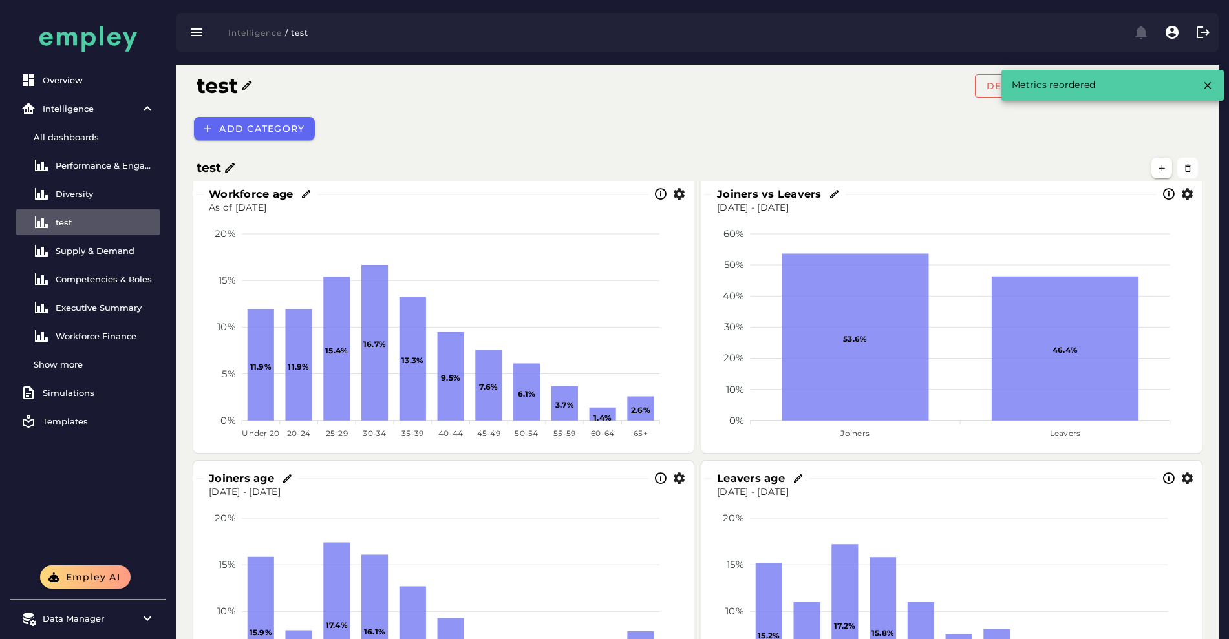
scroll to position [133, 0]
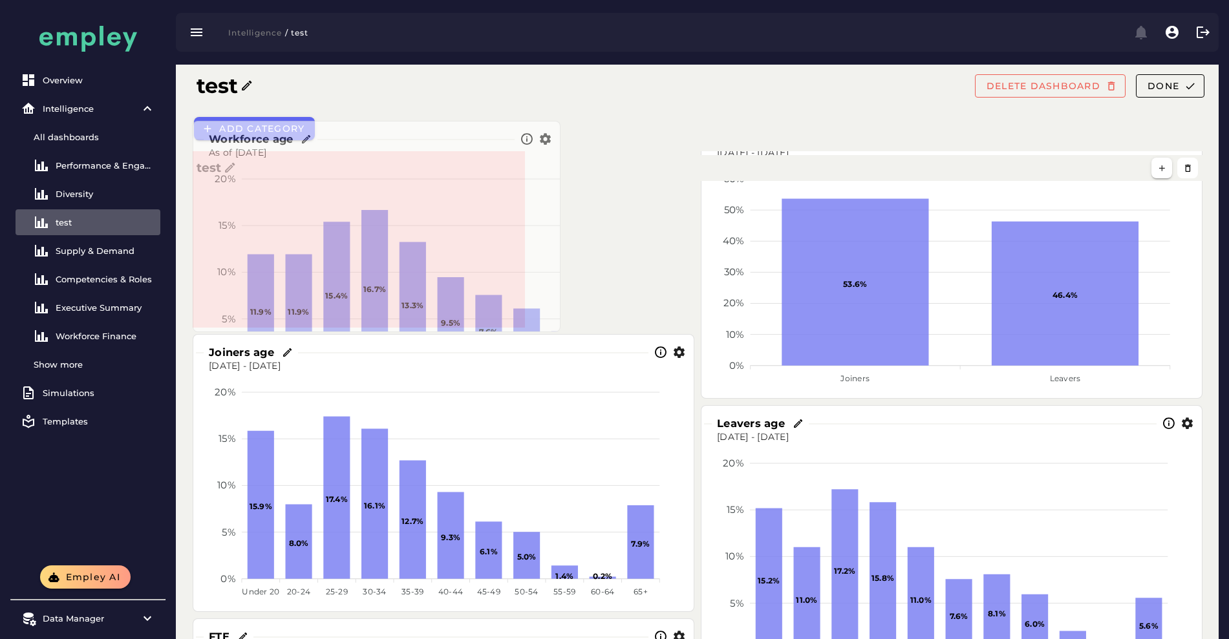
drag, startPoint x: 690, startPoint y: 363, endPoint x: 535, endPoint y: 279, distance: 176.5
click at [535, 279] on section "Workforce age As of [DATE] 20% 20% 15% 15% 10% 10% 5% 5% 0% 0% 11.9% 11.9% 15.4…" at bounding box center [377, 226] width 368 height 211
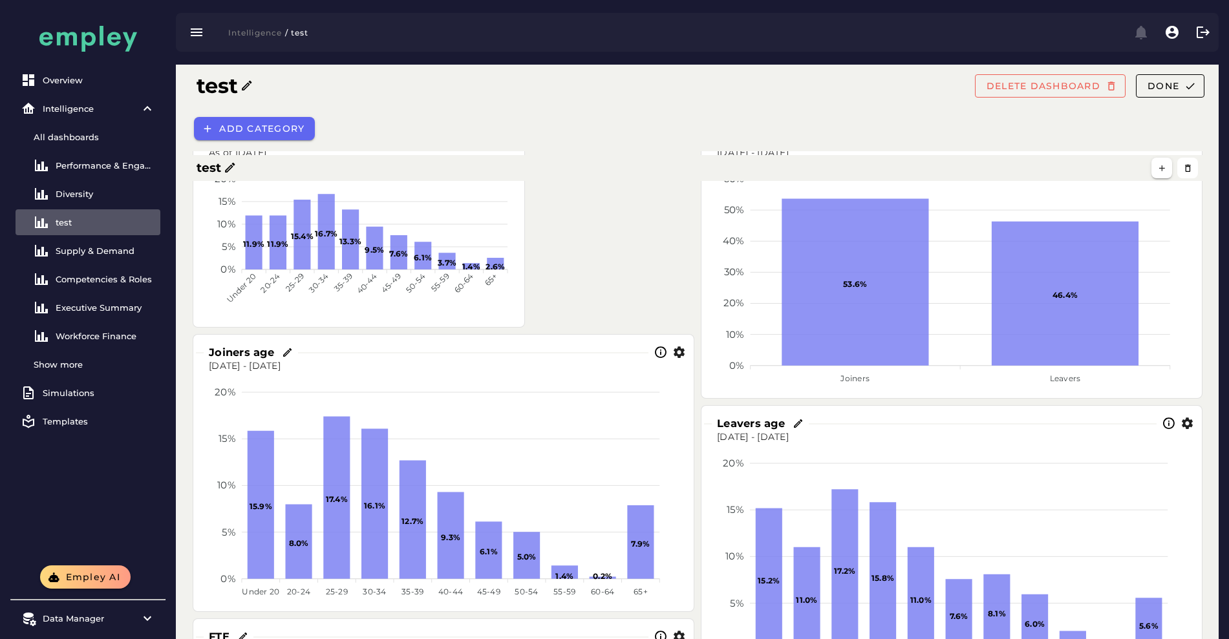
scroll to position [0, 0]
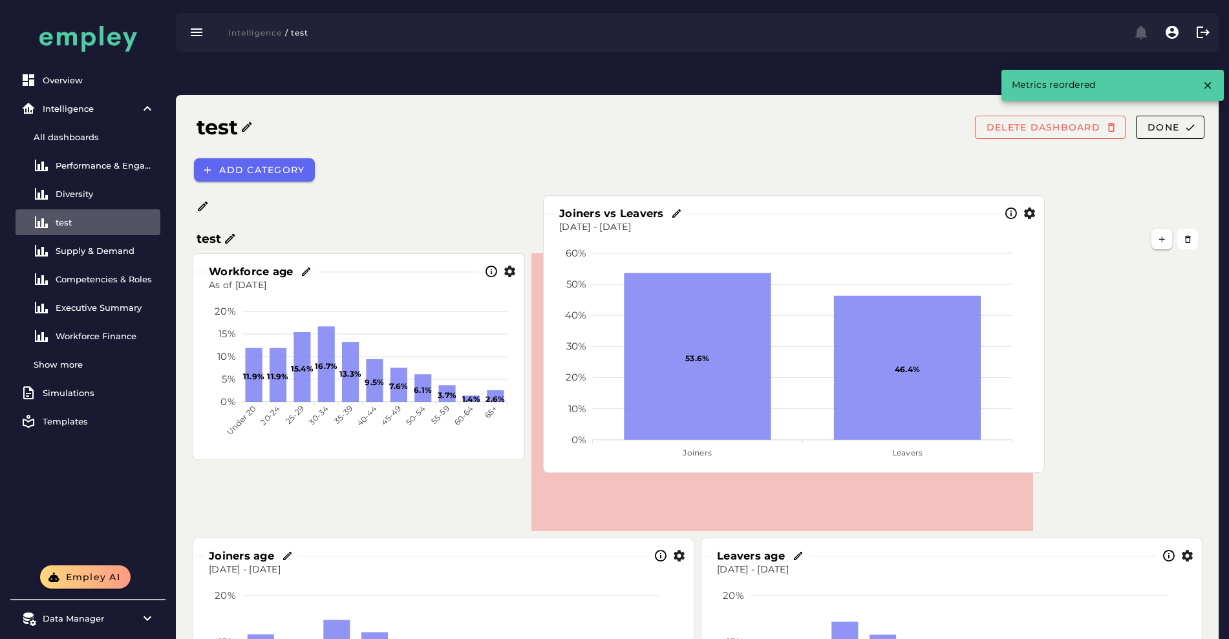
drag, startPoint x: 959, startPoint y: 339, endPoint x: 800, endPoint y: 281, distance: 168.7
click at [800, 281] on foreignobject at bounding box center [794, 349] width 480 height 230
click at [228, 112] on h1 "test" at bounding box center [217, 127] width 41 height 31
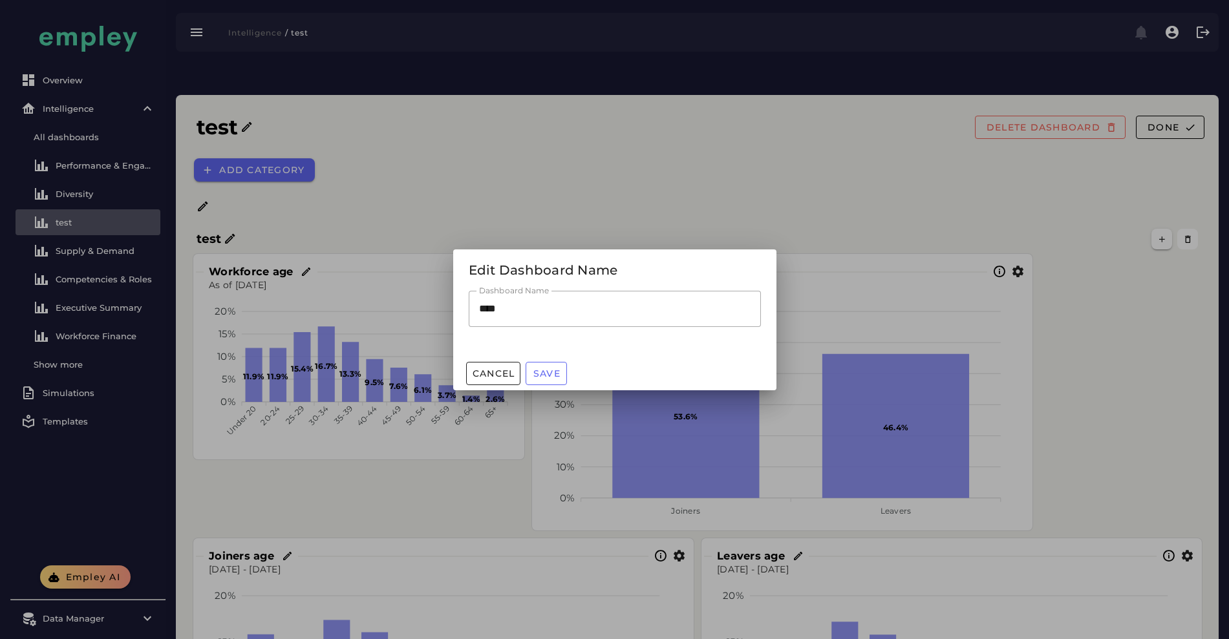
click at [495, 385] on div "Cancel Save" at bounding box center [614, 374] width 323 height 34
click at [511, 366] on button "Cancel" at bounding box center [493, 373] width 55 height 23
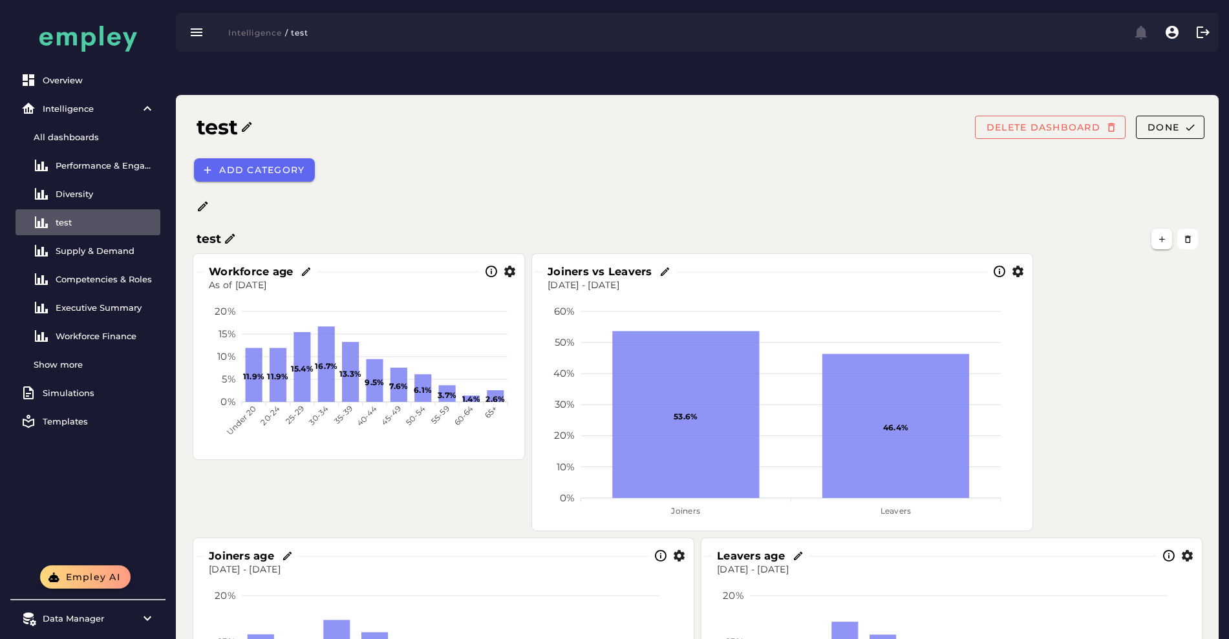
click at [666, 266] on icon at bounding box center [666, 272] width 12 height 12
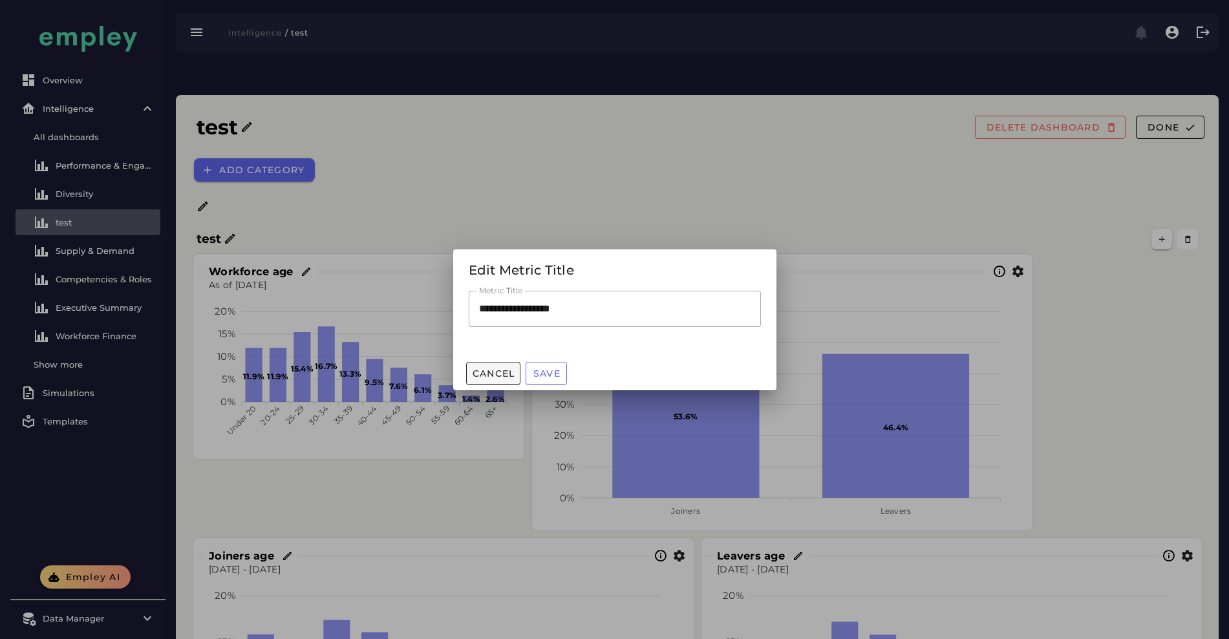
click at [493, 369] on span "Cancel" at bounding box center [493, 374] width 43 height 12
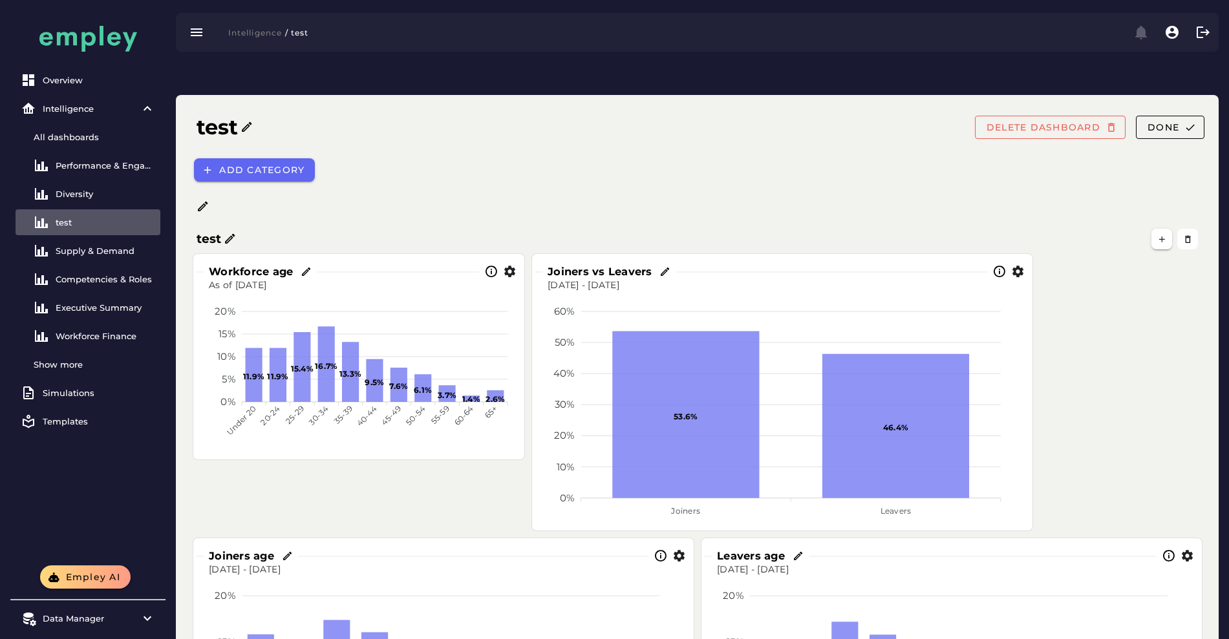
click at [1018, 265] on icon "button" at bounding box center [1018, 272] width 14 height 14
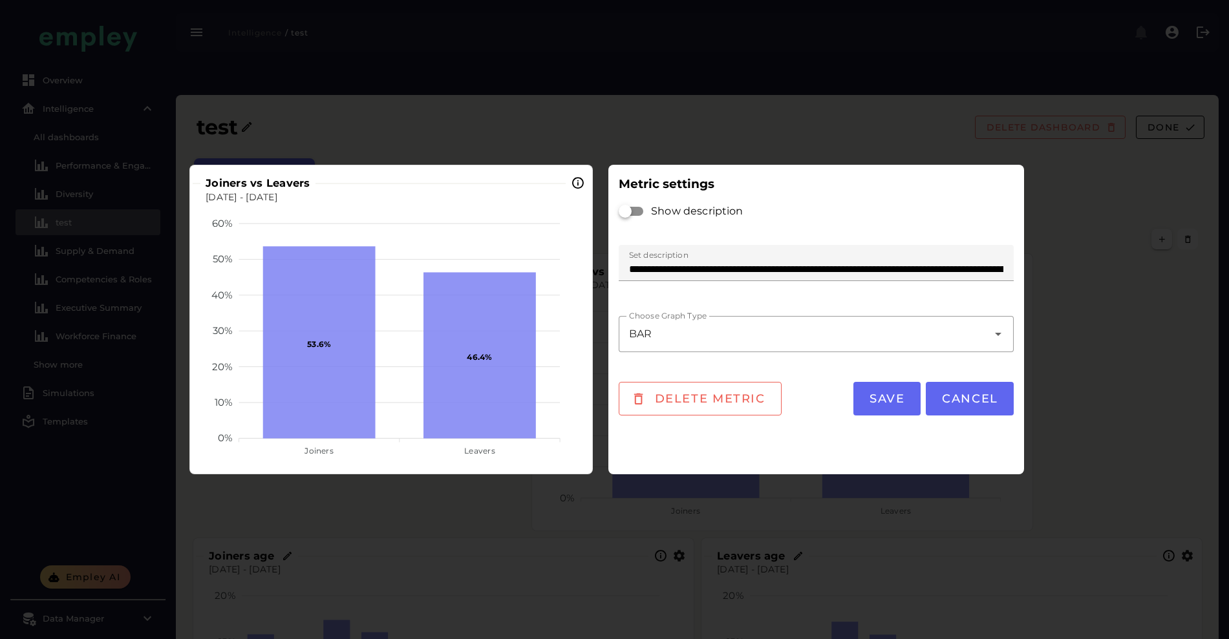
click at [635, 211] on div at bounding box center [631, 211] width 23 height 9
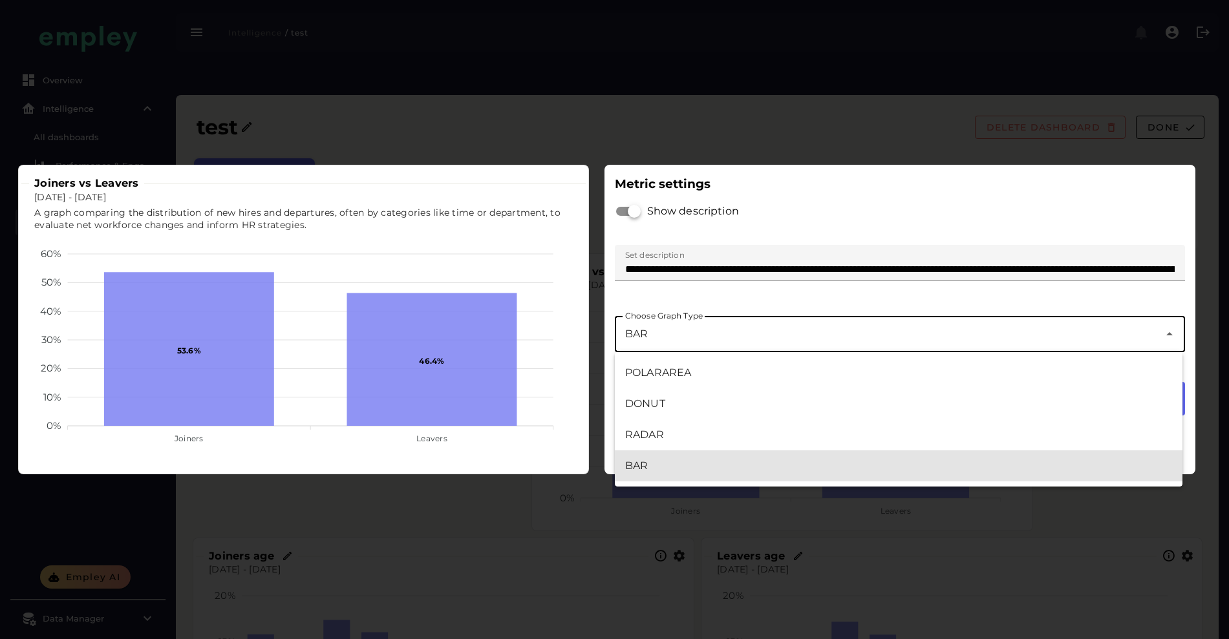
click at [762, 343] on div "BAR ***" at bounding box center [887, 334] width 544 height 36
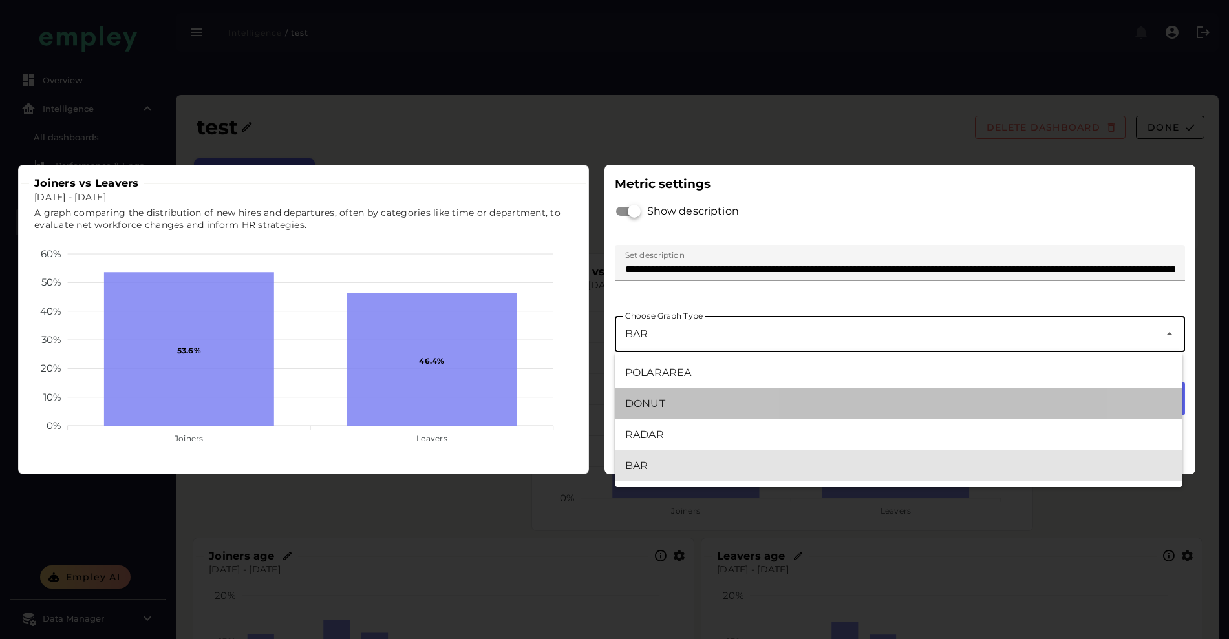
click at [736, 401] on div "DONUT" at bounding box center [898, 404] width 547 height 16
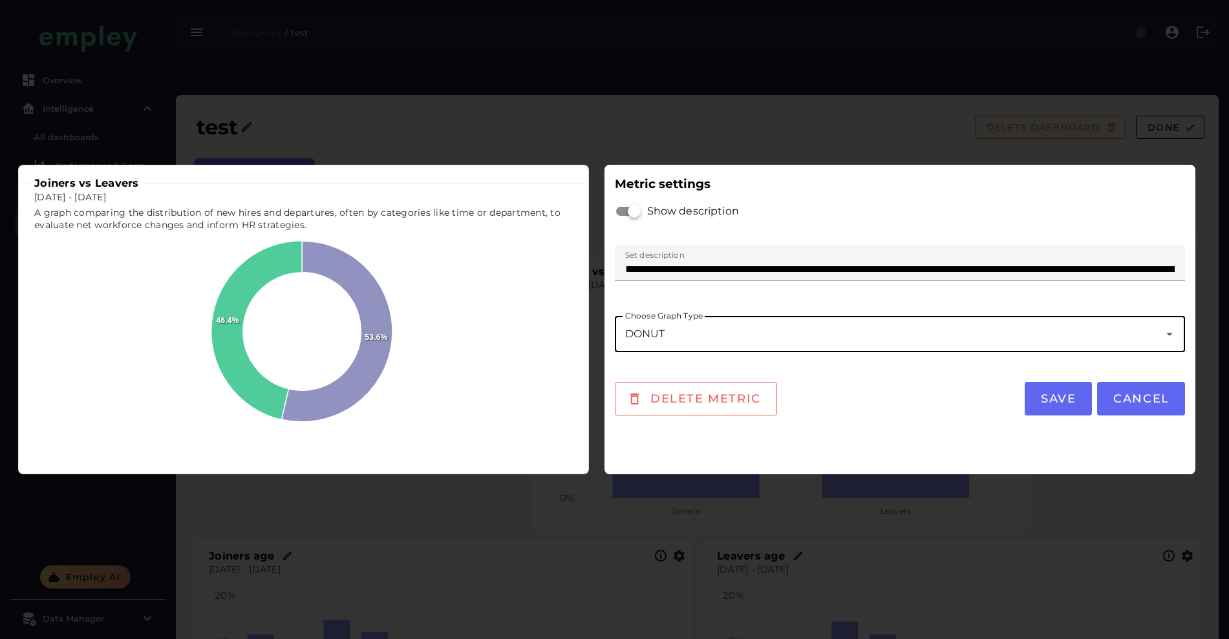
click at [735, 339] on div "DONUT *****" at bounding box center [887, 334] width 544 height 36
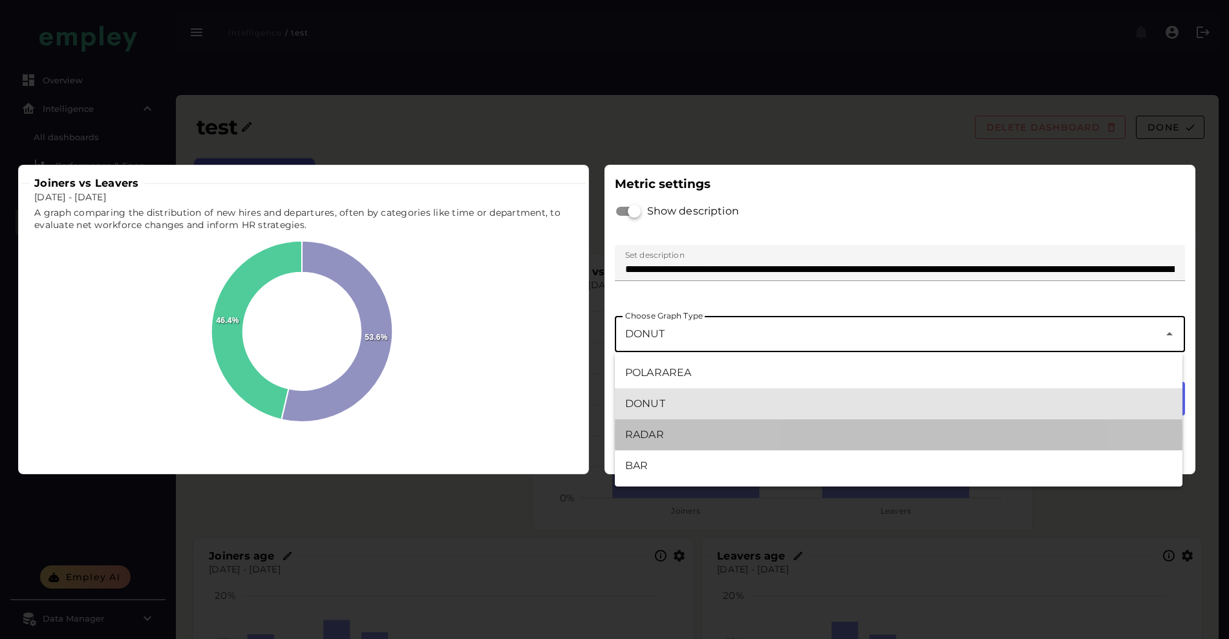
click at [690, 439] on div "RADAR" at bounding box center [898, 435] width 547 height 16
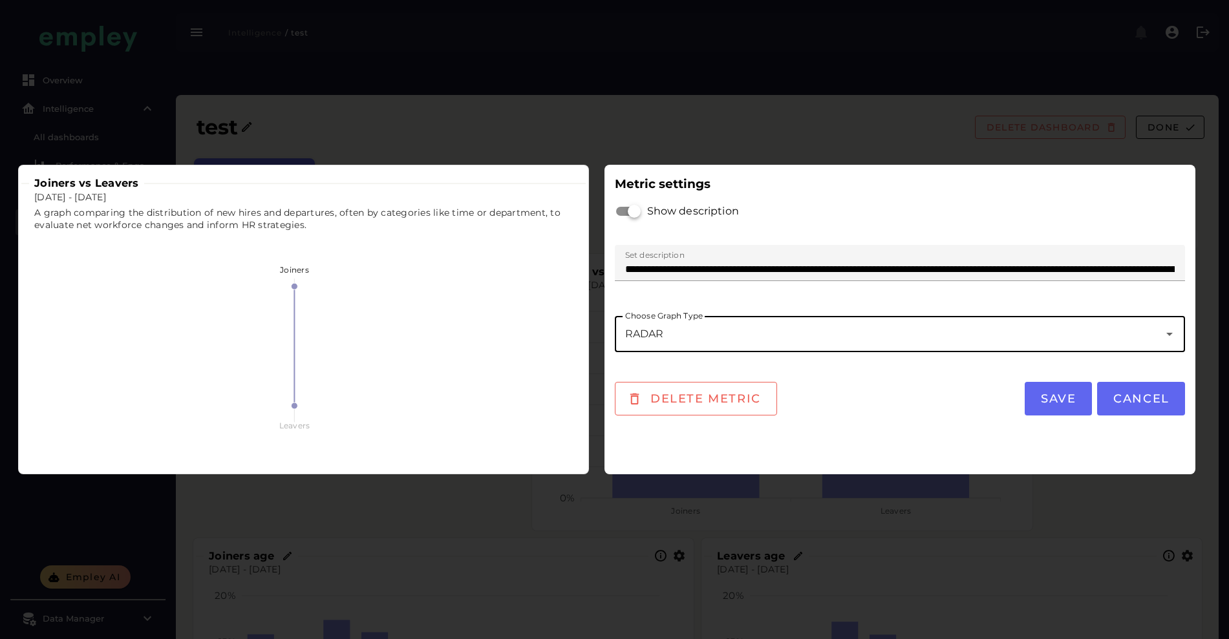
click at [705, 332] on div "RADAR *****" at bounding box center [887, 334] width 544 height 36
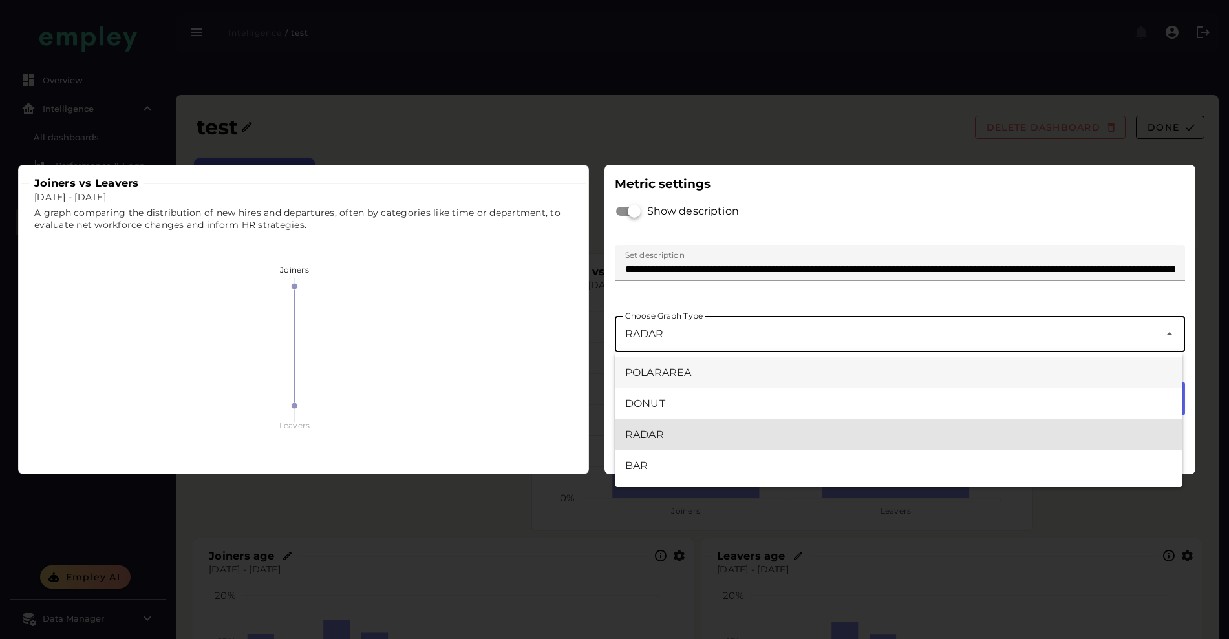
click at [681, 370] on div "POLARAREA" at bounding box center [898, 373] width 547 height 16
type input "*********"
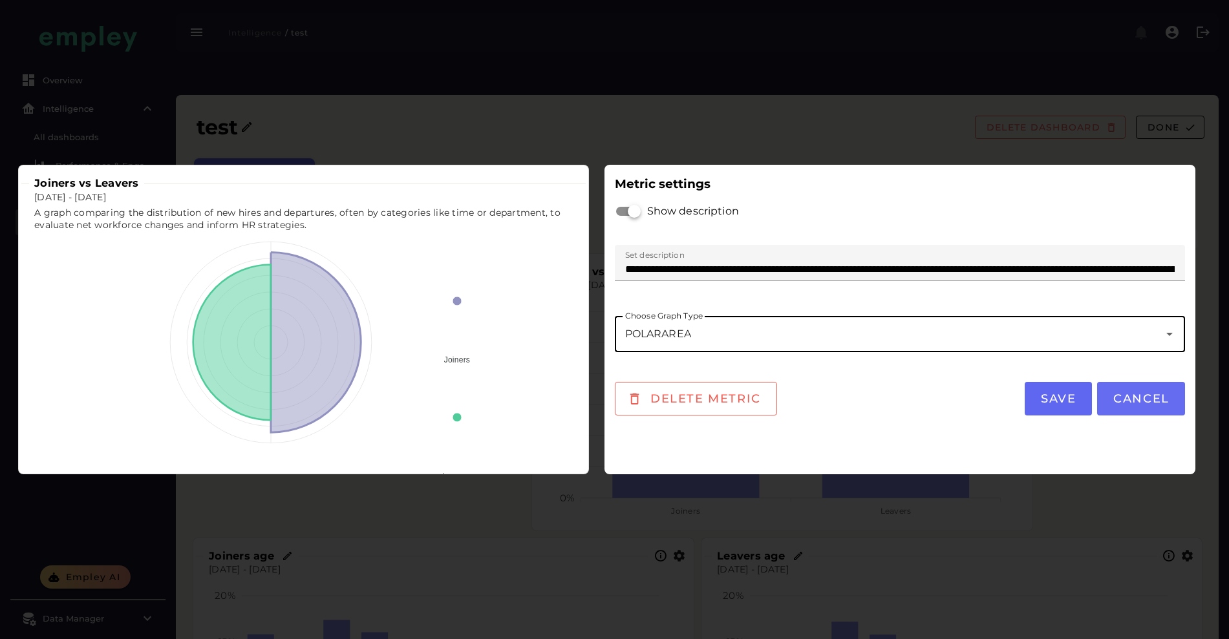
click at [1151, 398] on span "Cancel" at bounding box center [1141, 399] width 57 height 14
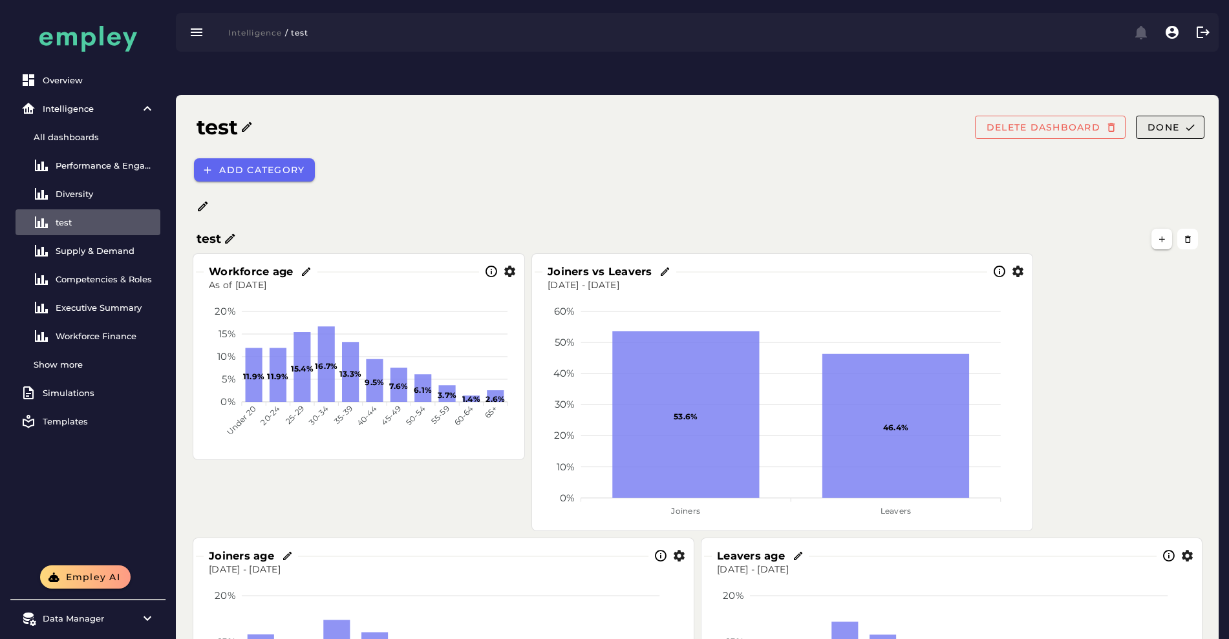
click at [1170, 122] on span "Done" at bounding box center [1163, 128] width 32 height 12
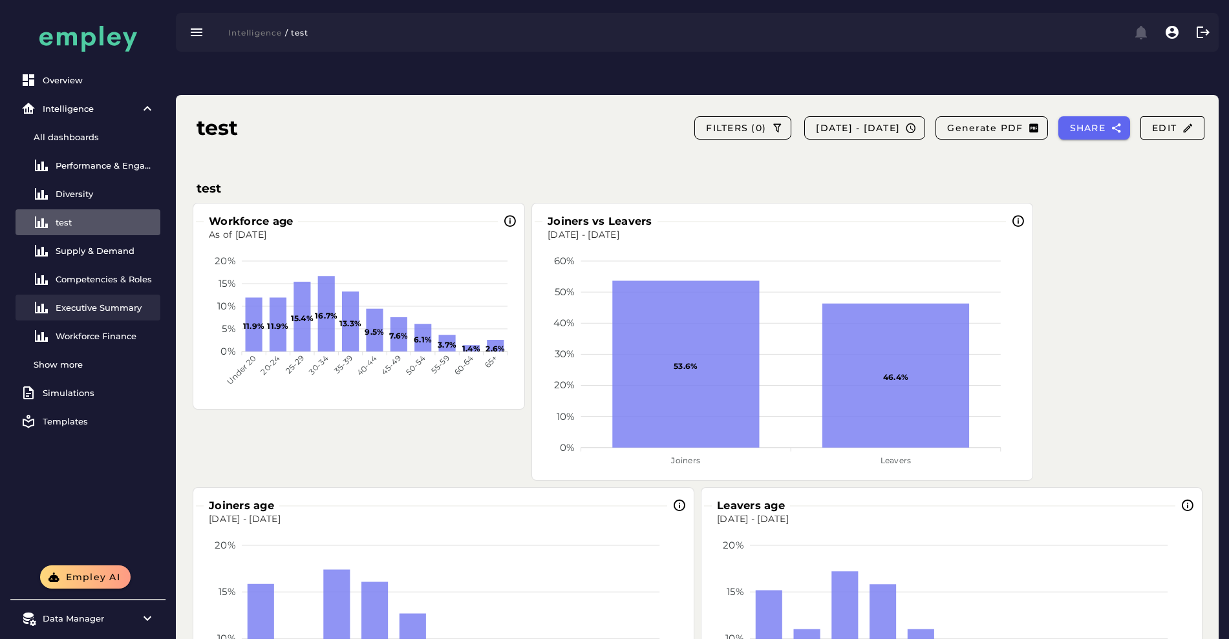
click at [94, 312] on div "Executive Summary" at bounding box center [106, 308] width 100 height 10
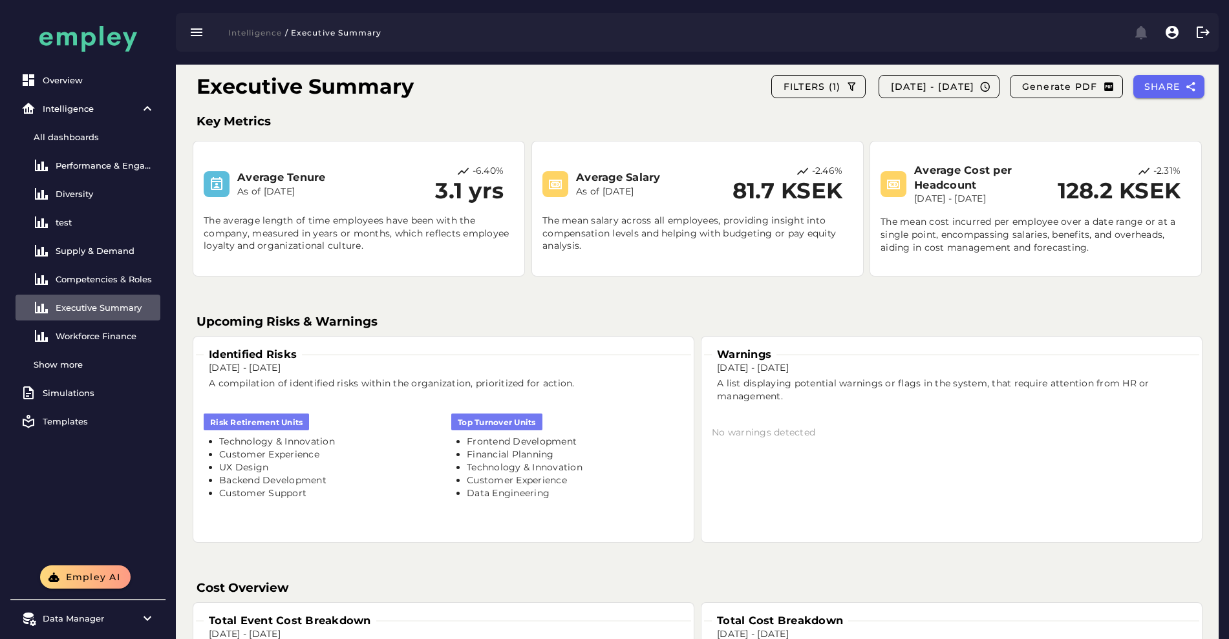
scroll to position [223, 0]
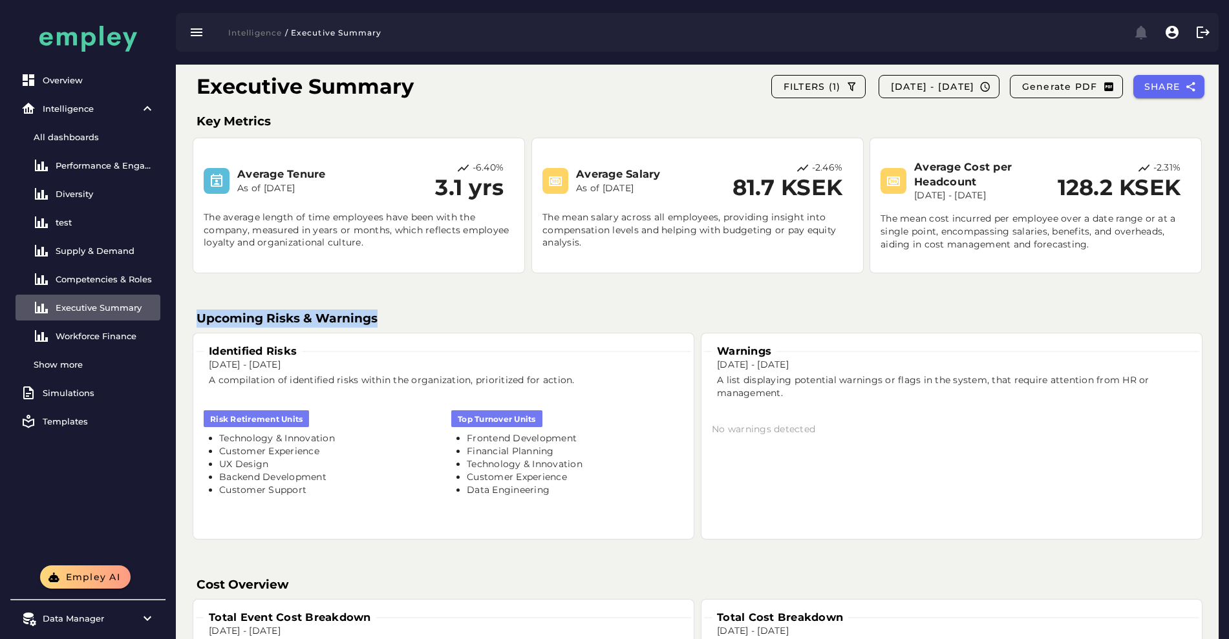
drag, startPoint x: 197, startPoint y: 286, endPoint x: 422, endPoint y: 279, distance: 225.1
click at [422, 310] on h3 "Upcoming Risks & Warnings" at bounding box center [697, 319] width 1001 height 18
click at [78, 219] on div "test" at bounding box center [106, 222] width 100 height 10
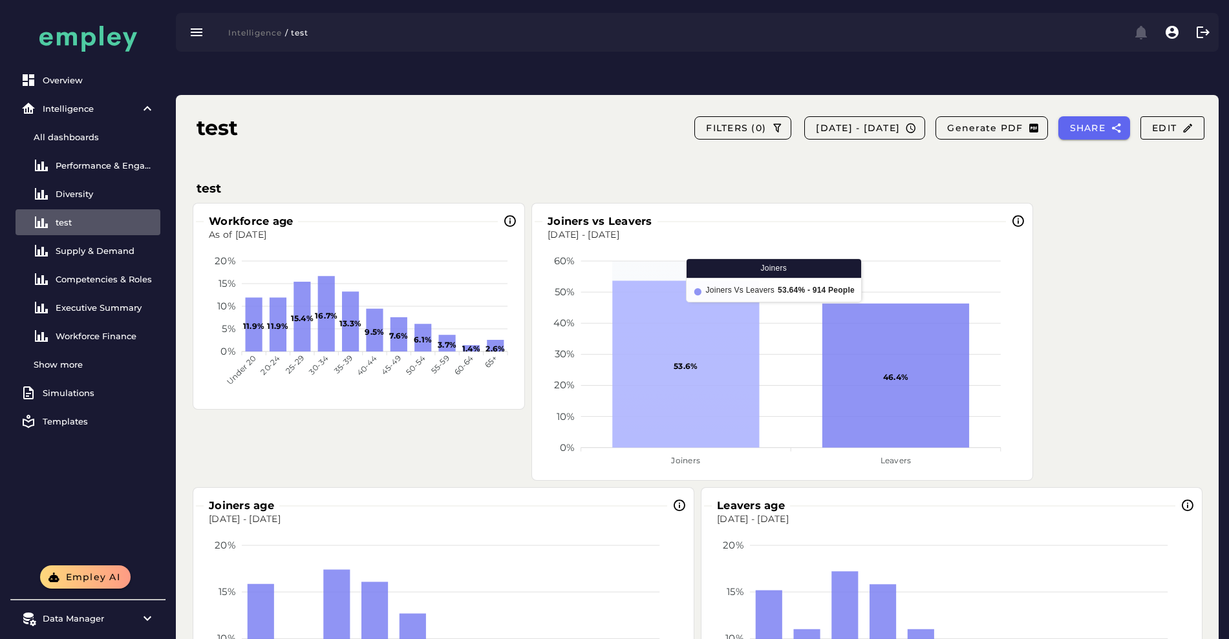
click at [672, 319] on icon at bounding box center [685, 364] width 147 height 167
click at [698, 311] on icon at bounding box center [685, 364] width 147 height 167
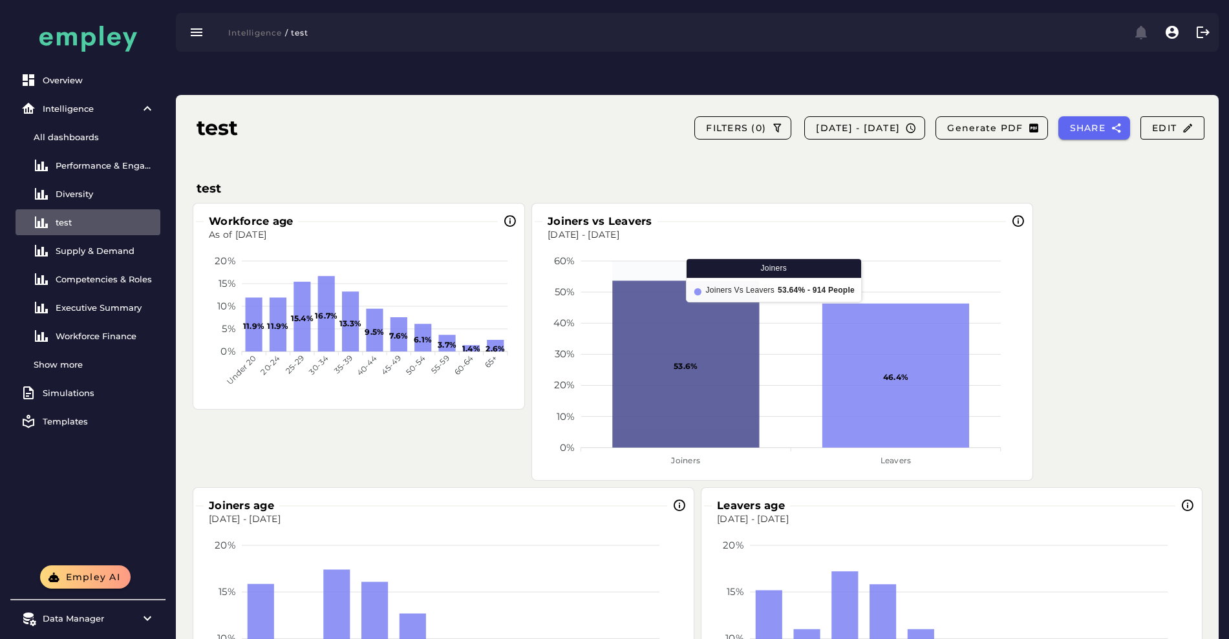
click at [697, 303] on icon at bounding box center [685, 364] width 147 height 167
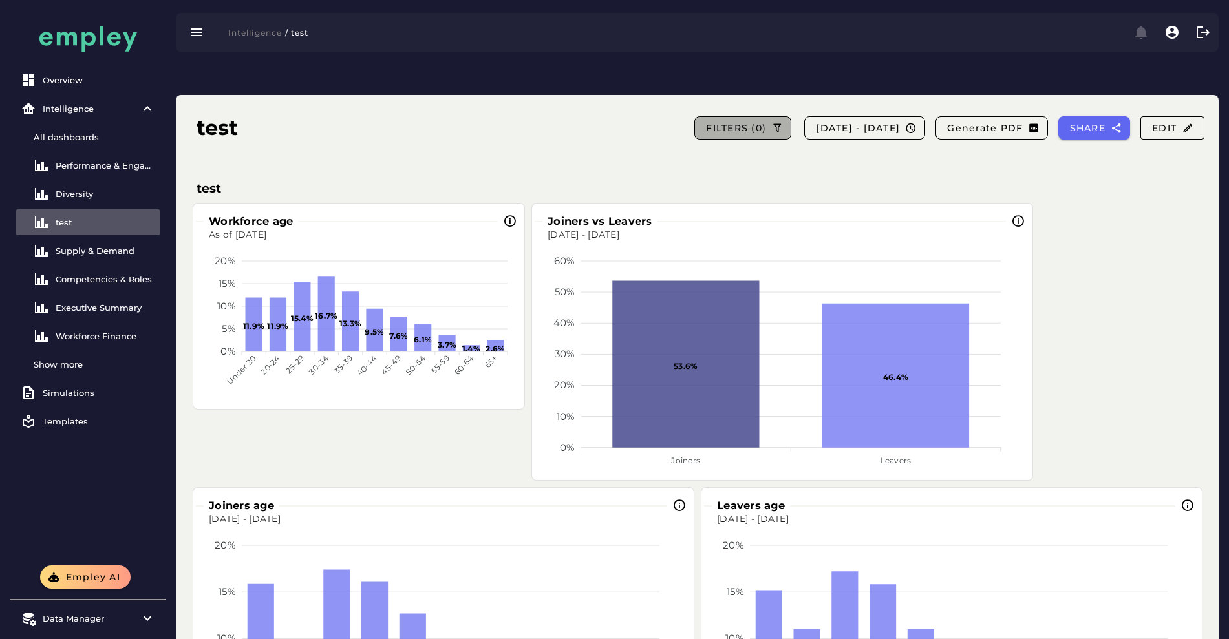
click at [705, 122] on span "FILTERS (0)" at bounding box center [735, 128] width 61 height 12
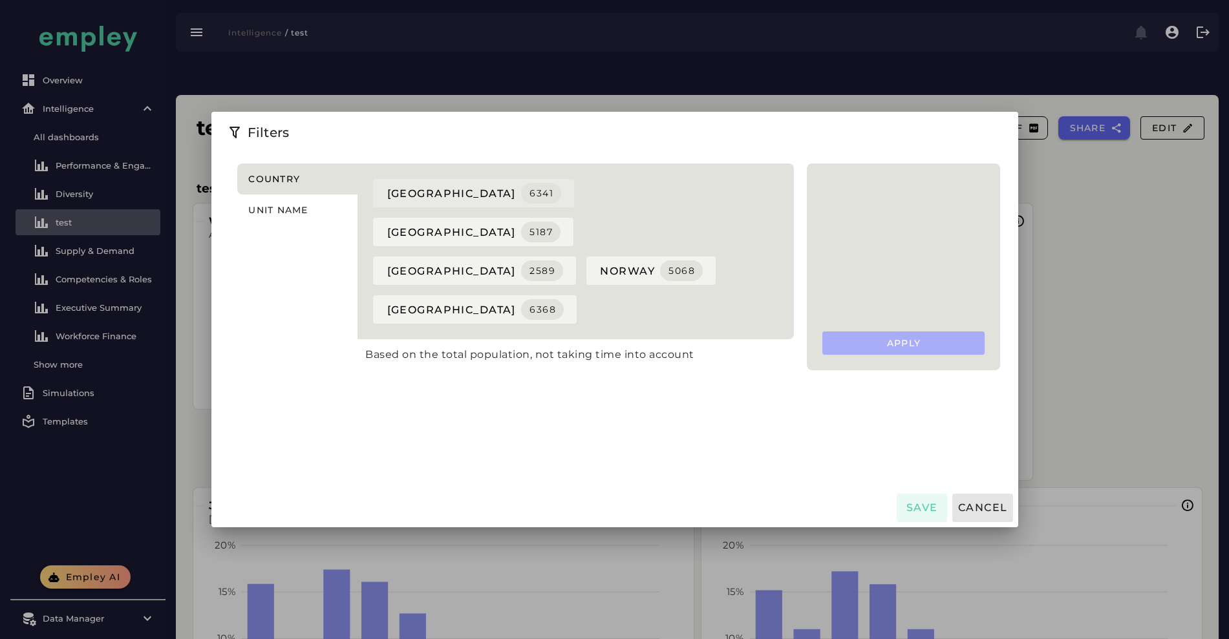
click at [386, 184] on span "denmark 6341" at bounding box center [473, 193] width 175 height 21
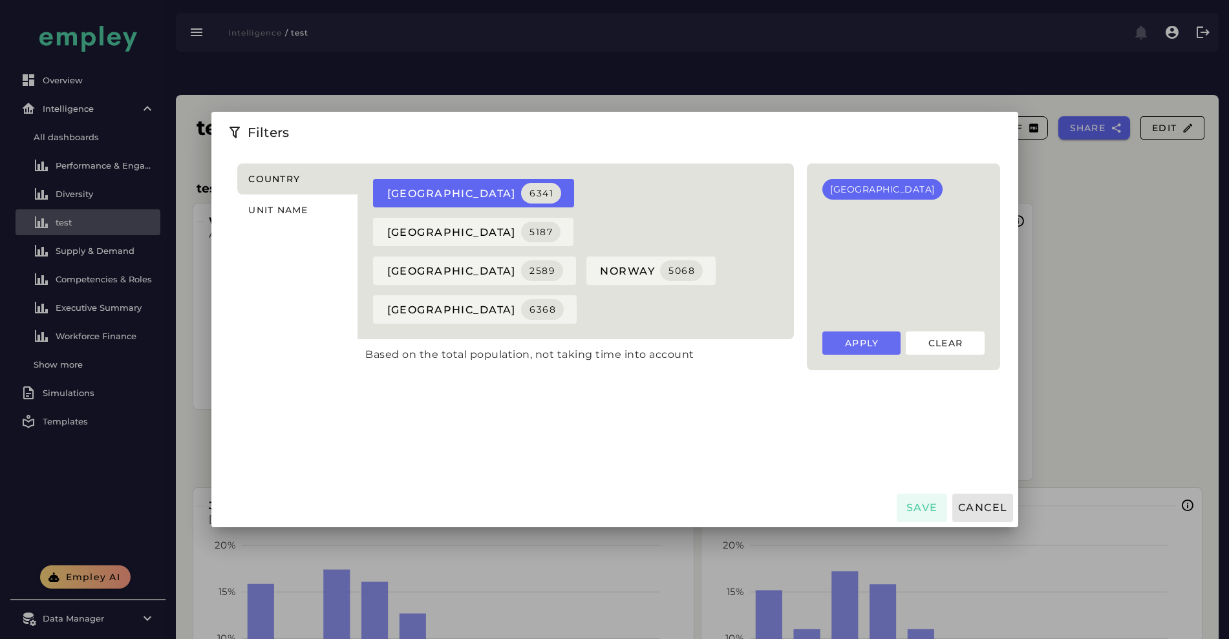
click at [879, 337] on span "Apply" at bounding box center [861, 343] width 35 height 12
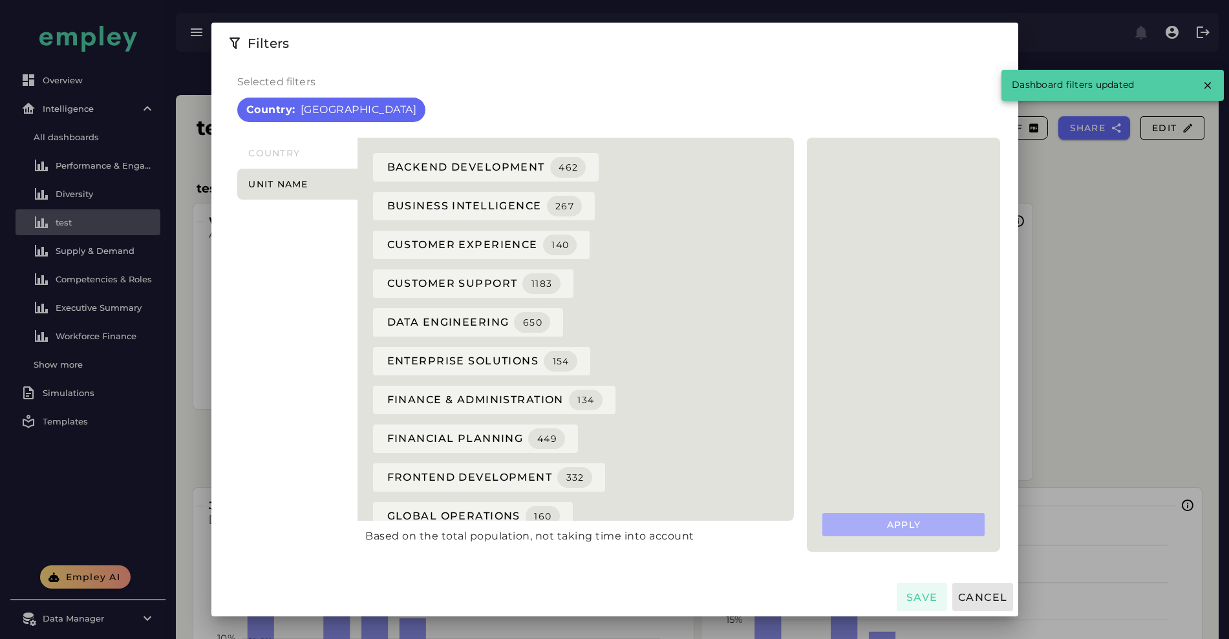
click at [984, 514] on div "Apply" at bounding box center [903, 524] width 162 height 23
click at [937, 595] on span "Save" at bounding box center [921, 598] width 32 height 12
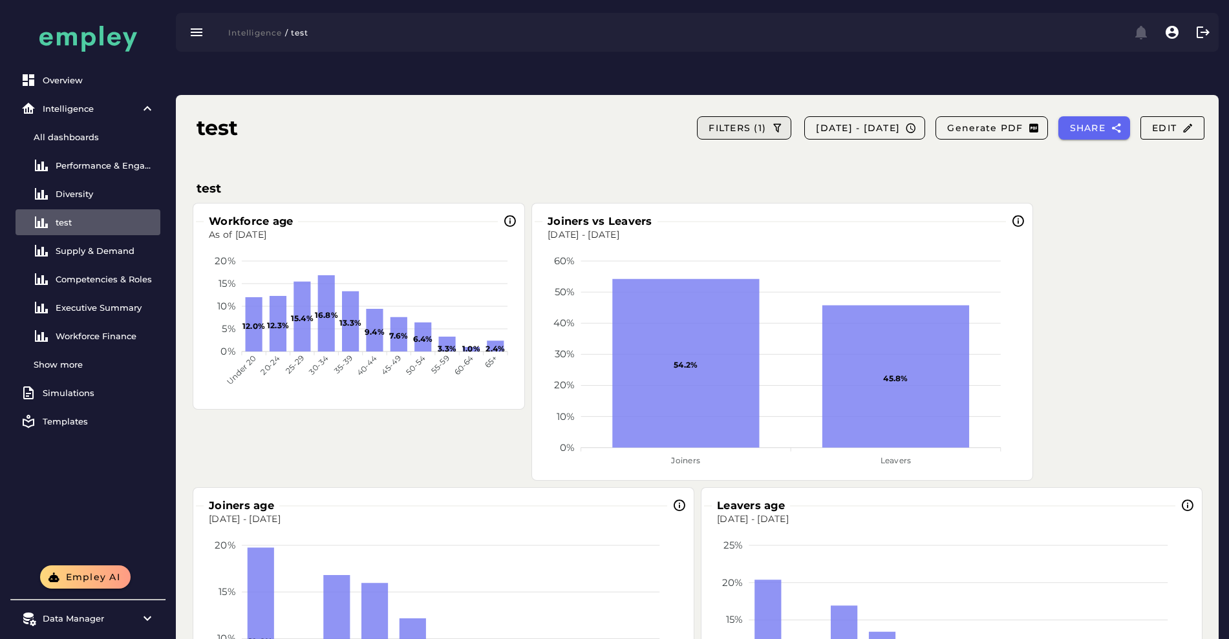
click at [708, 122] on span "FILTERS (1)" at bounding box center [737, 128] width 58 height 12
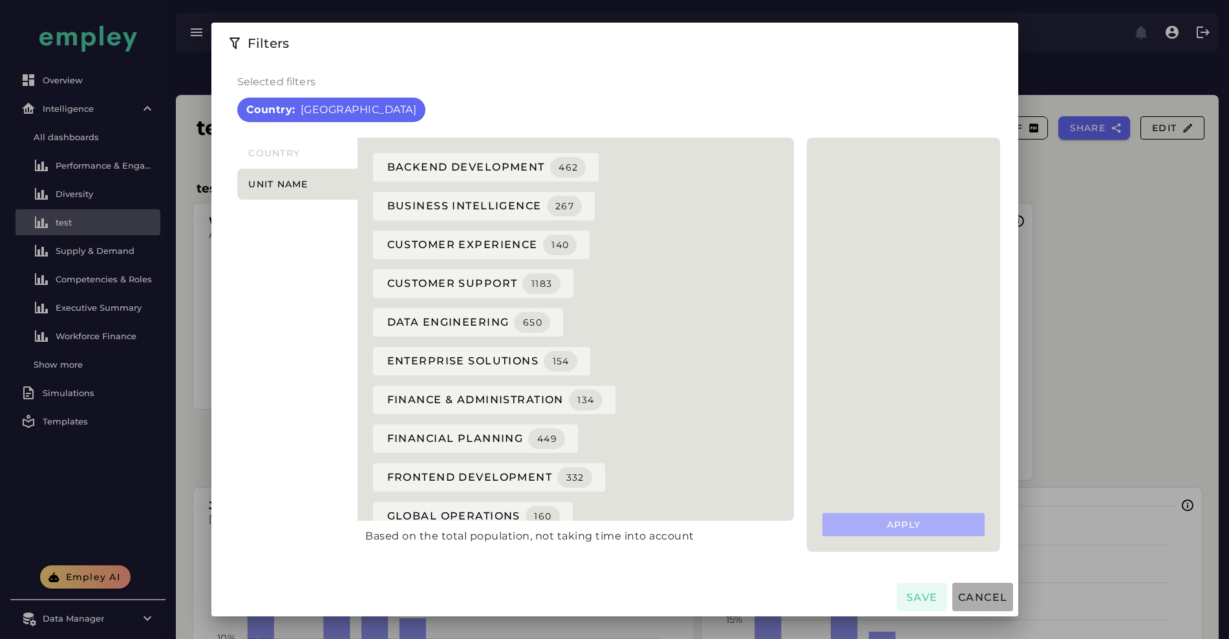
click at [1008, 594] on span "Cancel" at bounding box center [983, 598] width 50 height 12
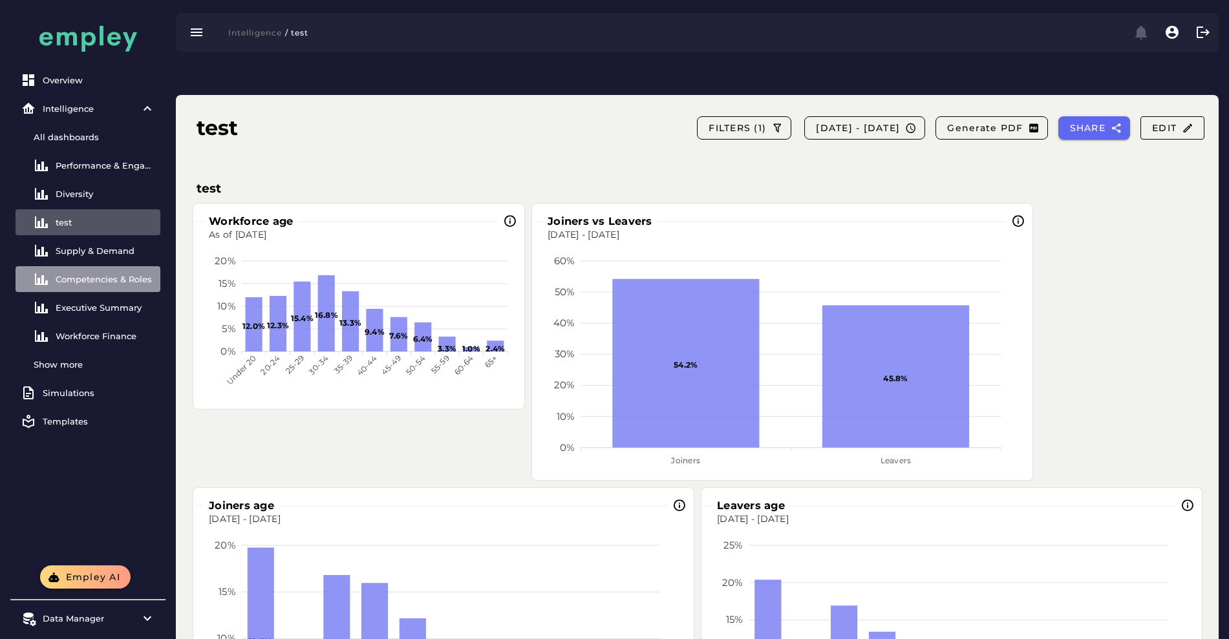
click at [116, 274] on div "Competencies & Roles" at bounding box center [106, 279] width 100 height 10
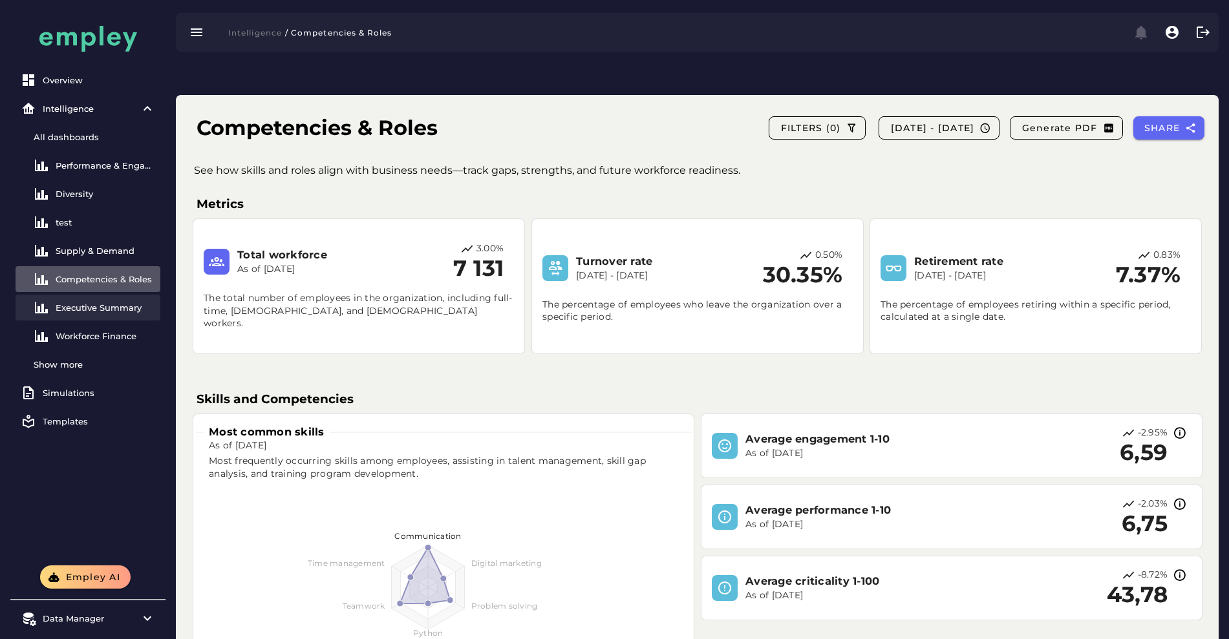
click at [116, 308] on div "Executive Summary" at bounding box center [106, 308] width 100 height 10
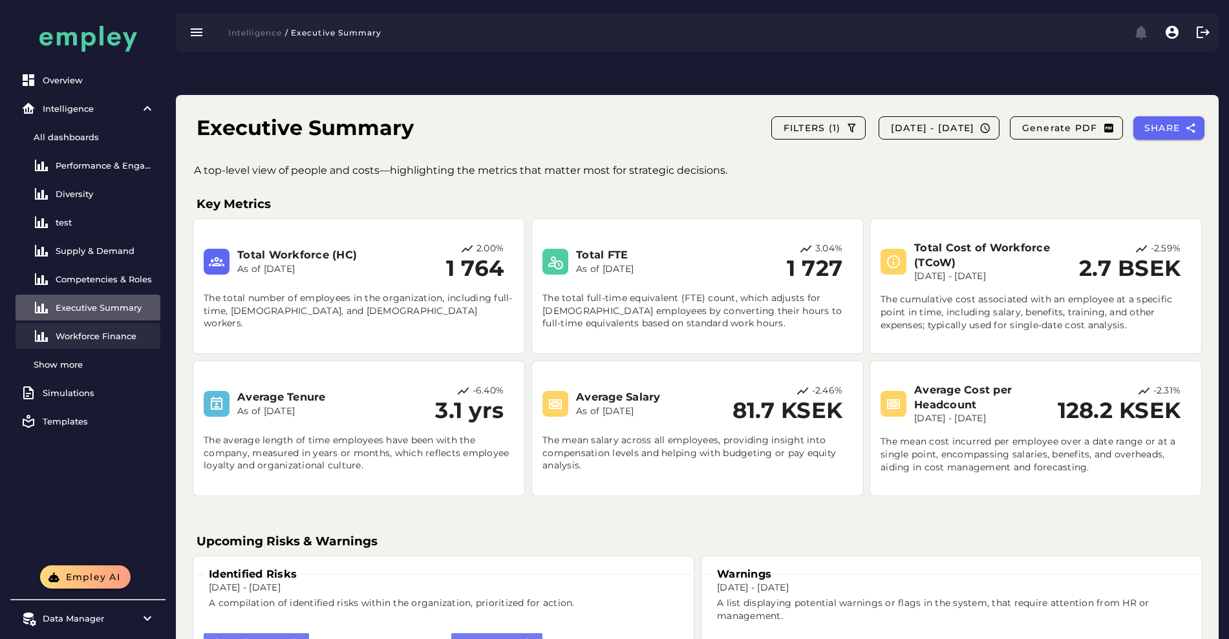
click at [110, 332] on div "Workforce Finance" at bounding box center [106, 336] width 100 height 10
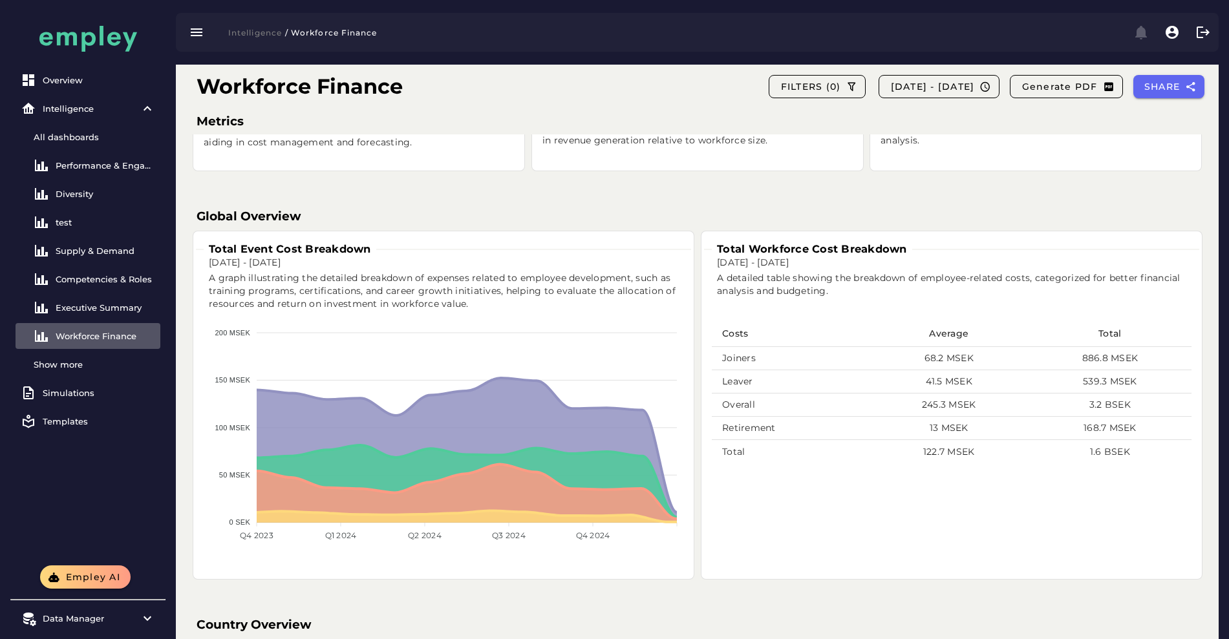
scroll to position [339, 0]
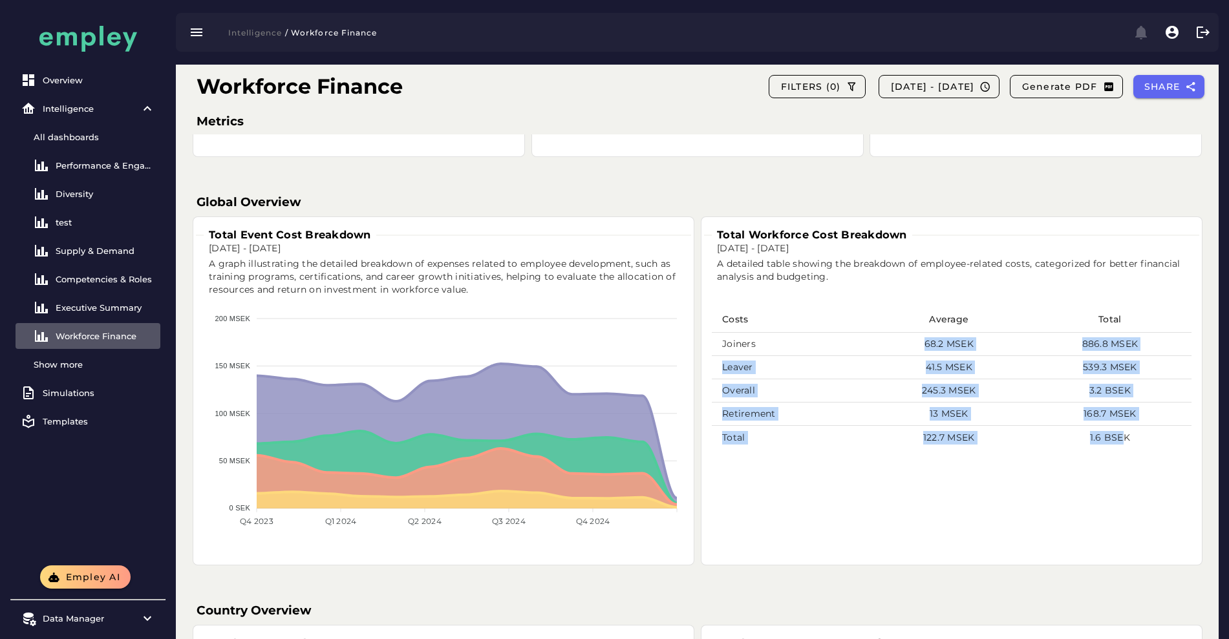
drag, startPoint x: 908, startPoint y: 303, endPoint x: 1126, endPoint y: 414, distance: 244.3
click at [1126, 414] on tbody "Joiners 68.2 MSEK 886.8 MSEK Leaver 41.5 MSEK 539.3 MSEK Overall 245.3 MSEK 3.2…" at bounding box center [952, 391] width 480 height 116
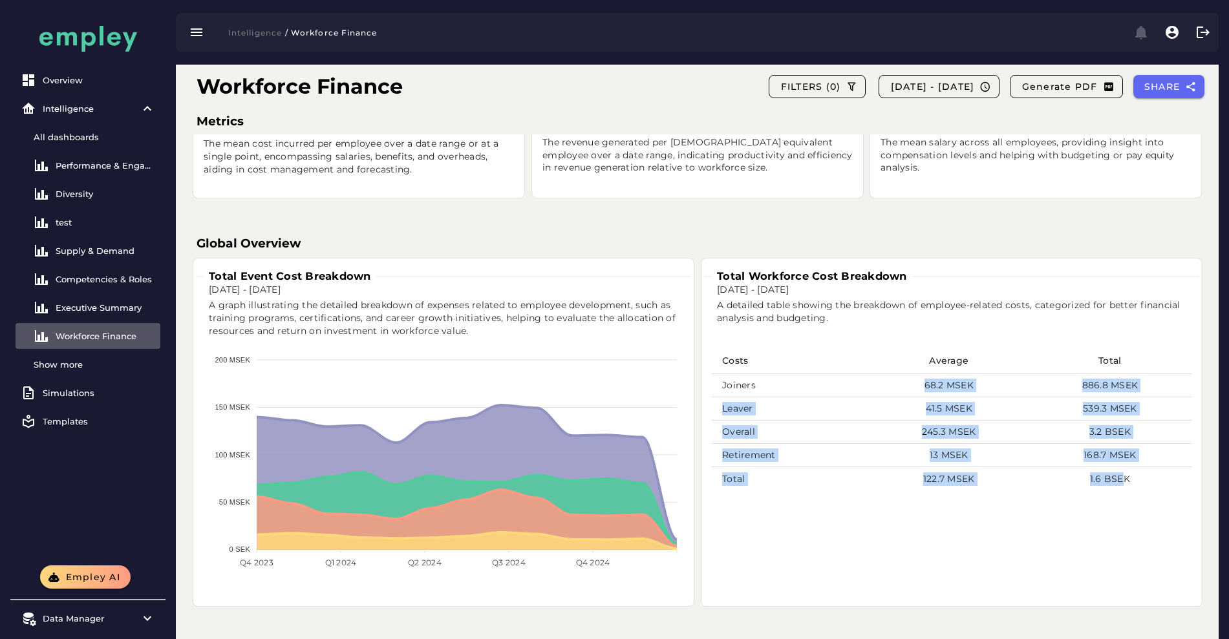
scroll to position [298, 0]
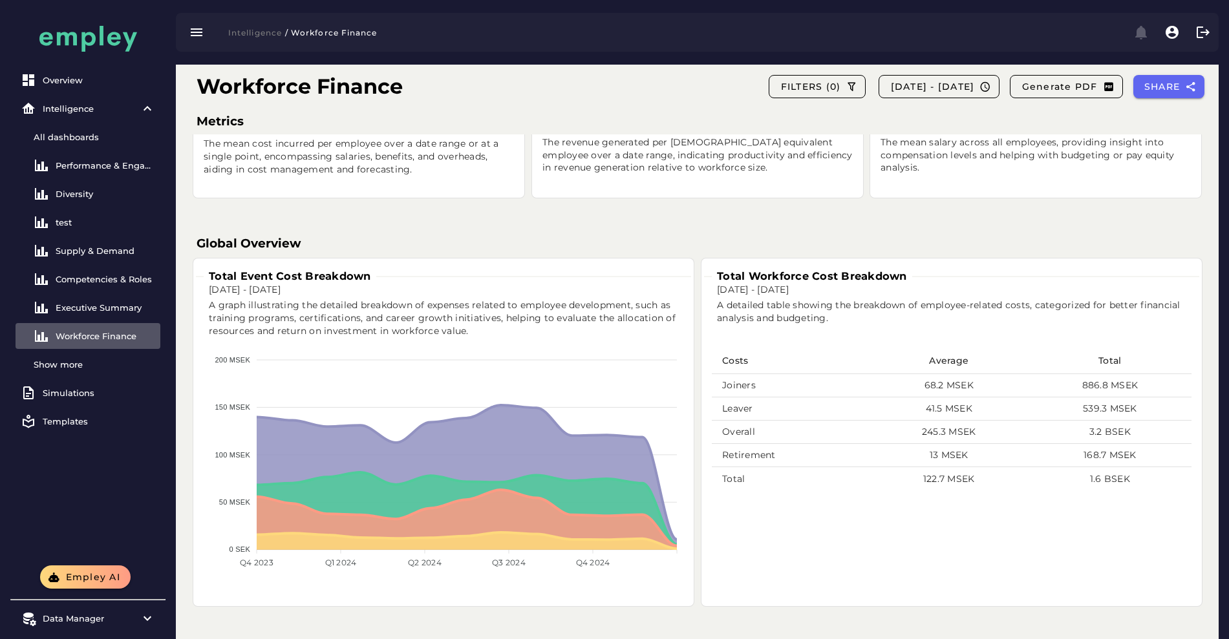
click at [665, 292] on div "A graph illustrating the detailed breakdown of expenses related to employee dev…" at bounding box center [446, 319] width 490 height 54
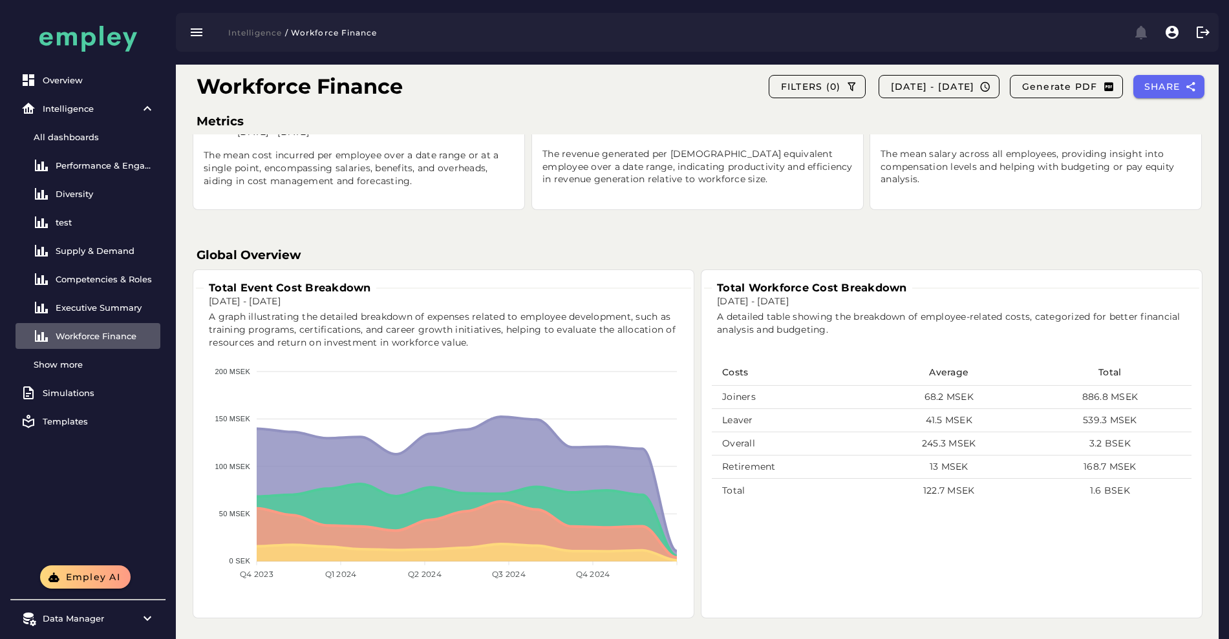
scroll to position [284, 0]
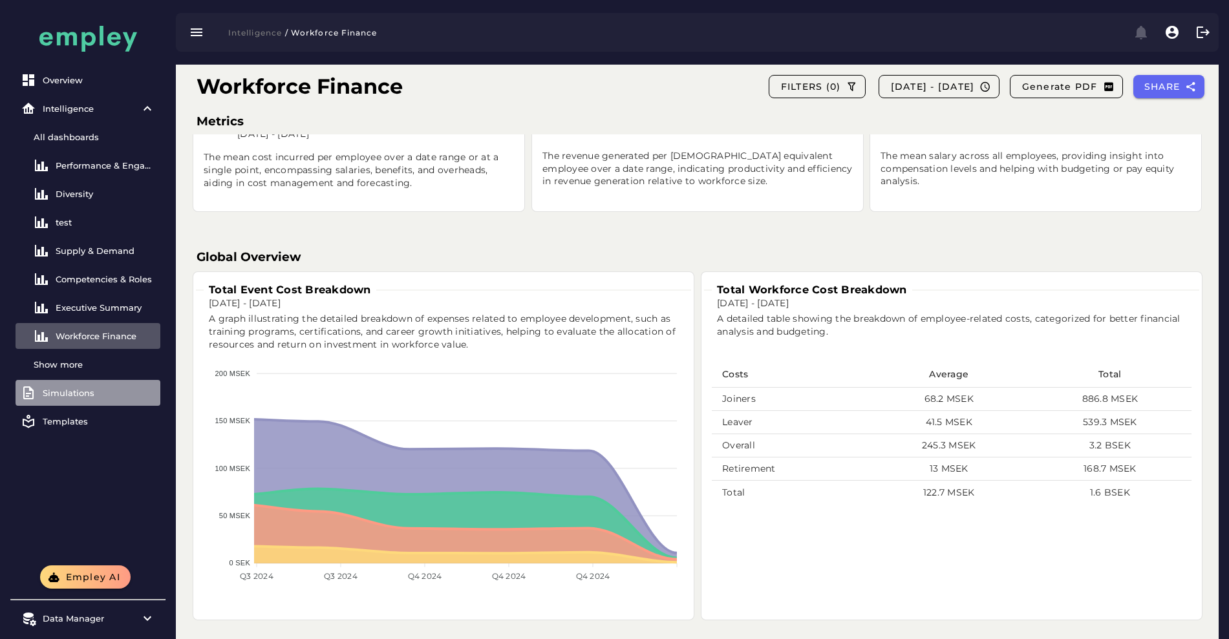
click at [76, 382] on link "Simulations" at bounding box center [88, 393] width 145 height 26
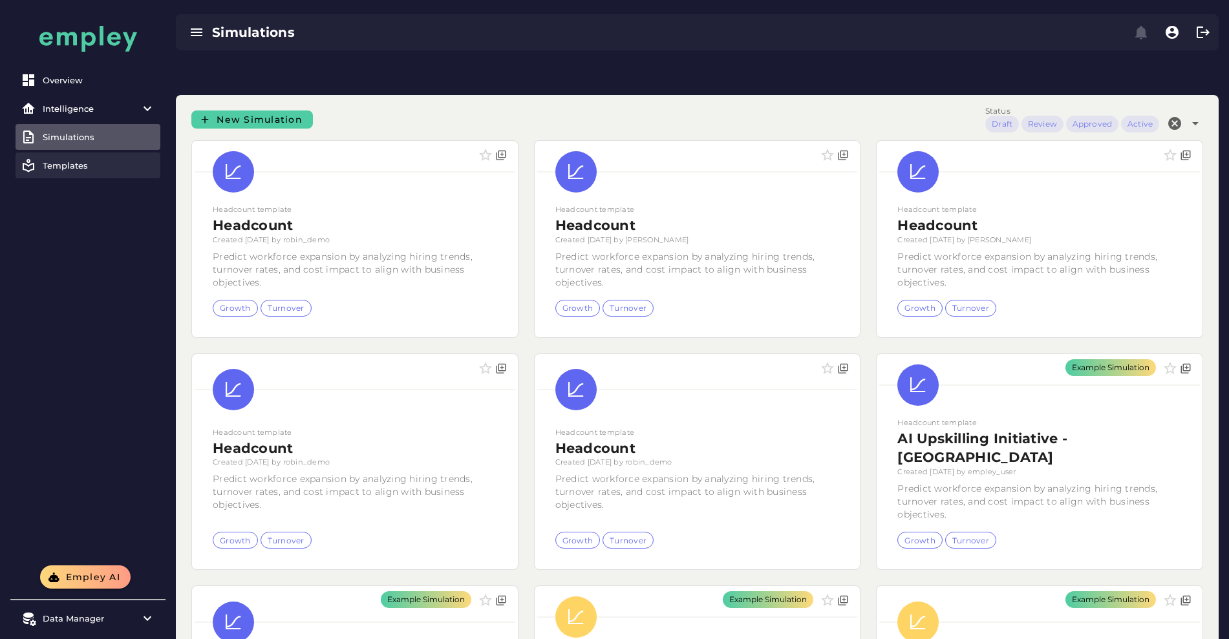
click at [51, 167] on div "Templates" at bounding box center [99, 165] width 112 height 10
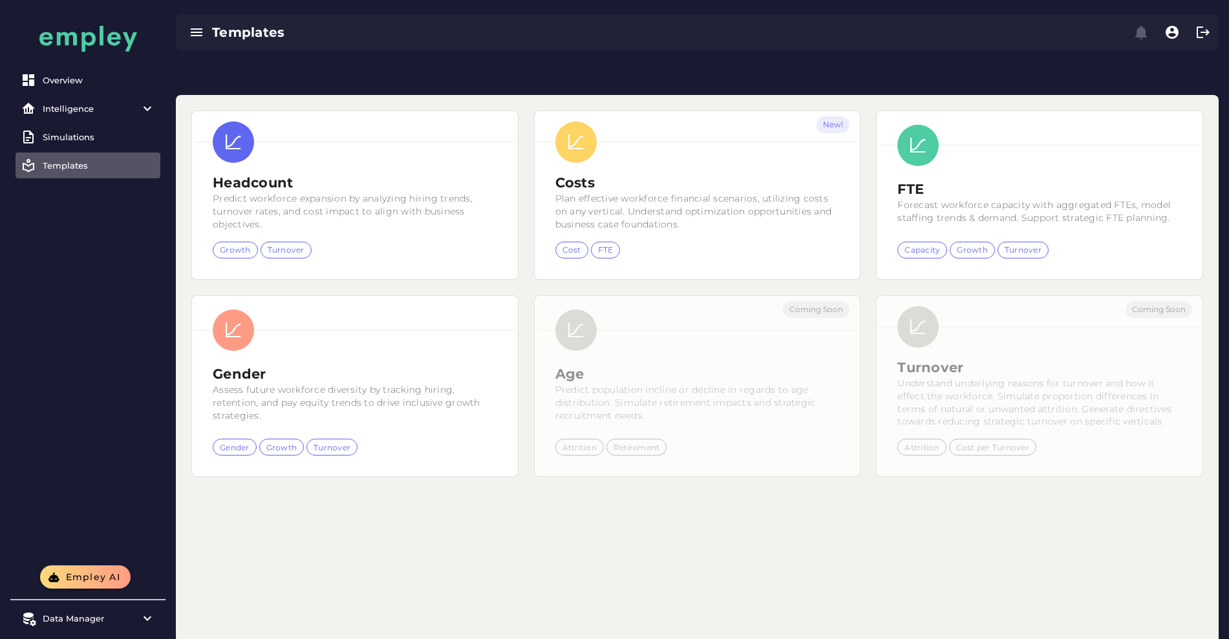
drag, startPoint x: 219, startPoint y: 345, endPoint x: 253, endPoint y: 372, distance: 43.7
click at [526, 372] on div "Coming Soon Age Predict population incline or decline in regards to age distrib…" at bounding box center [697, 387] width 343 height 198
drag, startPoint x: 330, startPoint y: 403, endPoint x: 226, endPoint y: 359, distance: 113.6
click at [526, 359] on div "Coming Soon Age Predict population incline or decline in regards to age distrib…" at bounding box center [697, 387] width 343 height 198
